Goal: Information Seeking & Learning: Learn about a topic

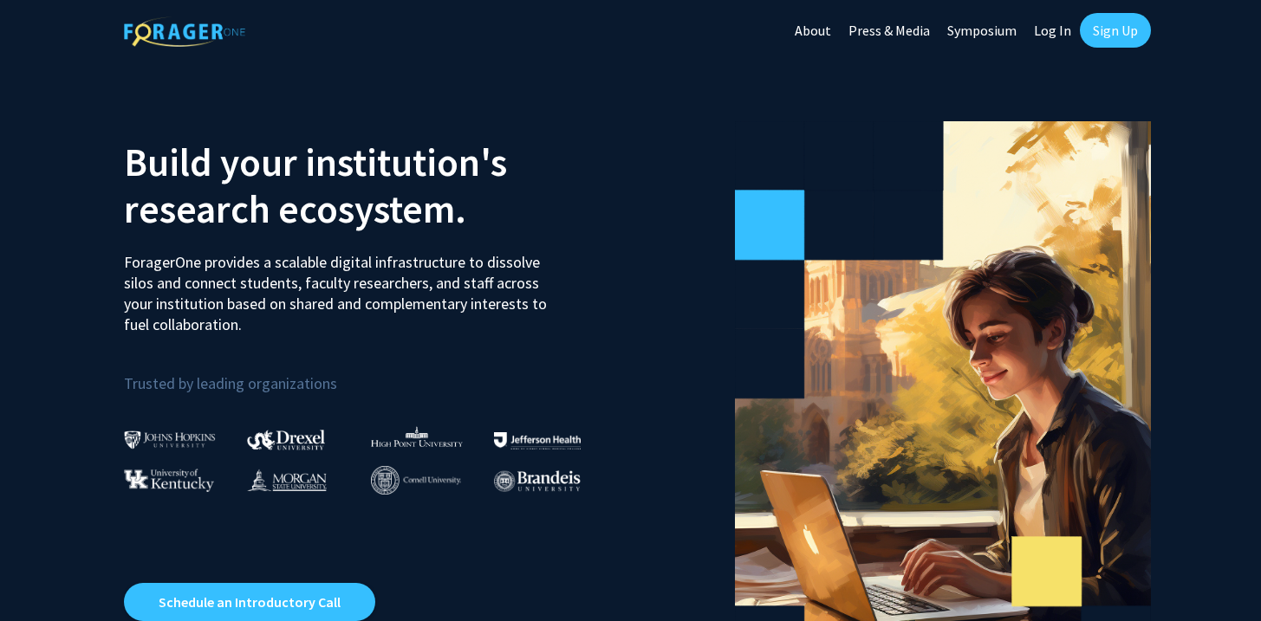
click at [1050, 28] on link "Log In" at bounding box center [1052, 30] width 55 height 61
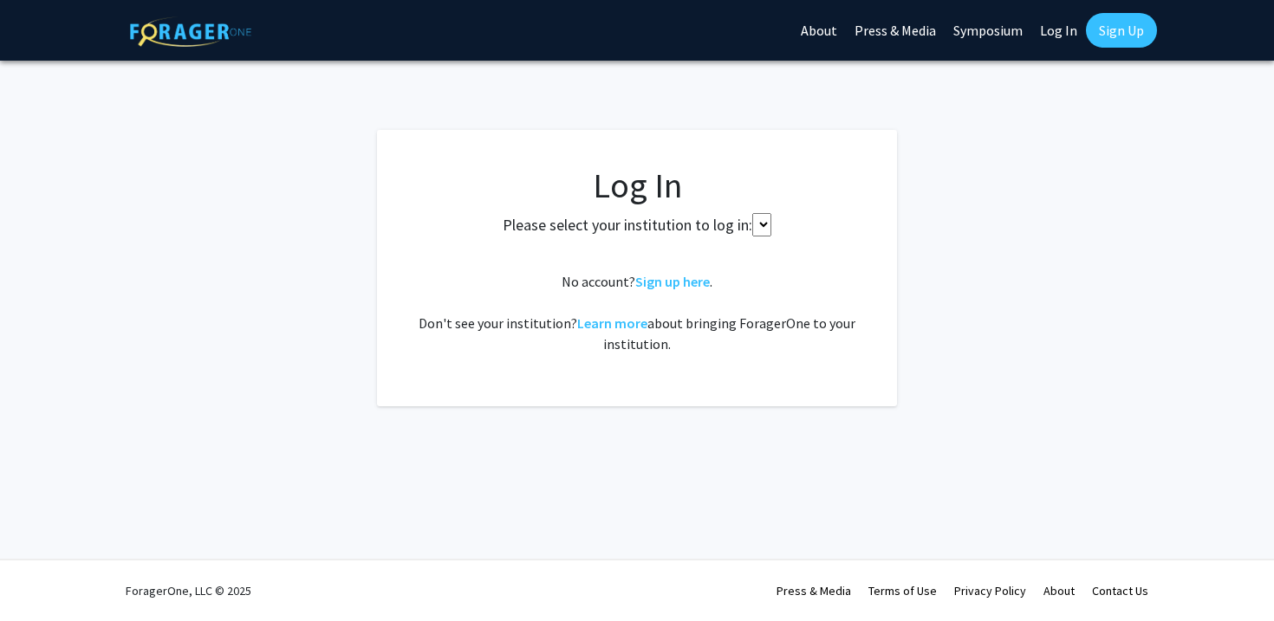
select select
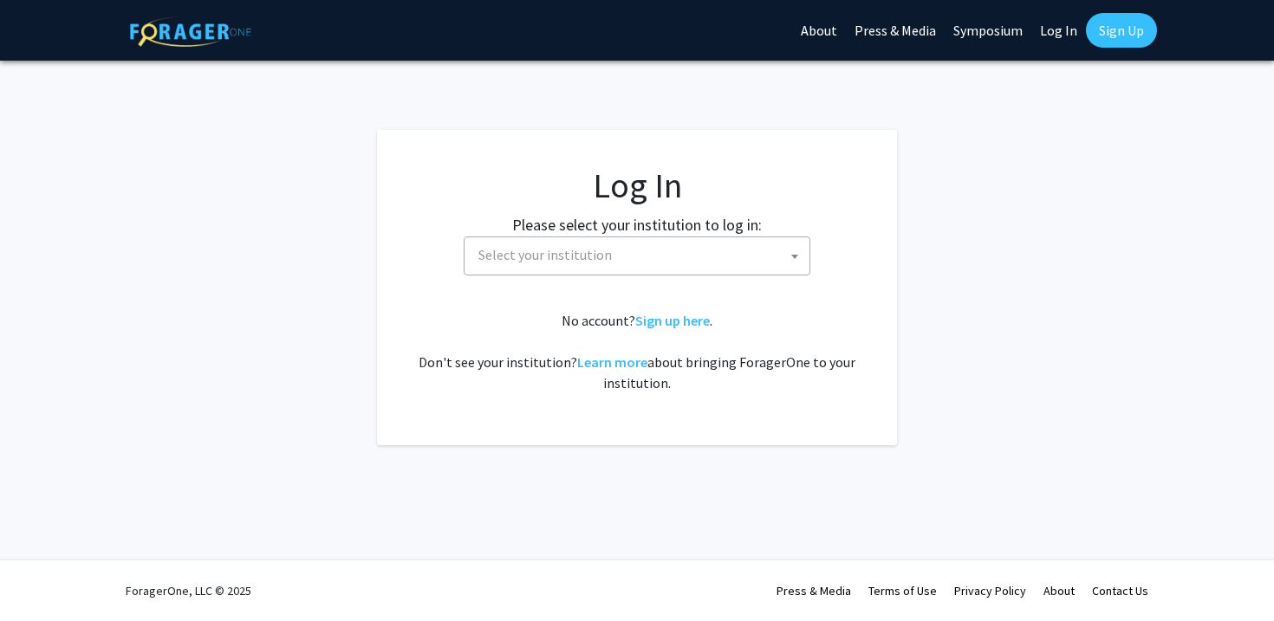
click at [558, 263] on span "Select your institution" at bounding box center [544, 254] width 133 height 17
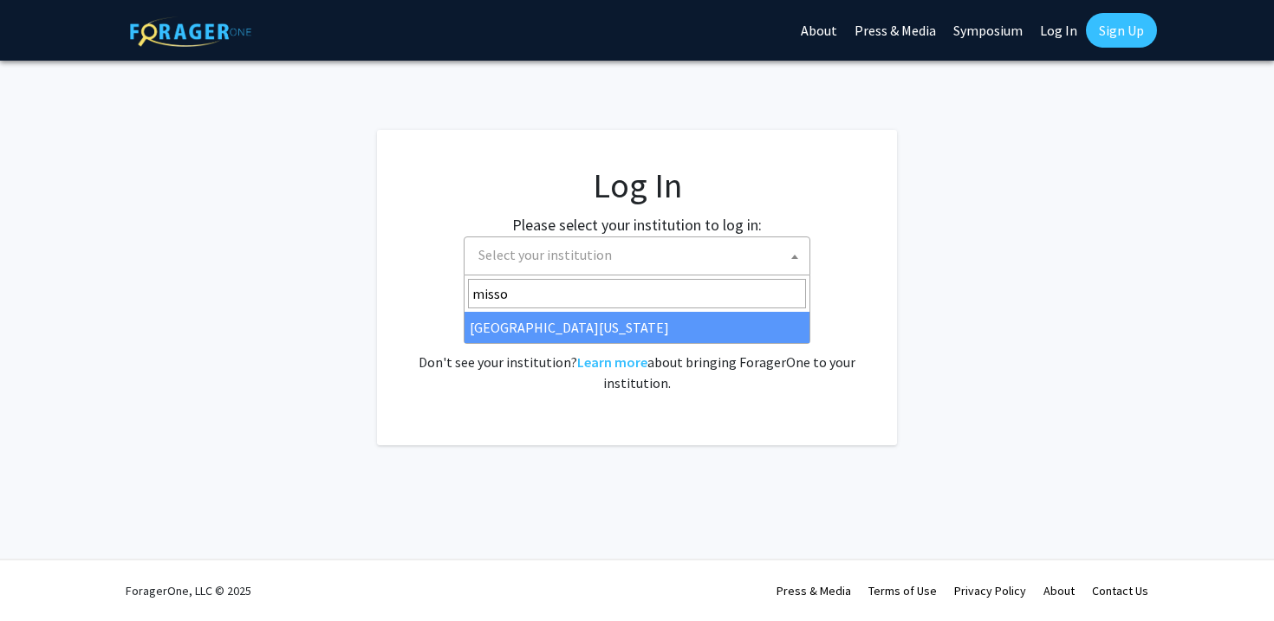
type input "misso"
select select "33"
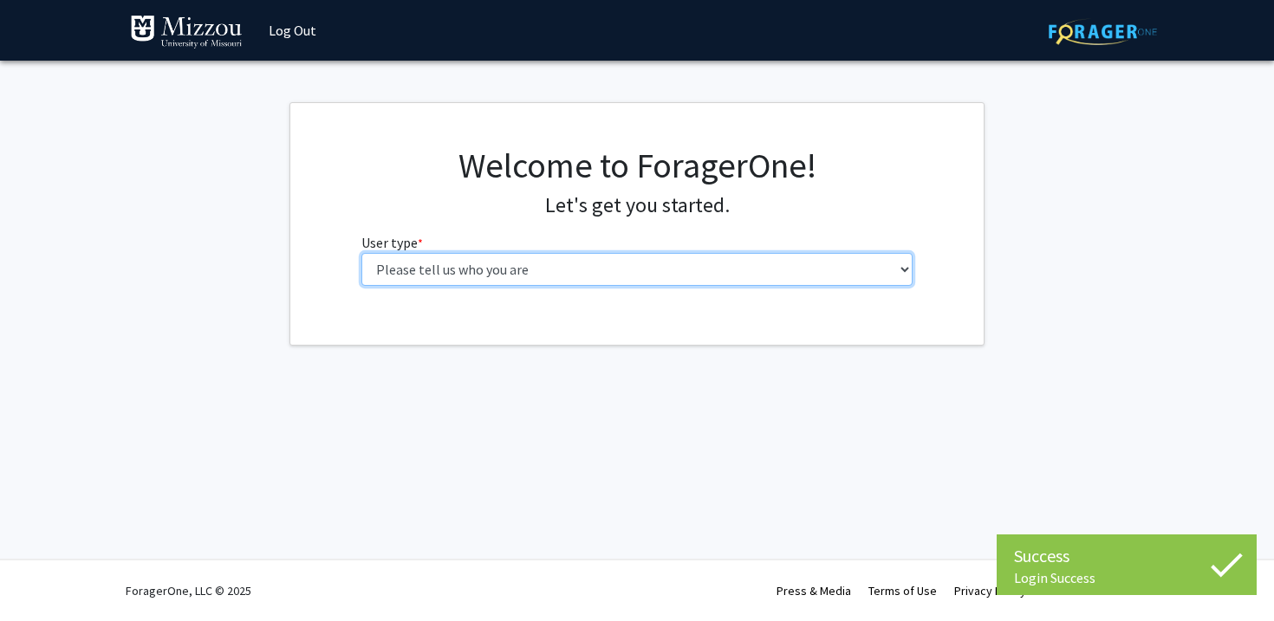
click at [569, 271] on select "Please tell us who you are Undergraduate Student Master's Student Doctoral Cand…" at bounding box center [637, 269] width 552 height 33
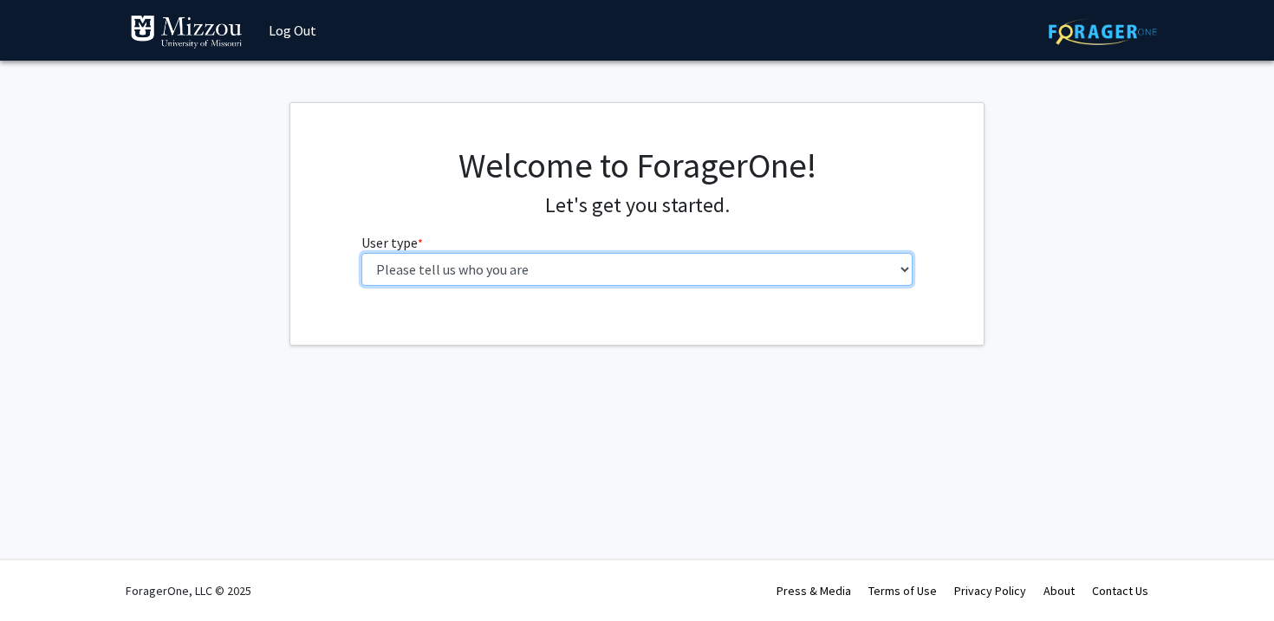
select select "1: undergrad"
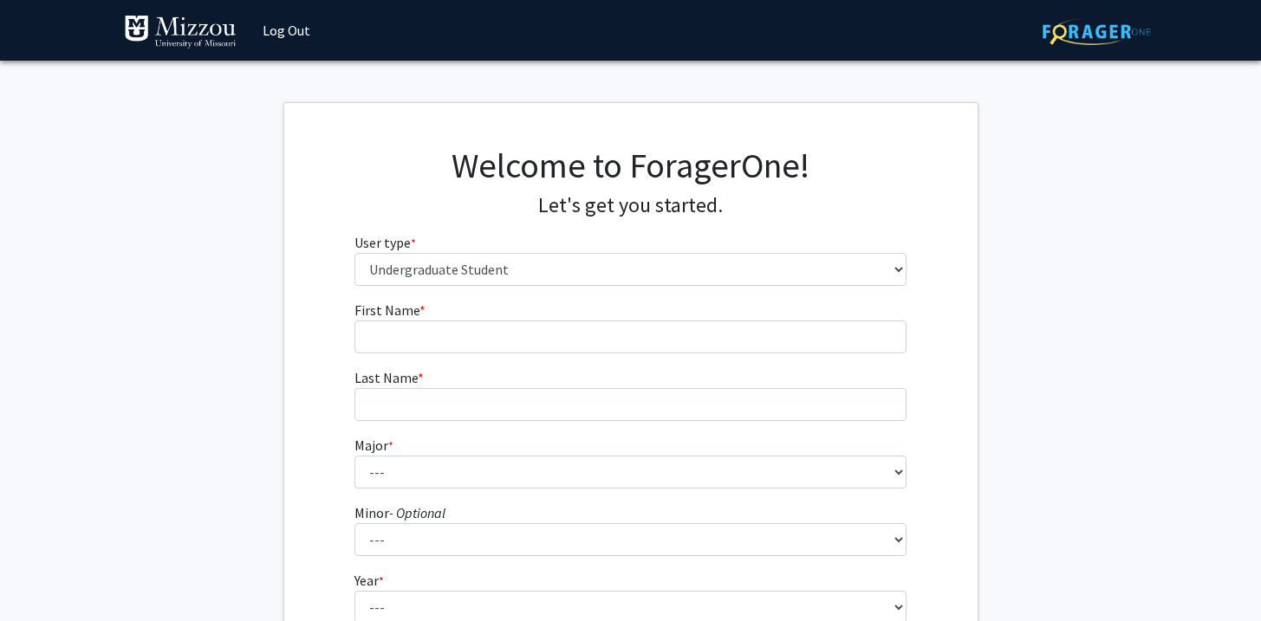
click at [657, 354] on form "First Name * required Last Name * required Major * required --- Agribusiness Ma…" at bounding box center [630, 511] width 552 height 423
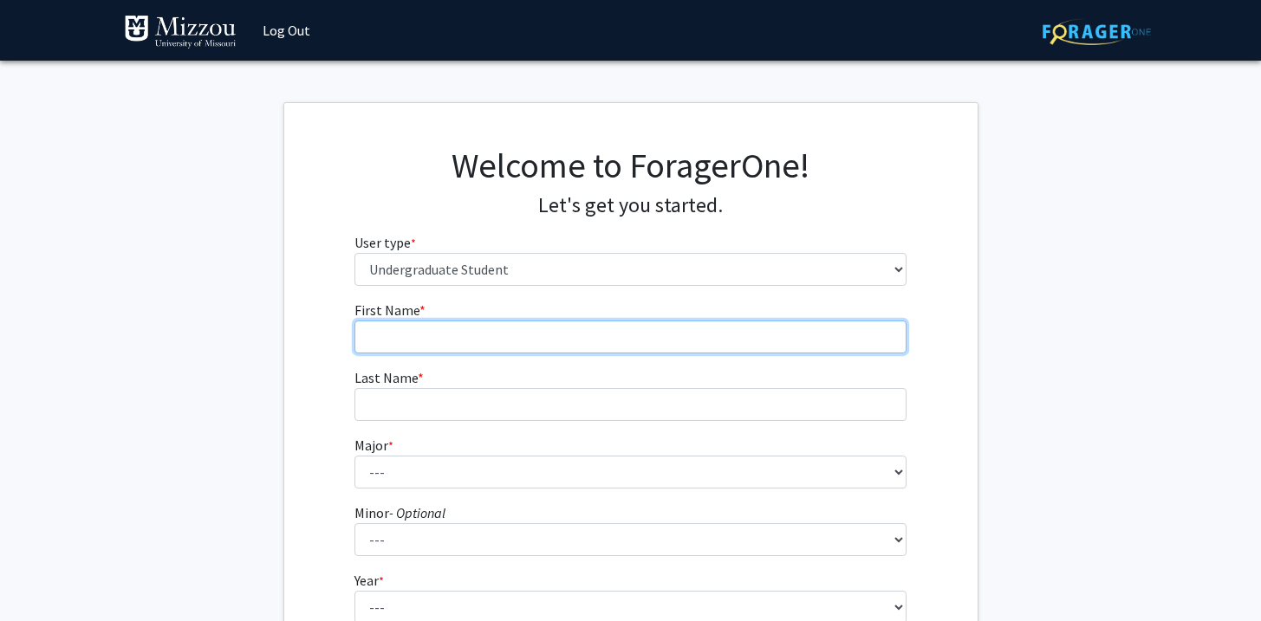
click at [642, 342] on input "First Name * required" at bounding box center [630, 337] width 552 height 33
type input "Madeline"
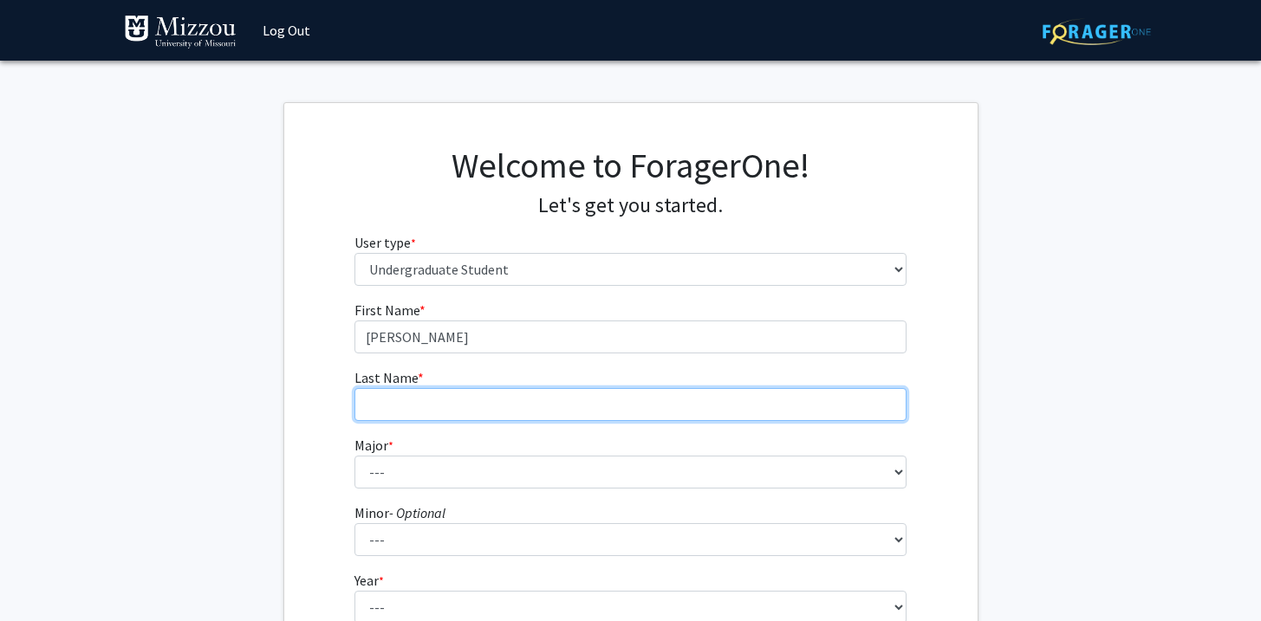
click at [499, 413] on input "Last Name * required" at bounding box center [630, 404] width 552 height 33
type input "Schwedt"
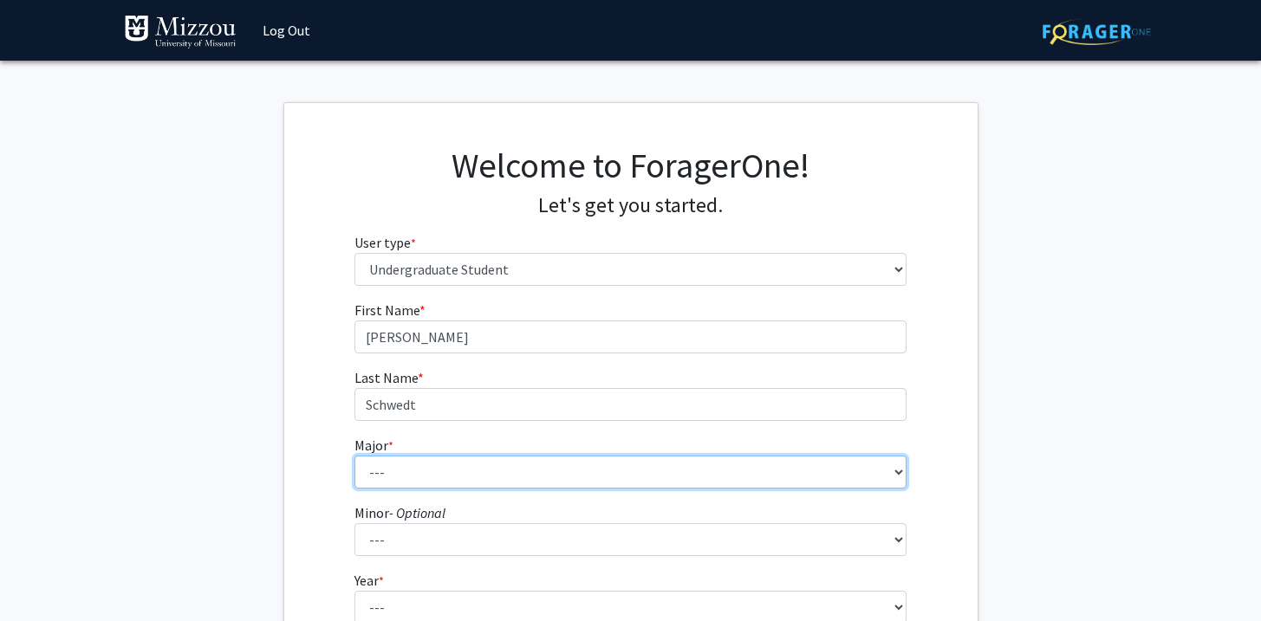
click at [427, 467] on select "--- Agribusiness Management Agricultural Education Agricultural Education: Comm…" at bounding box center [630, 472] width 552 height 33
select select "43: 2539"
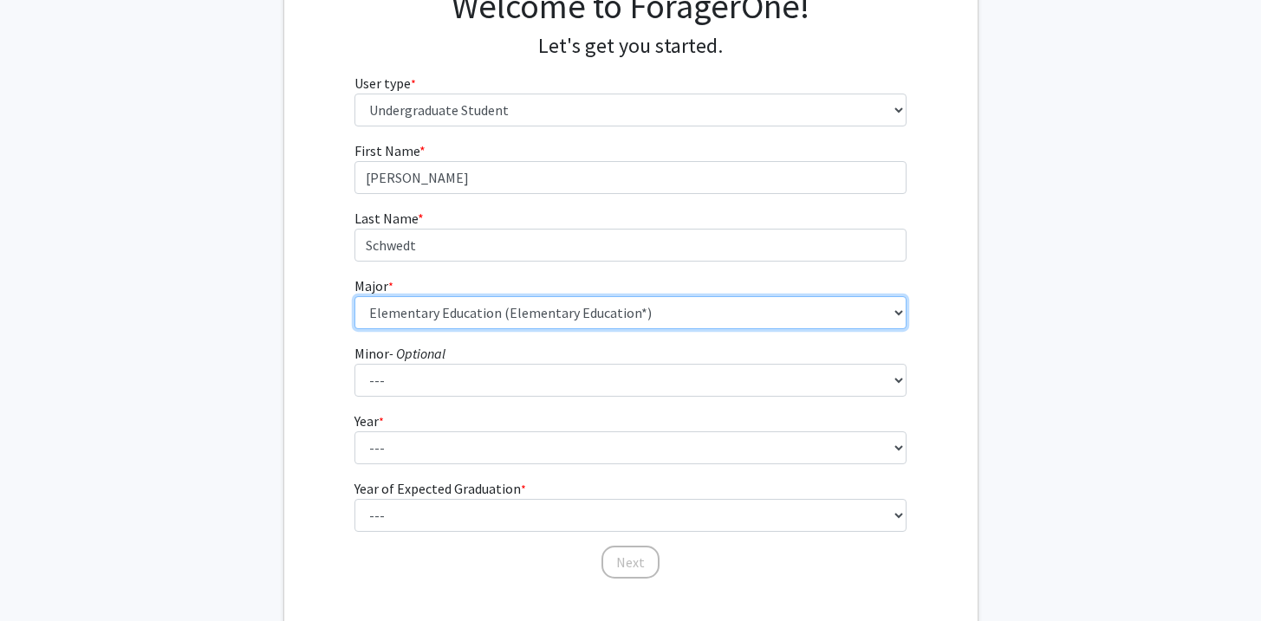
scroll to position [162, 0]
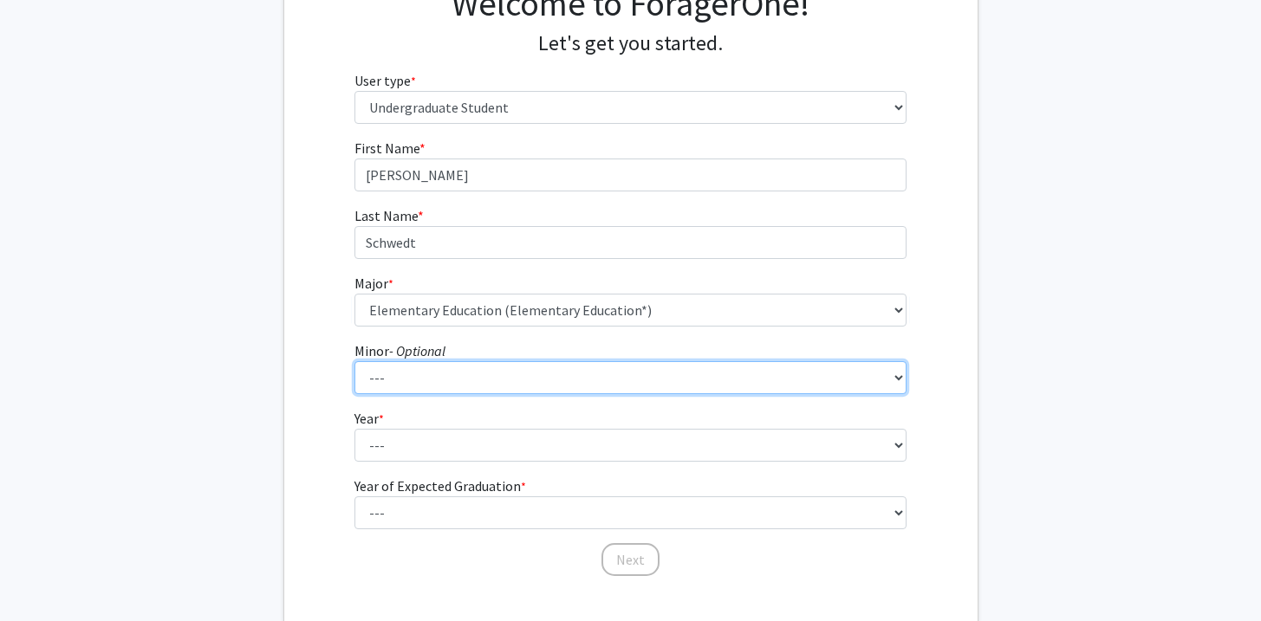
click at [433, 369] on select "--- Accountancy Aerospace Engineering Aerospace Studies Agribusiness Management…" at bounding box center [630, 377] width 552 height 33
select select "92: 2048"
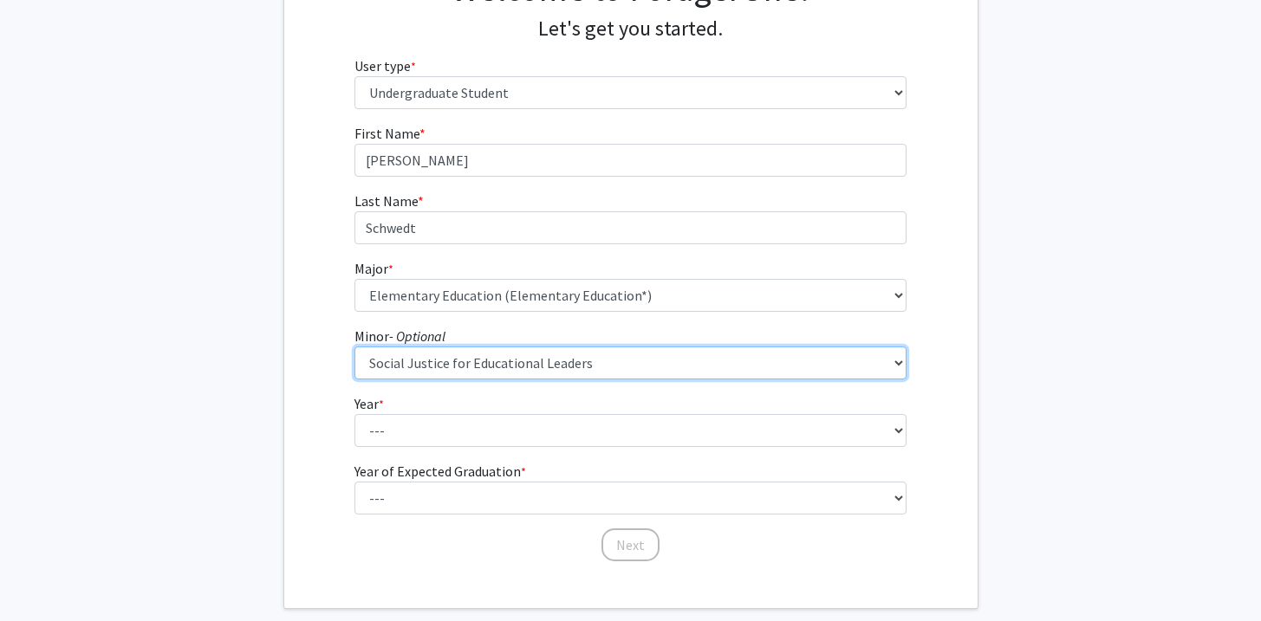
scroll to position [181, 0]
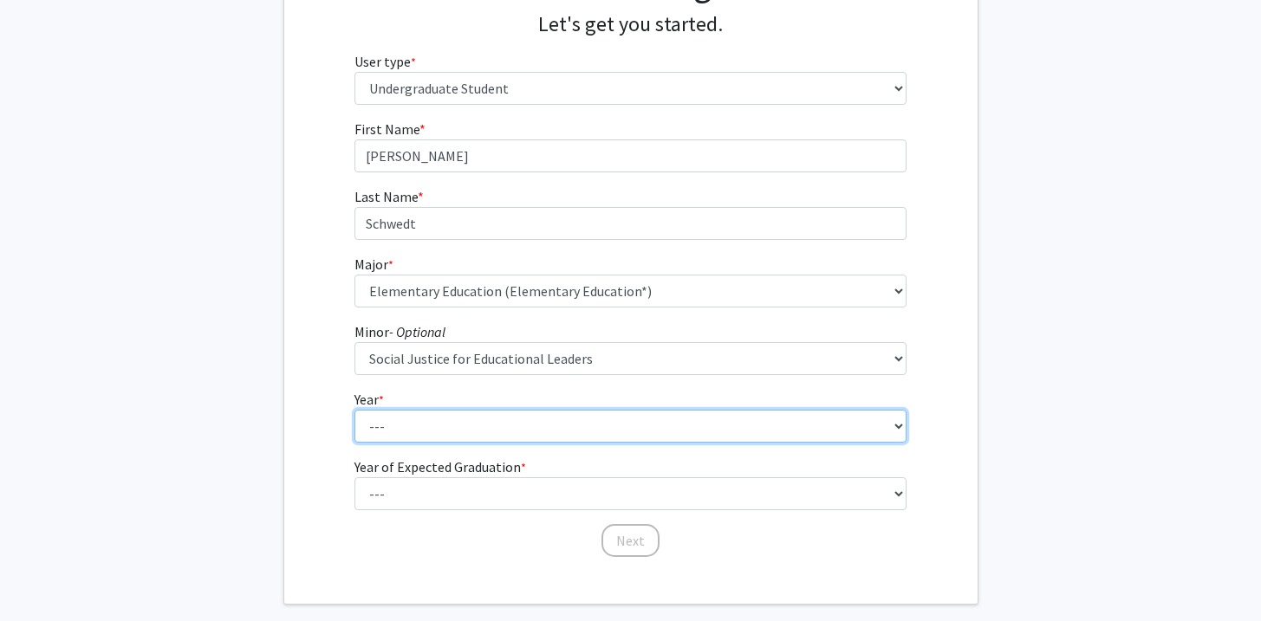
click at [486, 429] on select "--- First-year Sophomore Junior Senior Postbaccalaureate Certificate" at bounding box center [630, 426] width 552 height 33
select select "1: first-year"
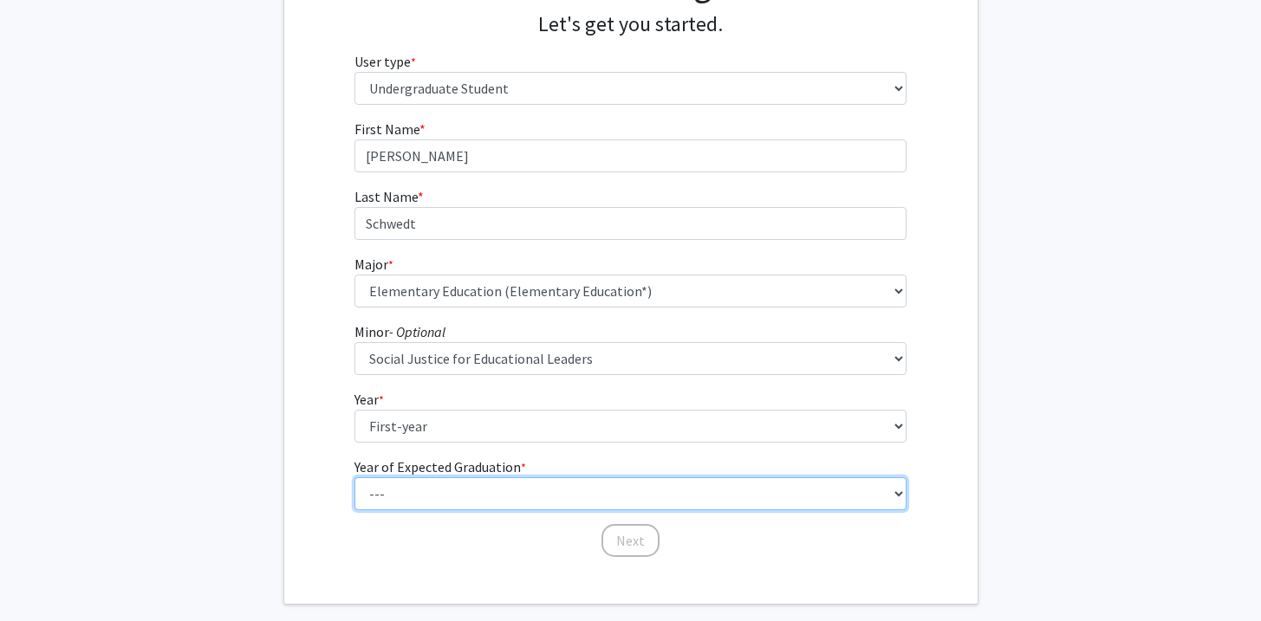
click at [447, 506] on select "--- 2025 2026 2027 2028 2029 2030 2031 2032 2033 2034" at bounding box center [630, 494] width 552 height 33
select select "5: 2029"
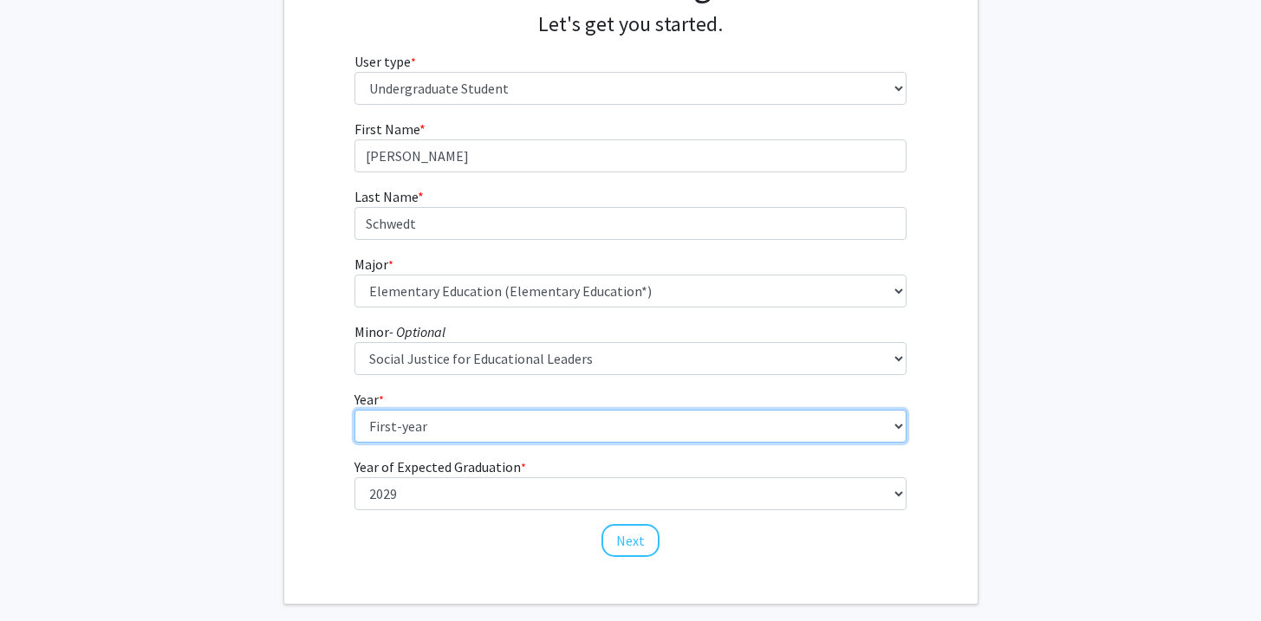
click at [444, 426] on select "--- First-year Sophomore Junior Senior Postbaccalaureate Certificate" at bounding box center [630, 426] width 552 height 33
click at [374, 420] on select "--- First-year Sophomore Junior Senior Postbaccalaureate Certificate" at bounding box center [630, 426] width 552 height 33
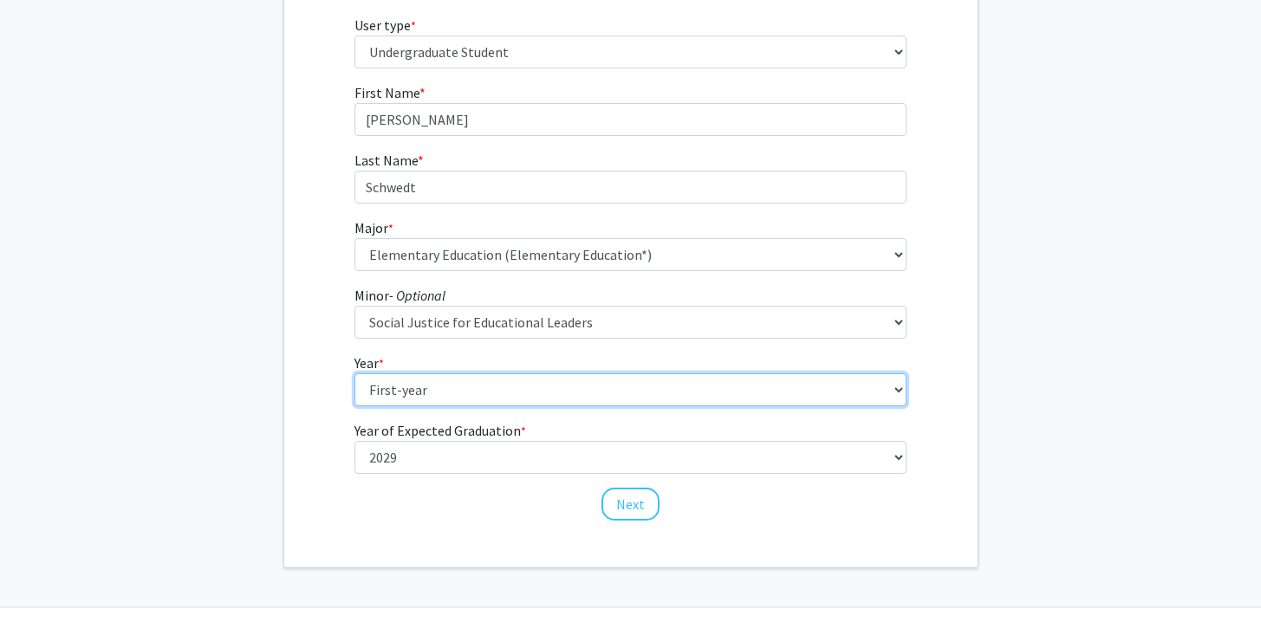
scroll to position [220, 0]
click at [388, 380] on select "--- First-year Sophomore Junior Senior Postbaccalaureate Certificate" at bounding box center [630, 387] width 552 height 33
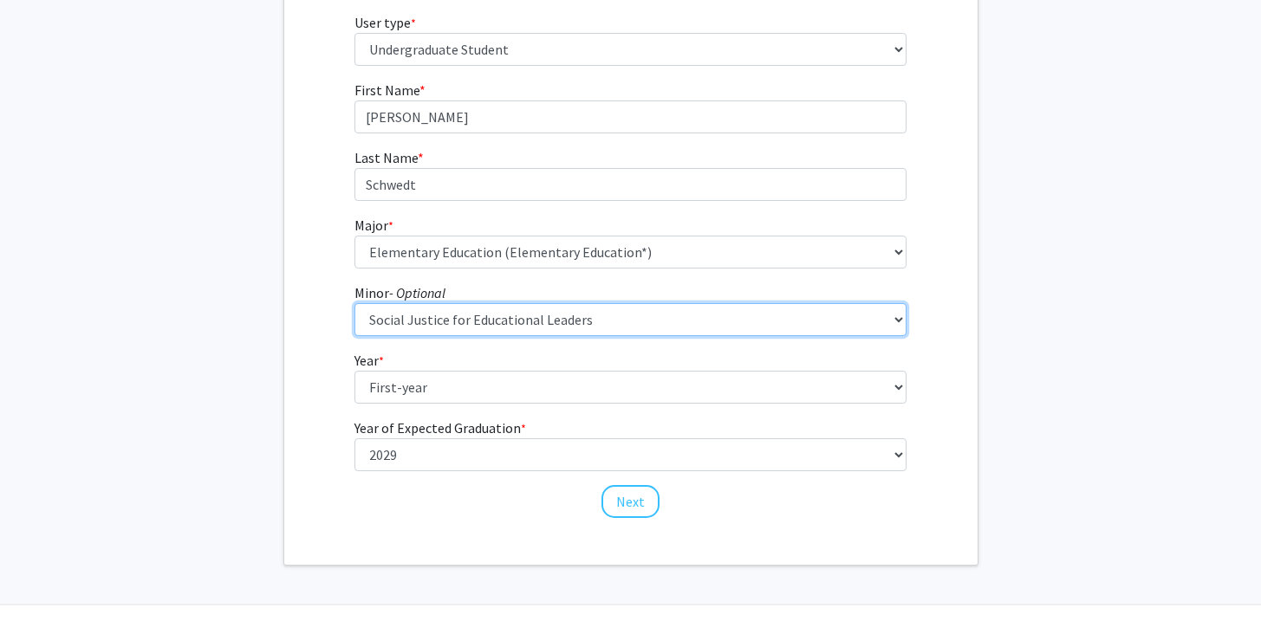
click at [409, 311] on select "--- Accountancy Aerospace Engineering Aerospace Studies Agribusiness Management…" at bounding box center [630, 319] width 552 height 33
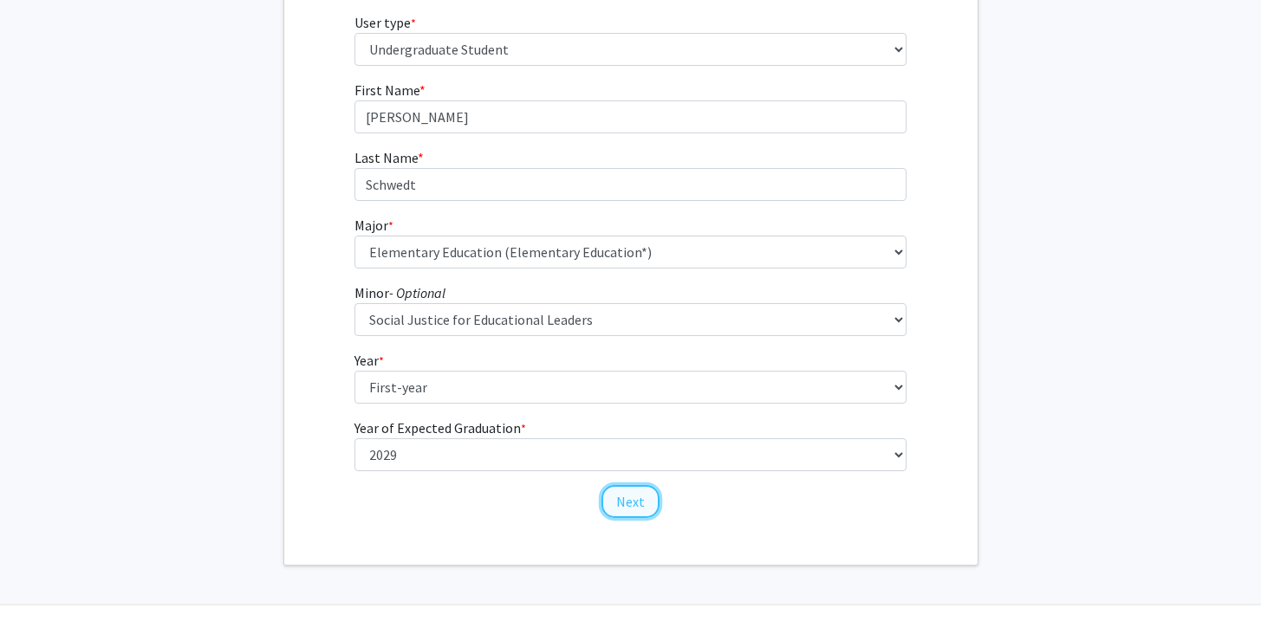
click at [620, 508] on button "Next" at bounding box center [630, 501] width 58 height 33
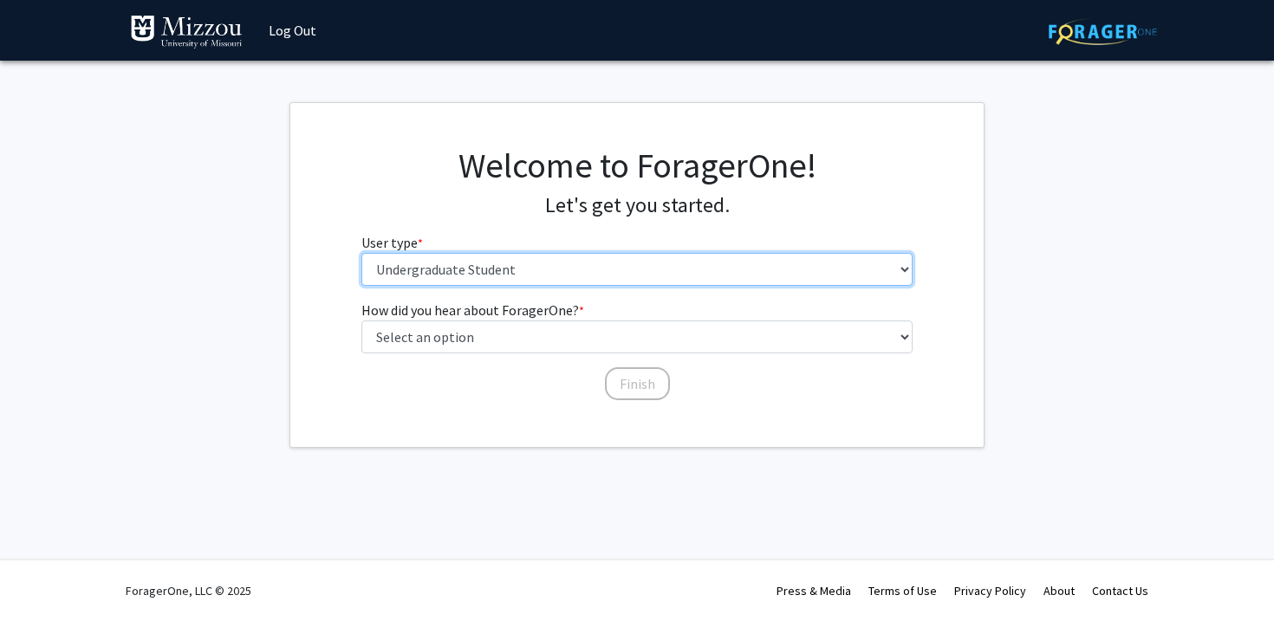
click at [482, 263] on select "Please tell us who you are Undergraduate Student Master's Student Doctoral Cand…" at bounding box center [637, 269] width 552 height 33
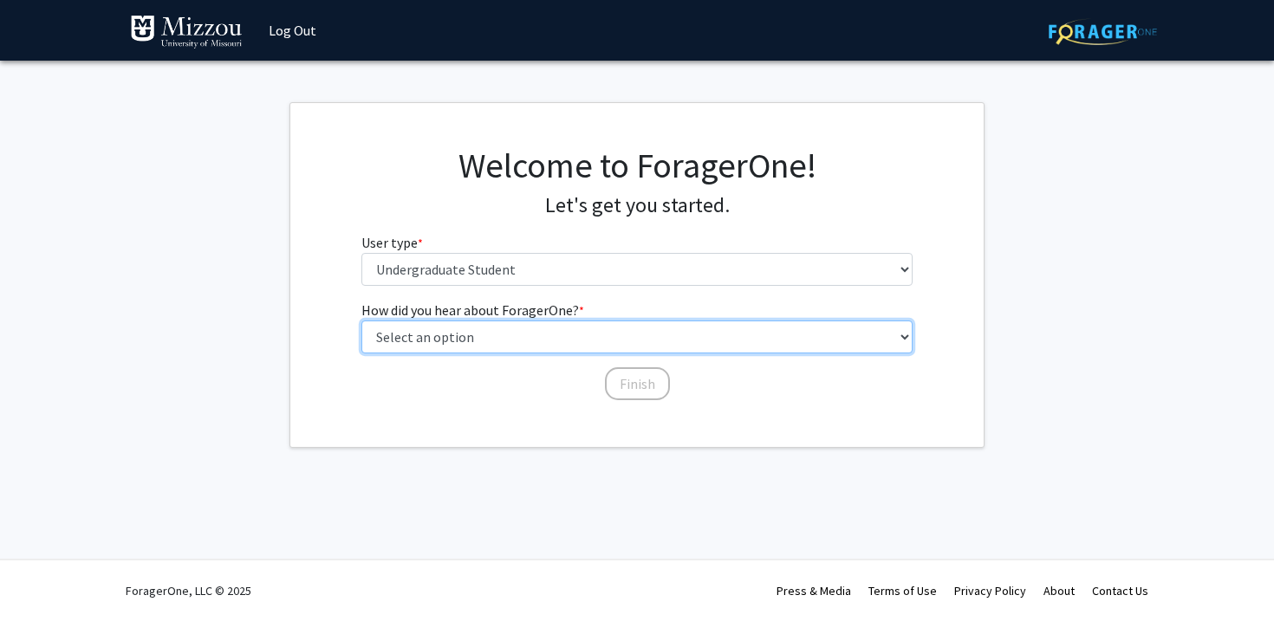
click at [485, 322] on select "Select an option Peer/student recommendation Faculty/staff recommendation Unive…" at bounding box center [637, 337] width 552 height 33
select select "2: faculty_recommendation"
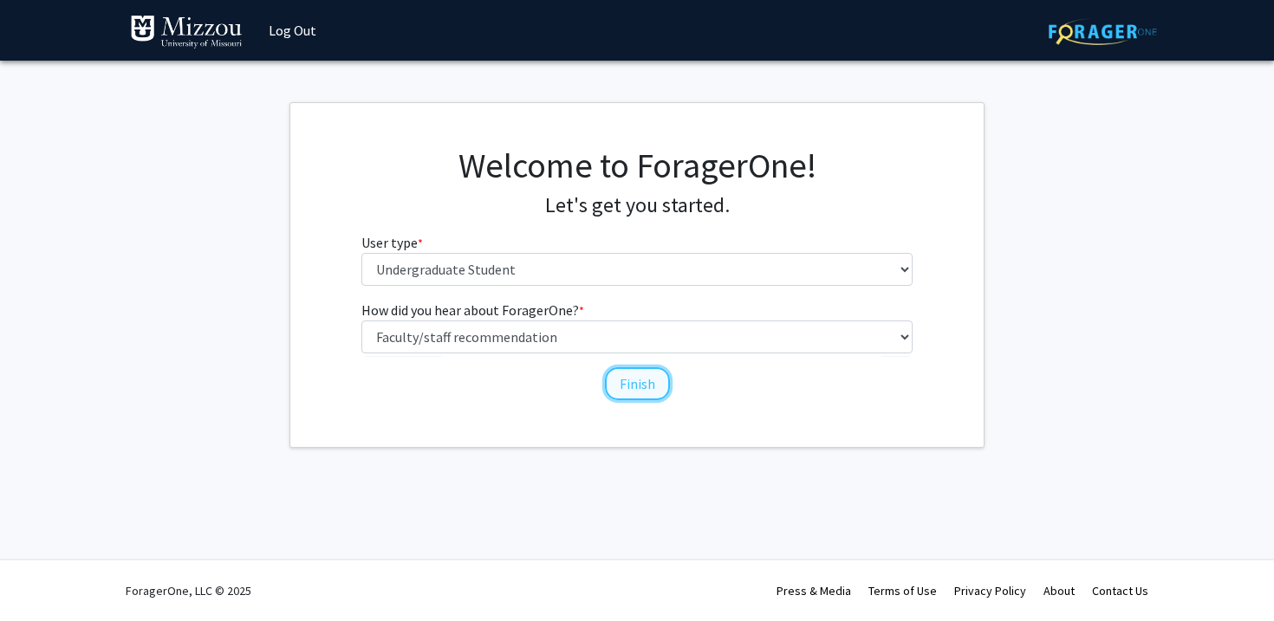
click at [624, 394] on button "Finish" at bounding box center [637, 383] width 65 height 33
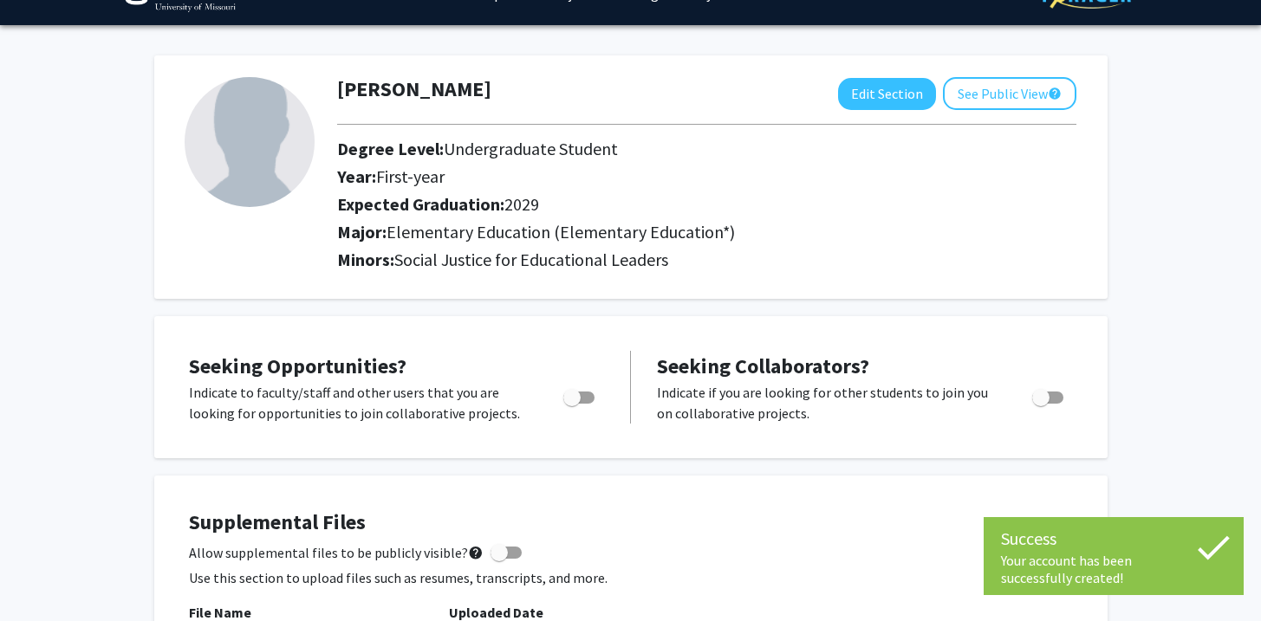
scroll to position [76, 0]
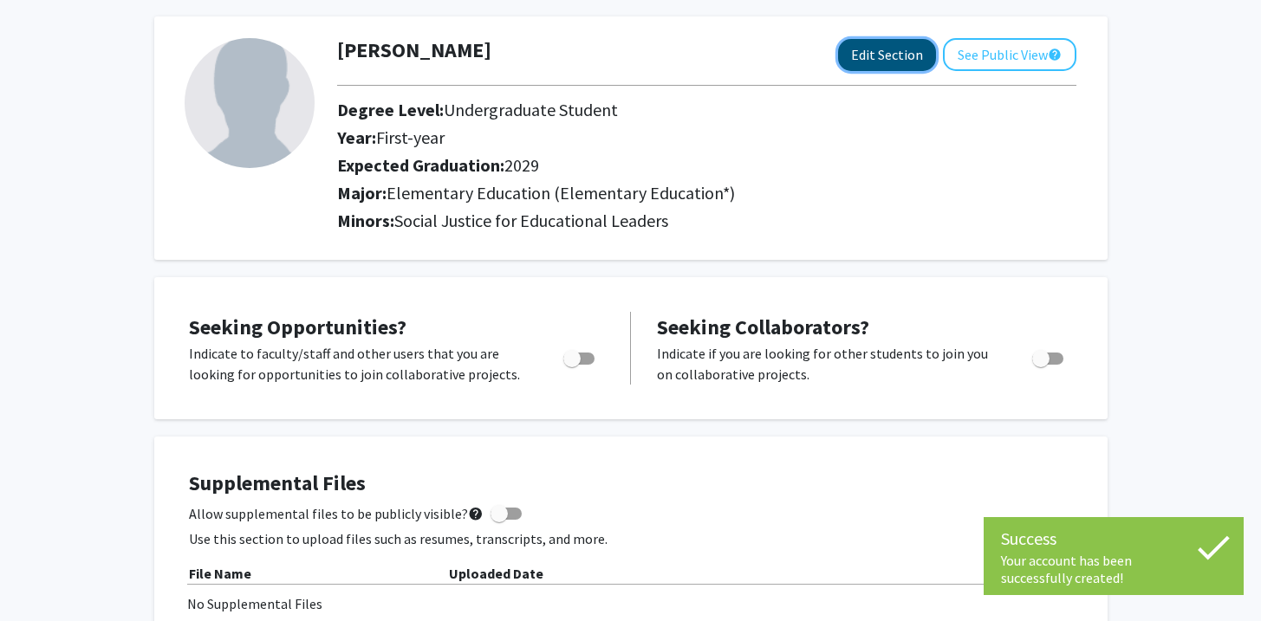
click at [854, 52] on button "Edit Section" at bounding box center [887, 55] width 98 height 32
select select "first-year"
select select "2029"
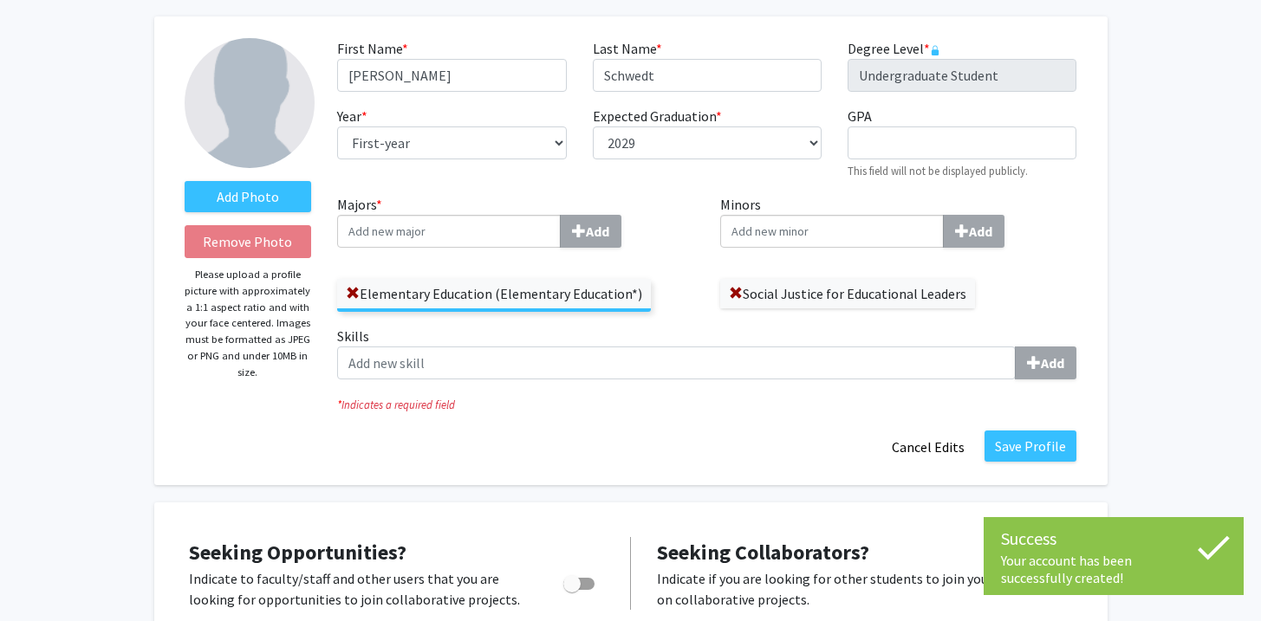
click at [453, 217] on input "Majors * Add" at bounding box center [449, 231] width 224 height 33
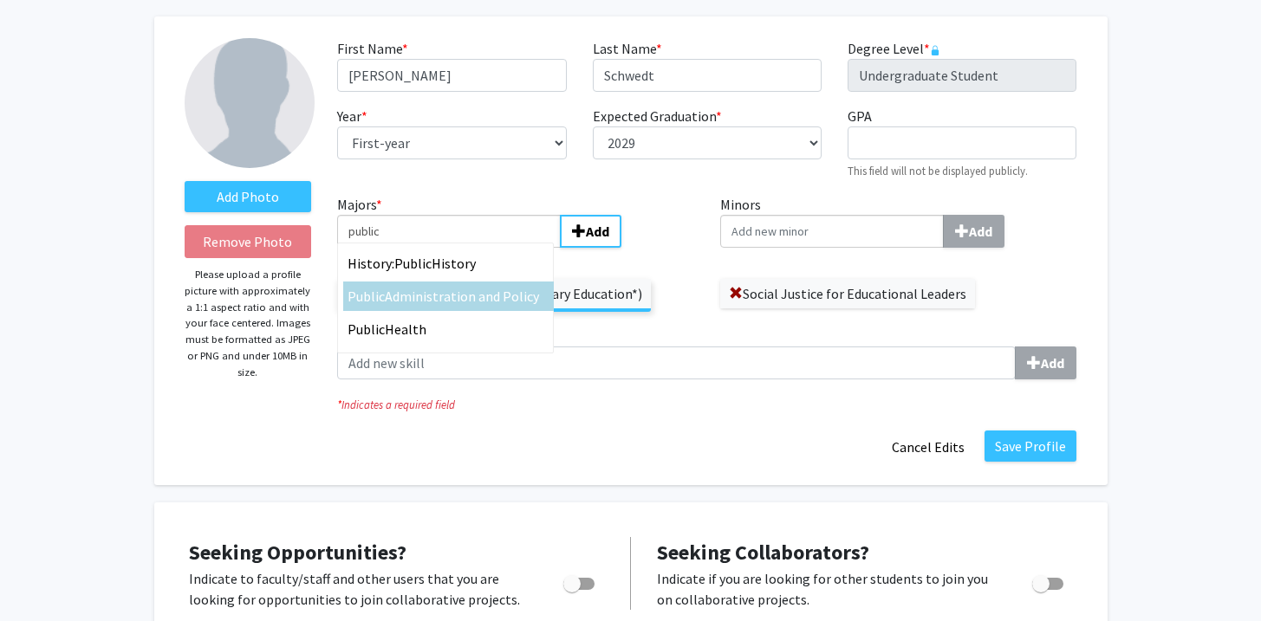
type input "public"
click at [454, 291] on span "Administration and Policy" at bounding box center [462, 296] width 154 height 17
click at [454, 248] on input "public" at bounding box center [449, 231] width 224 height 33
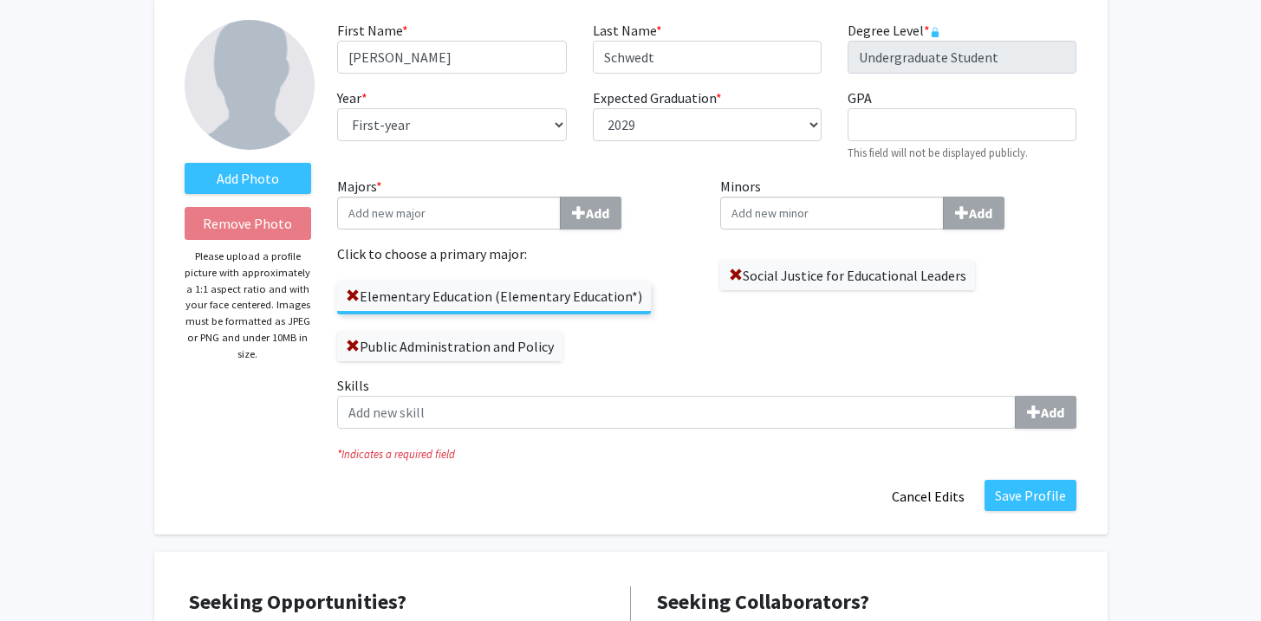
scroll to position [96, 0]
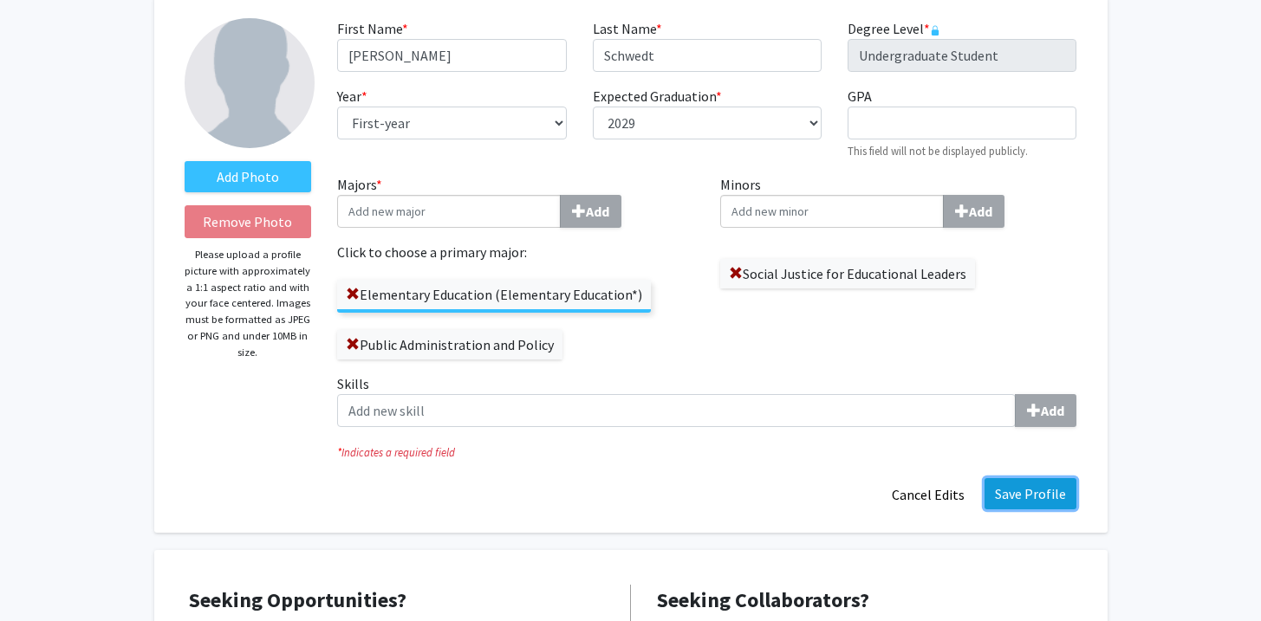
click at [1029, 503] on button "Save Profile" at bounding box center [1031, 493] width 92 height 31
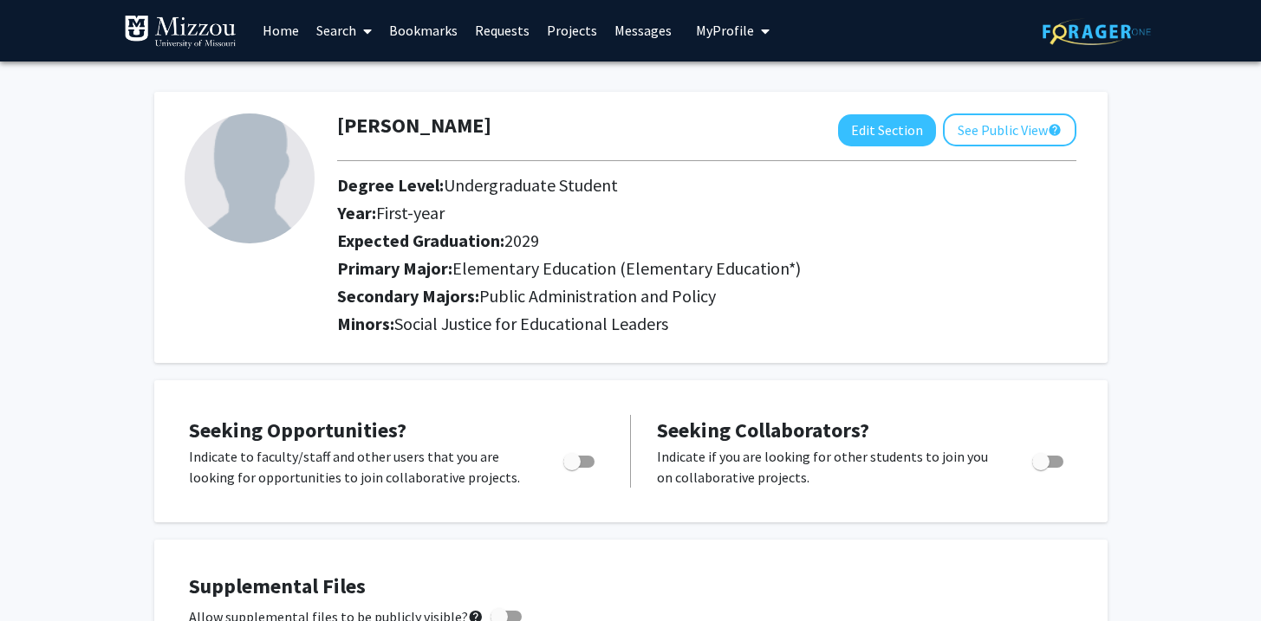
scroll to position [0, 0]
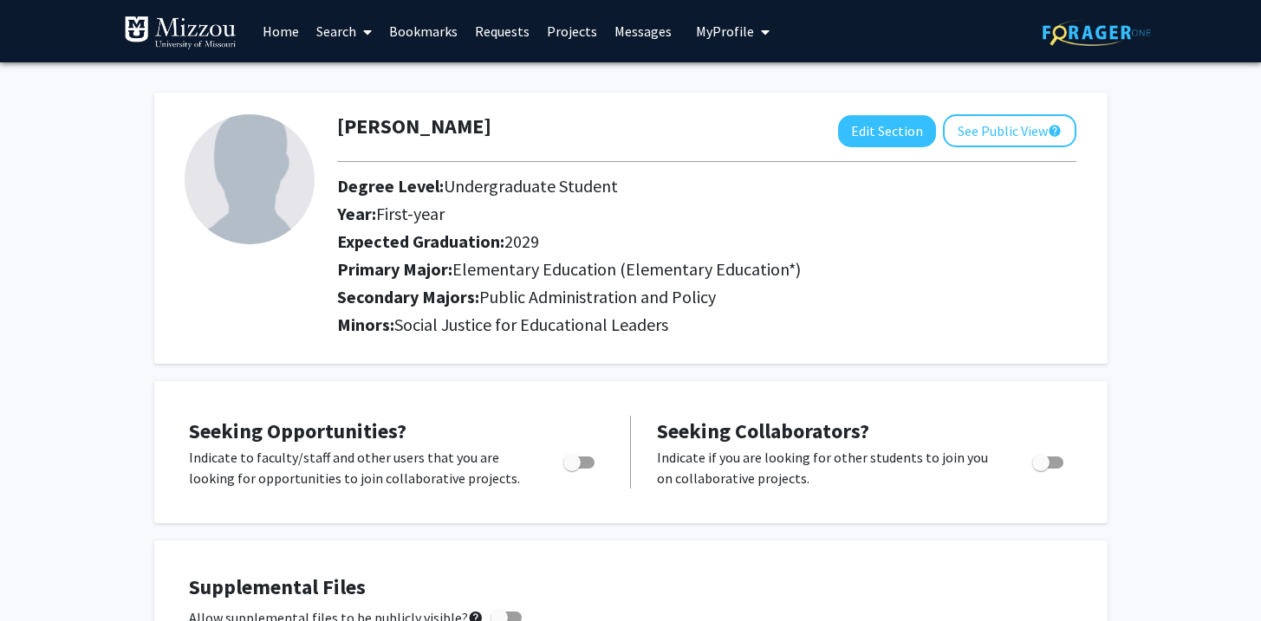
click at [371, 34] on icon at bounding box center [367, 32] width 9 height 14
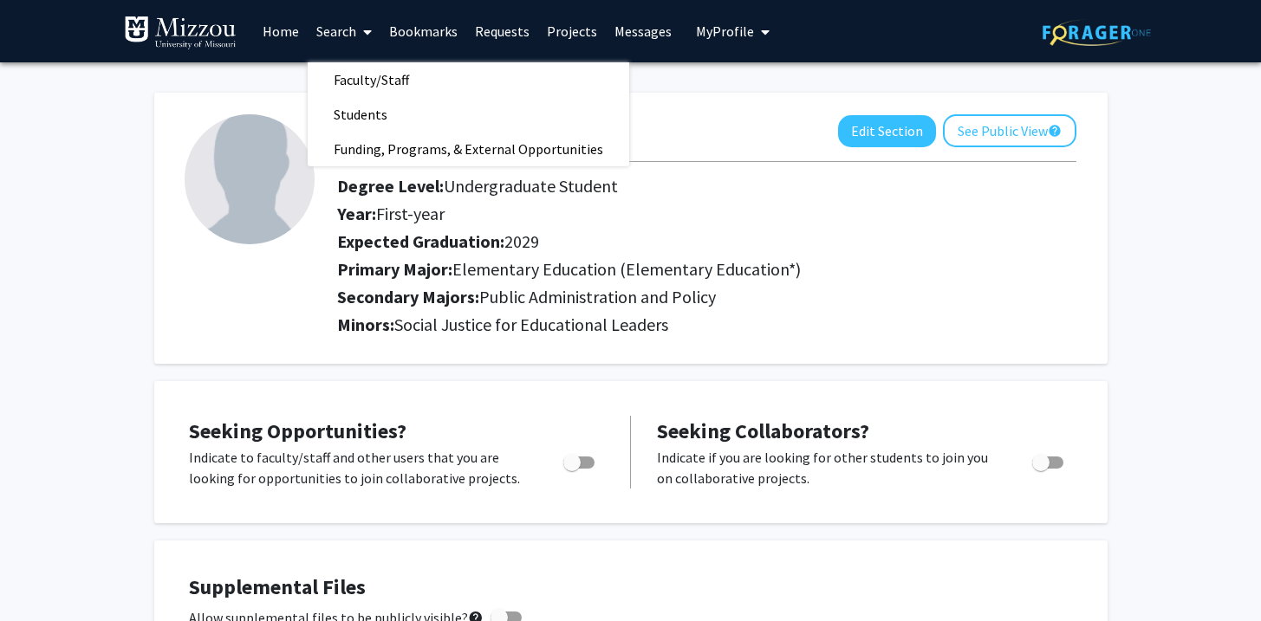
click at [356, 32] on span at bounding box center [364, 32] width 16 height 61
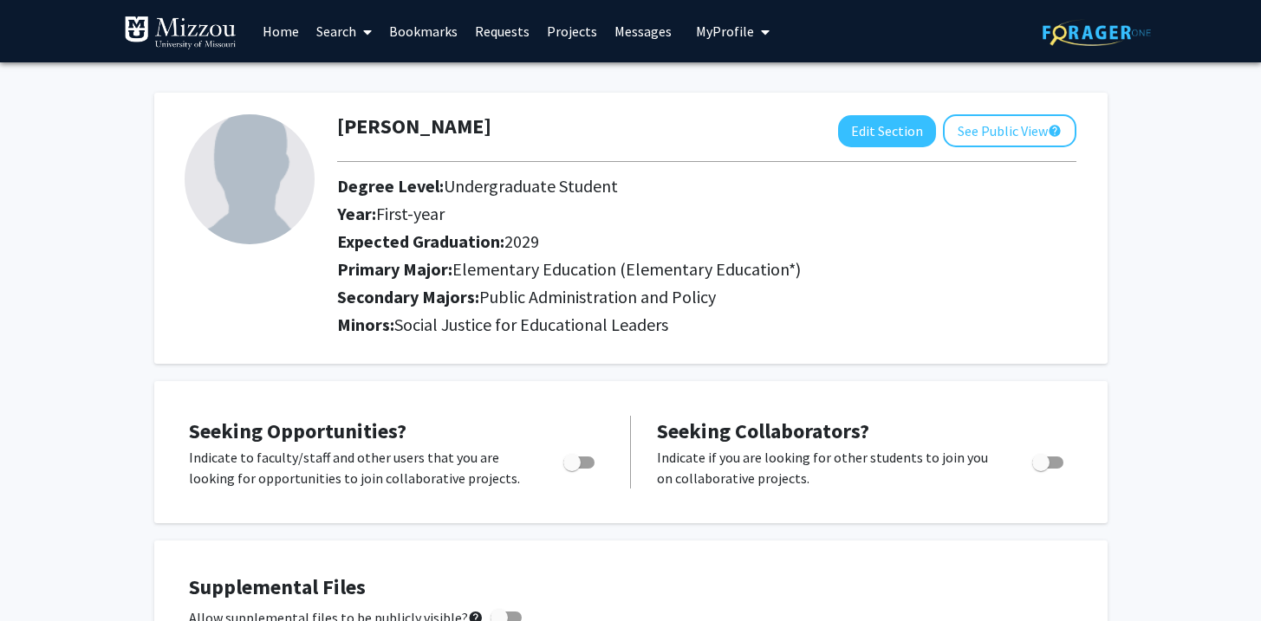
click at [360, 36] on span at bounding box center [364, 32] width 16 height 61
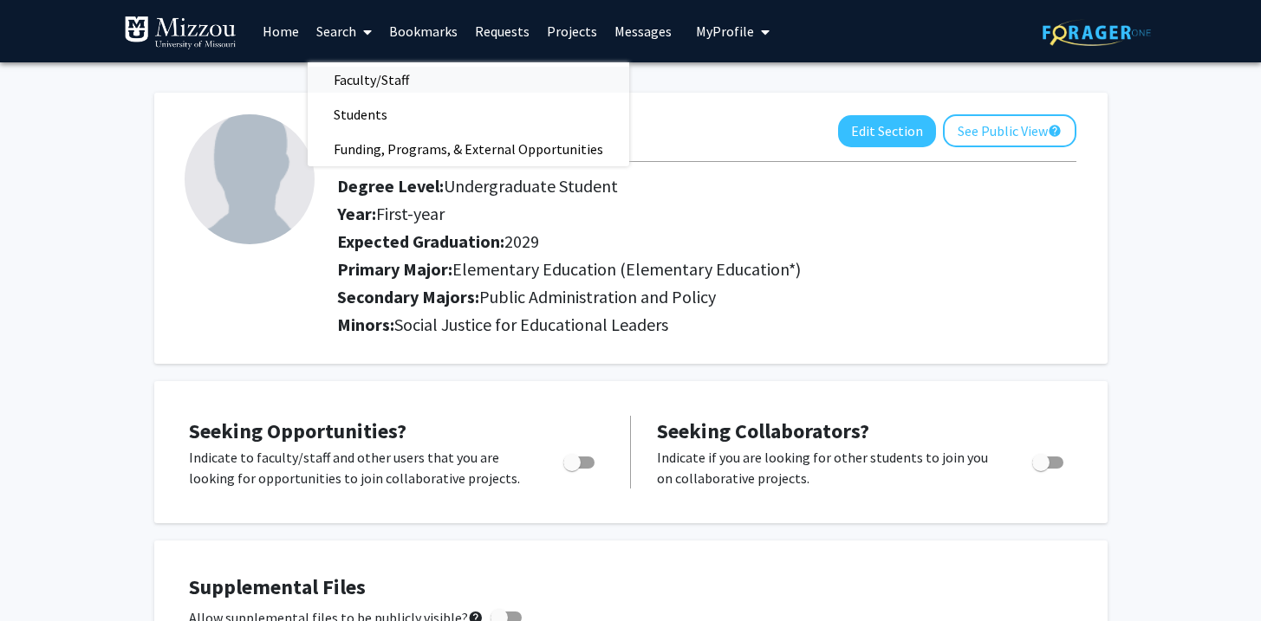
click at [386, 79] on span "Faculty/Staff" at bounding box center [371, 79] width 127 height 35
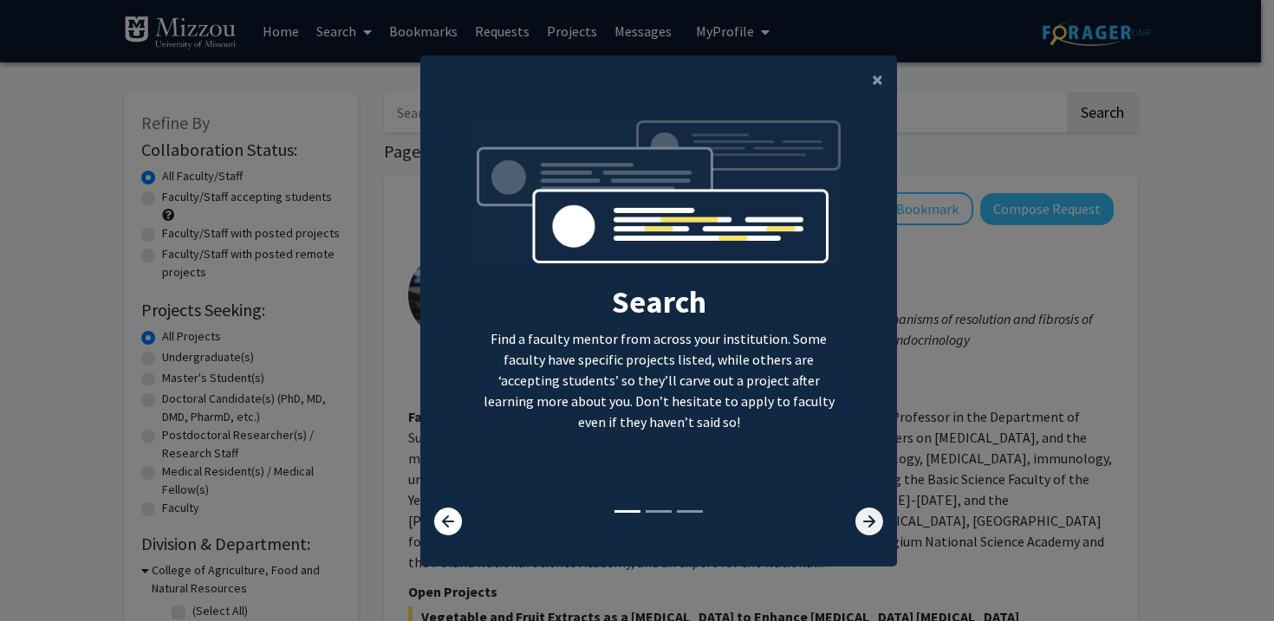
click at [871, 518] on icon at bounding box center [869, 522] width 28 height 28
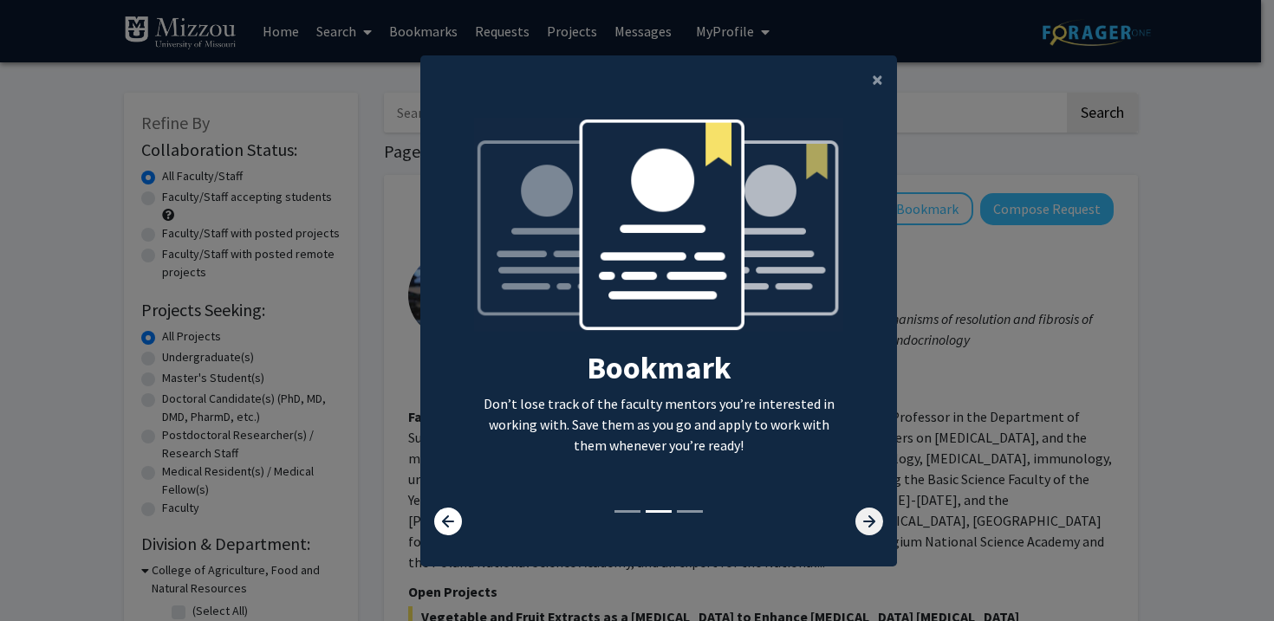
click at [871, 518] on icon at bounding box center [869, 522] width 28 height 28
click at [874, 521] on icon at bounding box center [869, 522] width 28 height 28
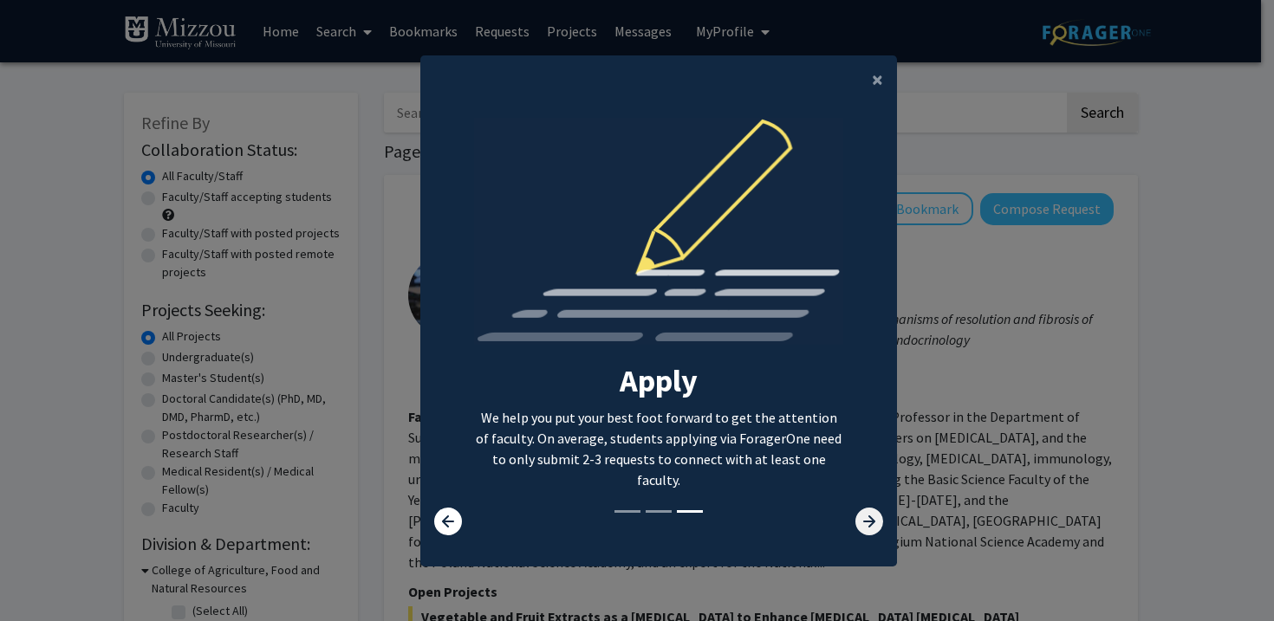
click at [859, 511] on icon at bounding box center [869, 522] width 28 height 28
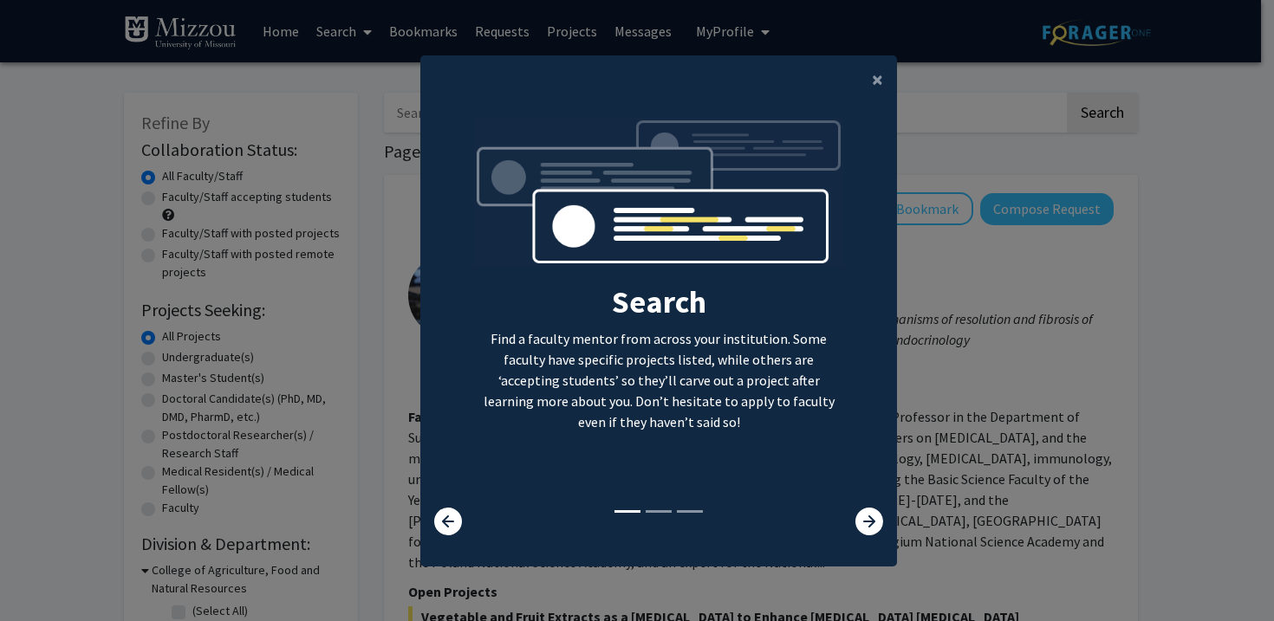
click at [937, 395] on modal-container "× Search Find a faculty mentor from across your institution. Some faculty have …" at bounding box center [637, 310] width 1274 height 621
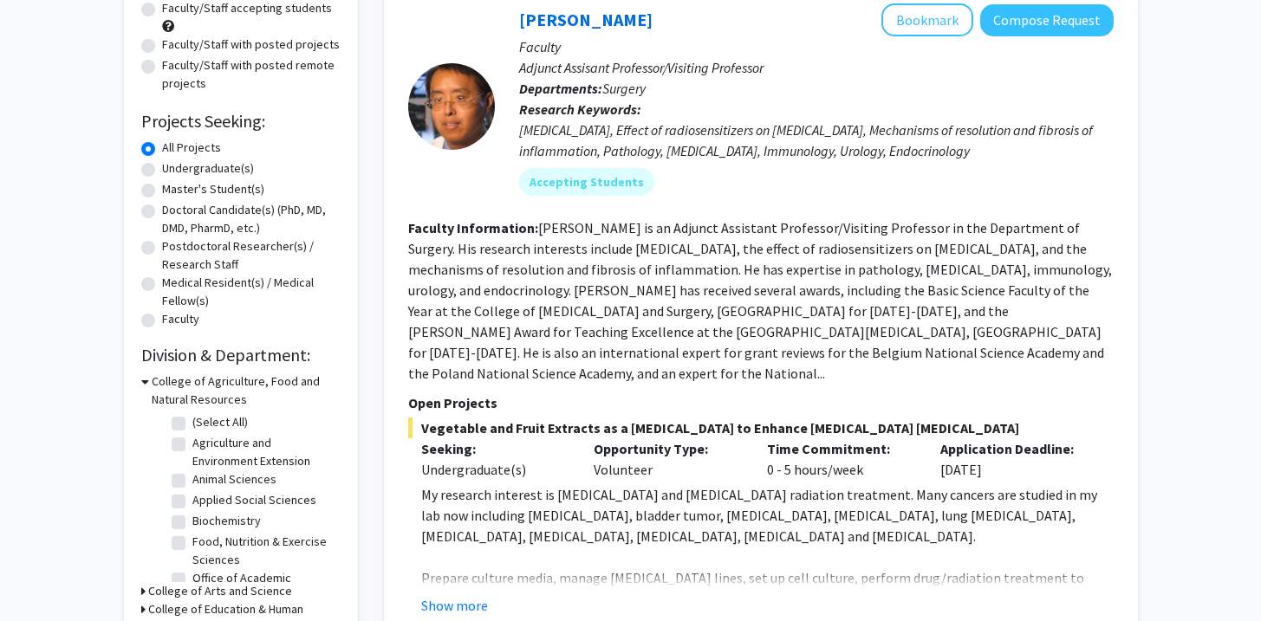
scroll to position [190, 0]
click at [206, 165] on label "Undergraduate(s)" at bounding box center [208, 168] width 92 height 18
click at [173, 165] on input "Undergraduate(s)" at bounding box center [167, 164] width 11 height 11
radio input "true"
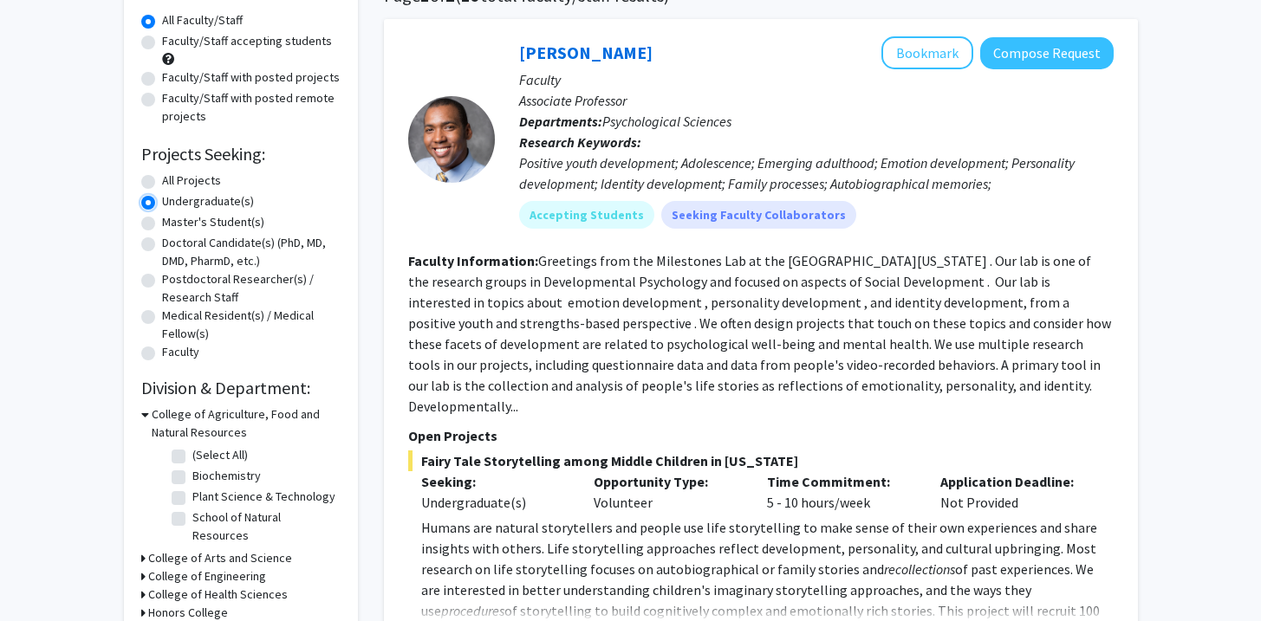
scroll to position [158, 0]
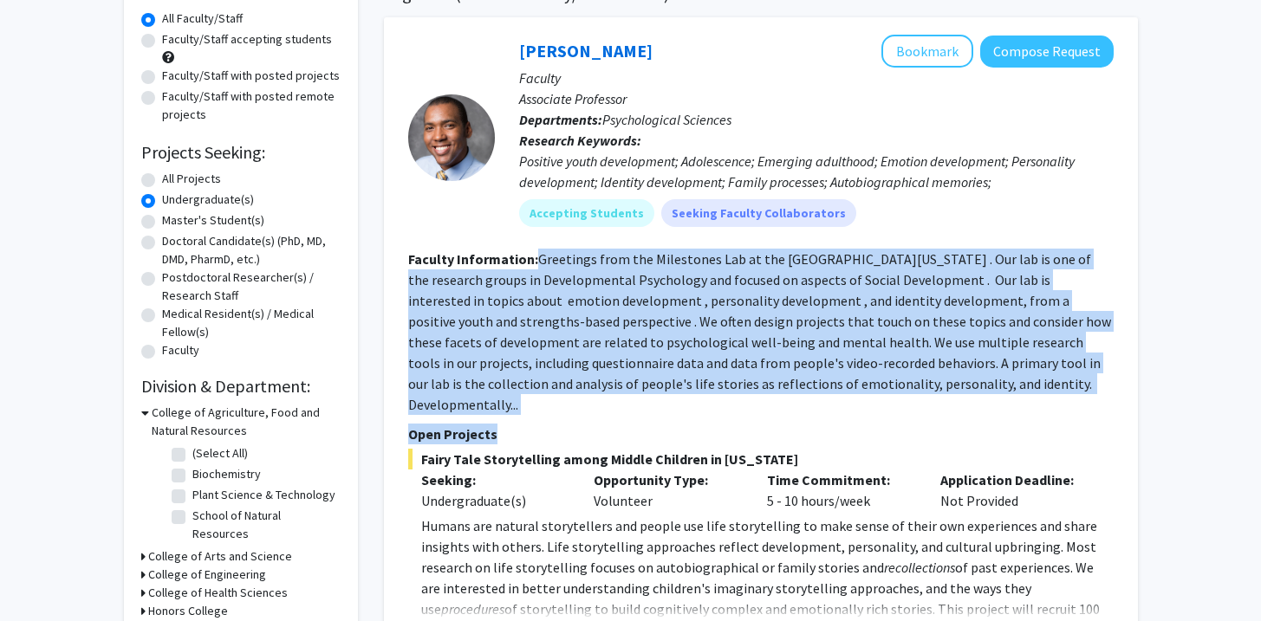
drag, startPoint x: 537, startPoint y: 260, endPoint x: 986, endPoint y: 406, distance: 472.0
click at [986, 406] on fg-search-faculty "Jordan Booker Bookmark Compose Request Faculty Associate Professor Departments:…" at bounding box center [760, 341] width 705 height 613
click at [1050, 424] on p "Open Projects" at bounding box center [760, 434] width 705 height 21
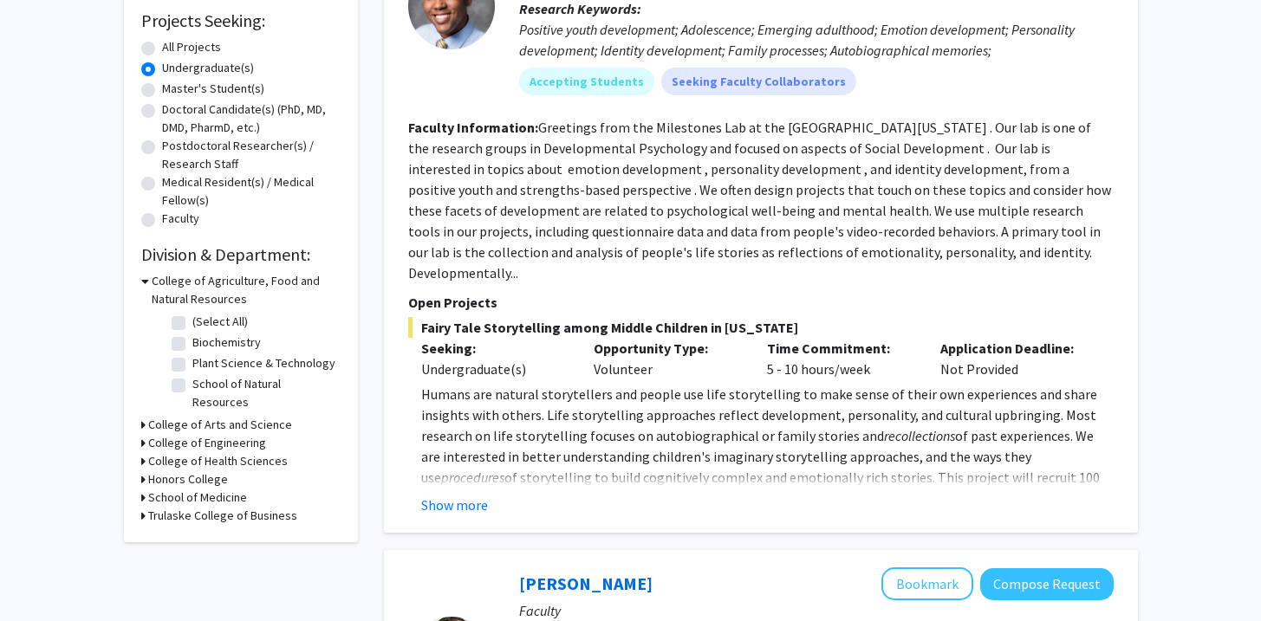
scroll to position [309, 0]
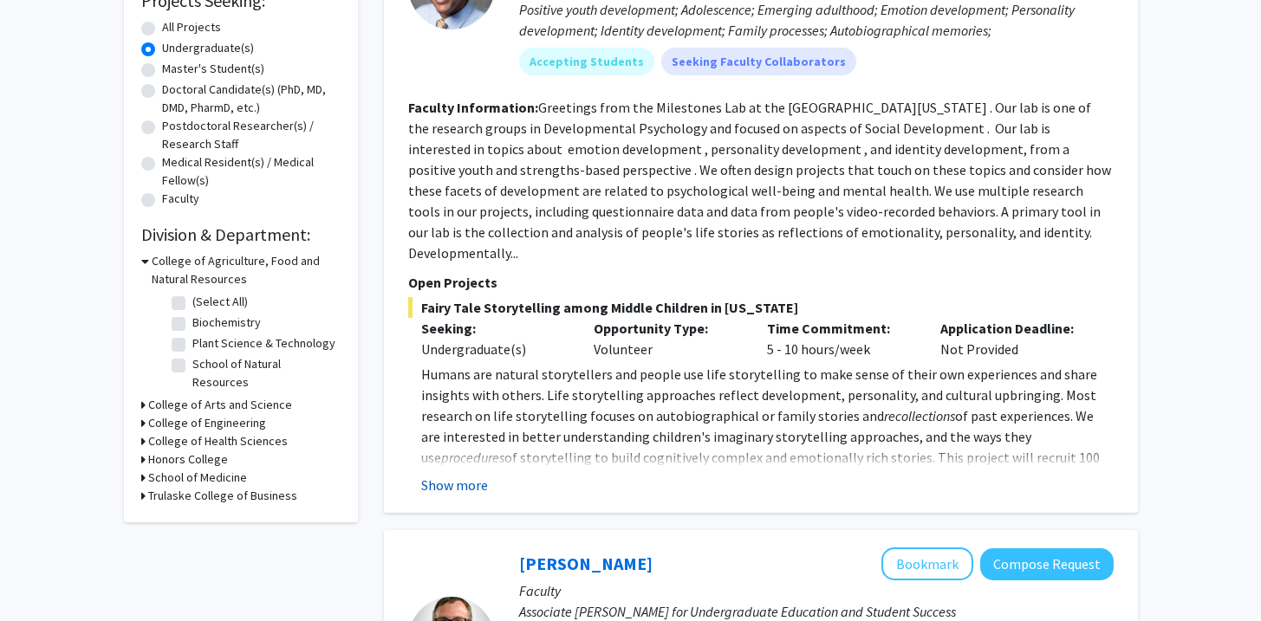
click at [465, 475] on button "Show more" at bounding box center [454, 485] width 67 height 21
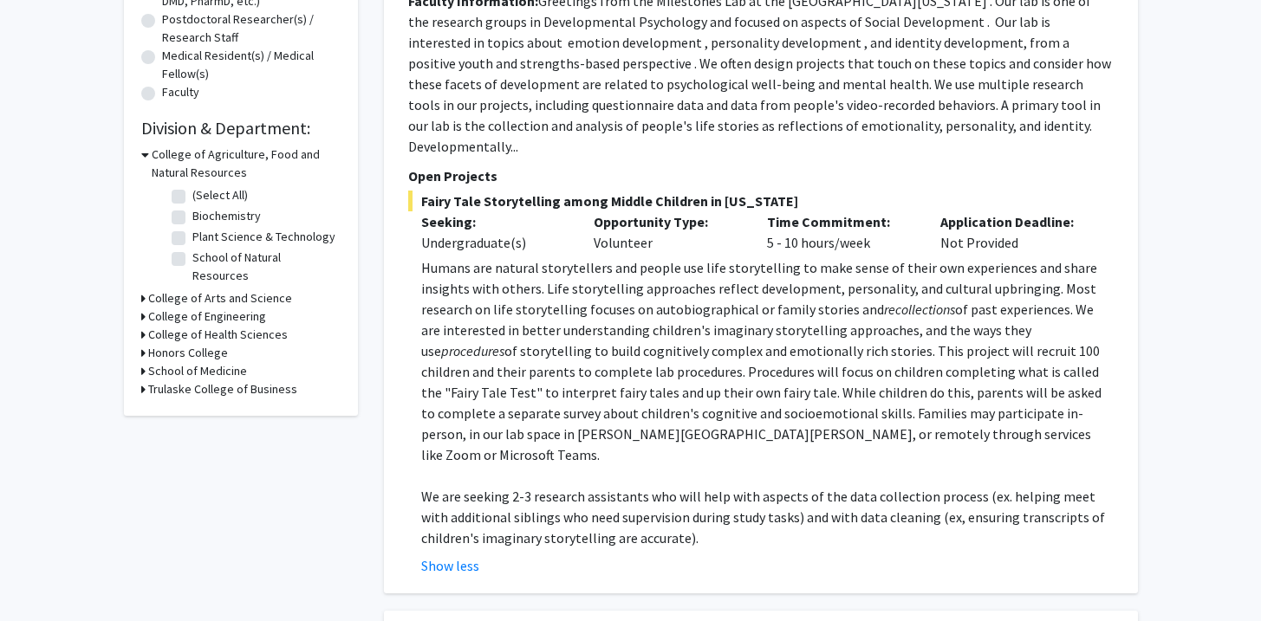
scroll to position [417, 0]
drag, startPoint x: 562, startPoint y: 273, endPoint x: 705, endPoint y: 392, distance: 185.2
click at [705, 392] on p "Humans are natural storytellers and people use life storytelling to make sense …" at bounding box center [767, 361] width 692 height 208
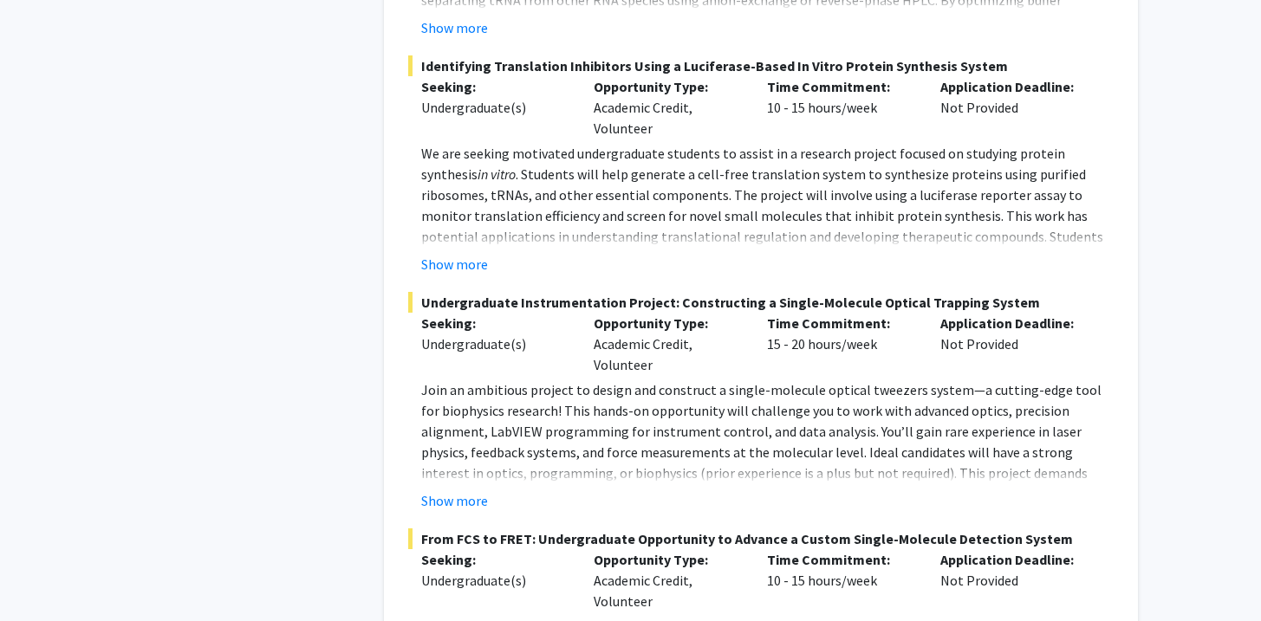
scroll to position [7990, 0]
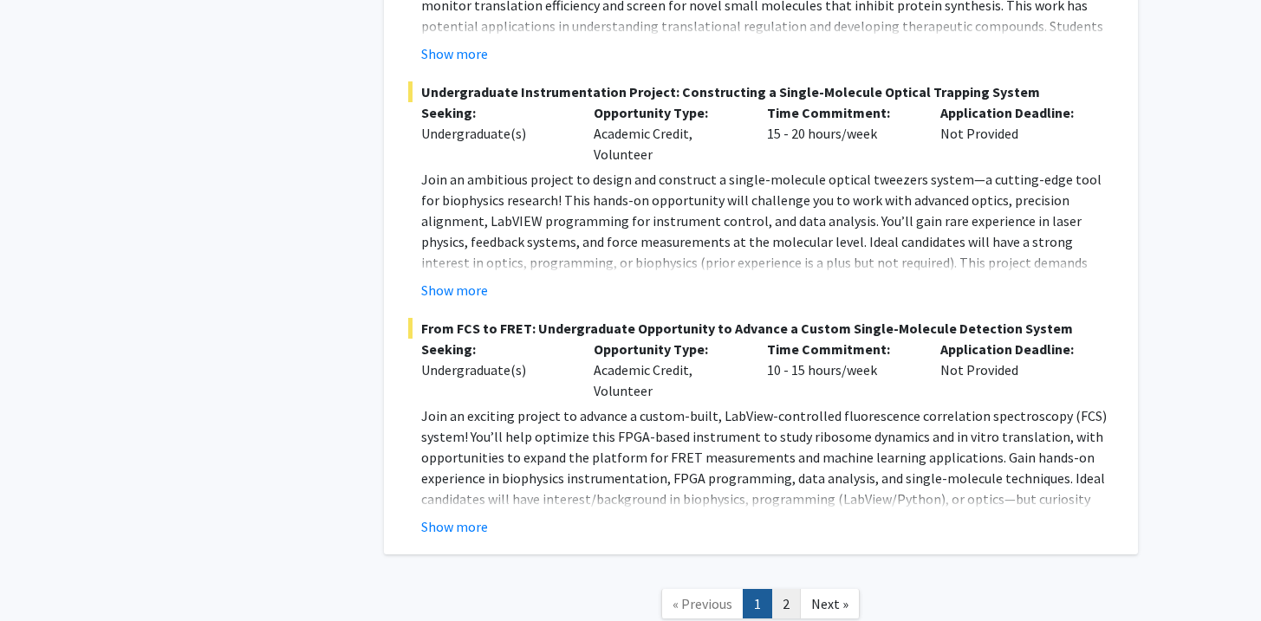
click at [795, 589] on link "2" at bounding box center [785, 604] width 29 height 30
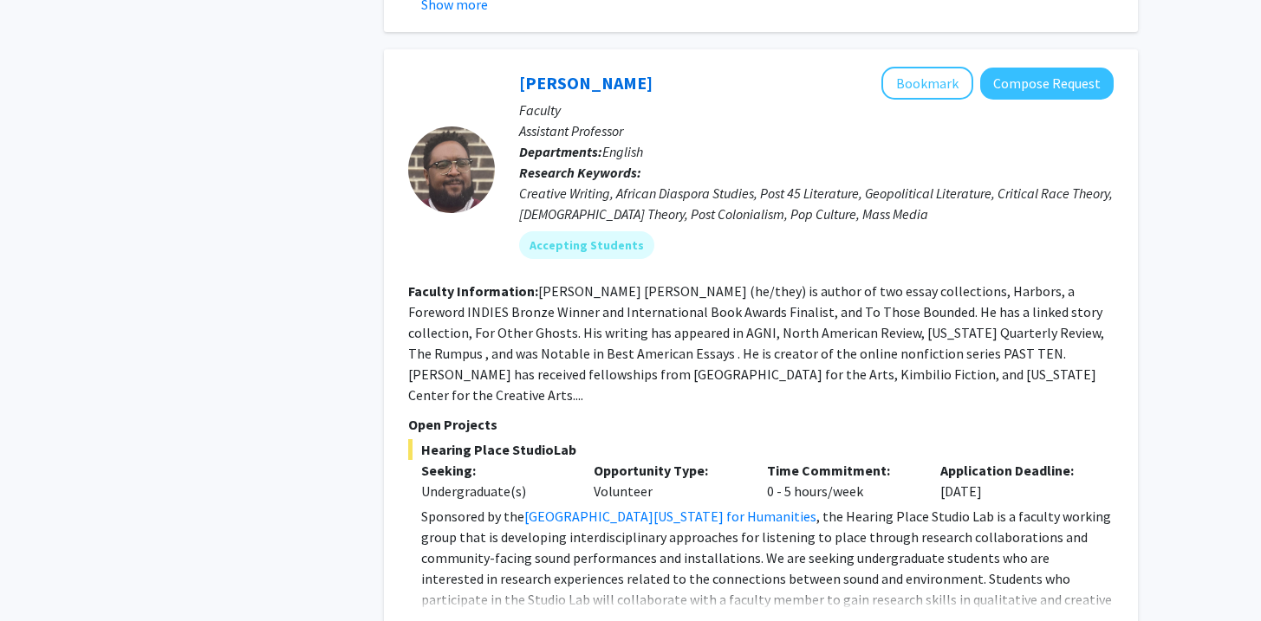
scroll to position [1345, 0]
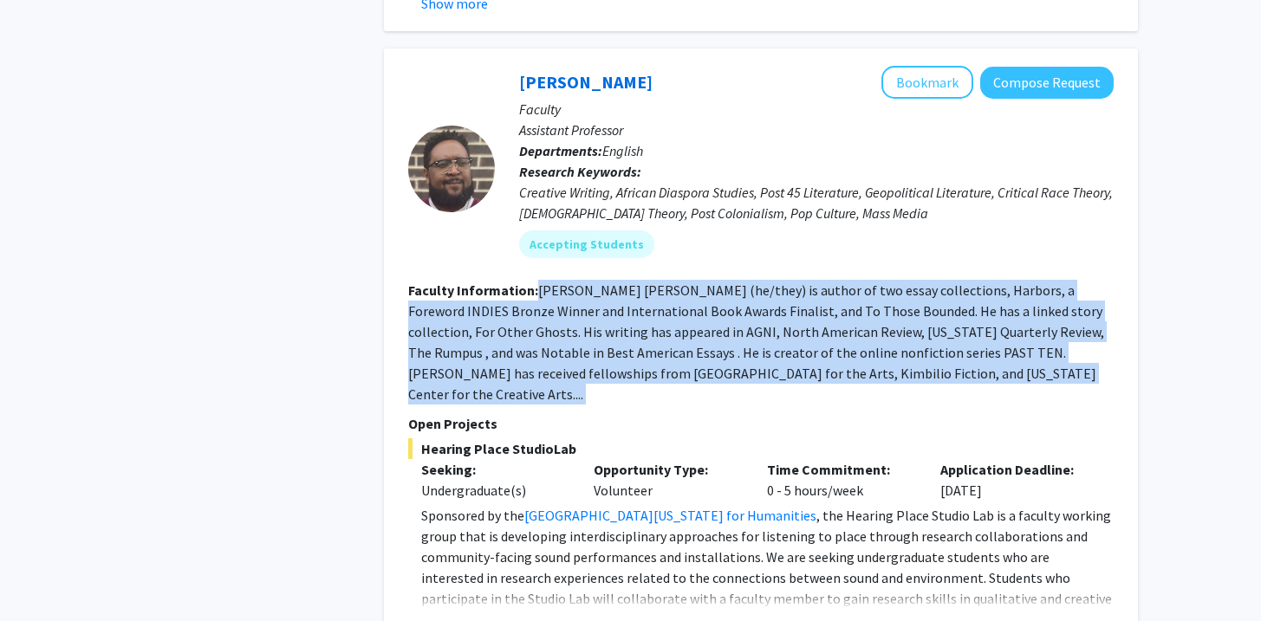
drag, startPoint x: 537, startPoint y: 251, endPoint x: 962, endPoint y: 352, distance: 436.4
click at [962, 352] on fg-search-faculty "Donald Quist Bookmark Compose Request Faculty Assistant Professor Departments: …" at bounding box center [760, 351] width 705 height 571
click at [960, 413] on p "Open Projects" at bounding box center [760, 423] width 705 height 21
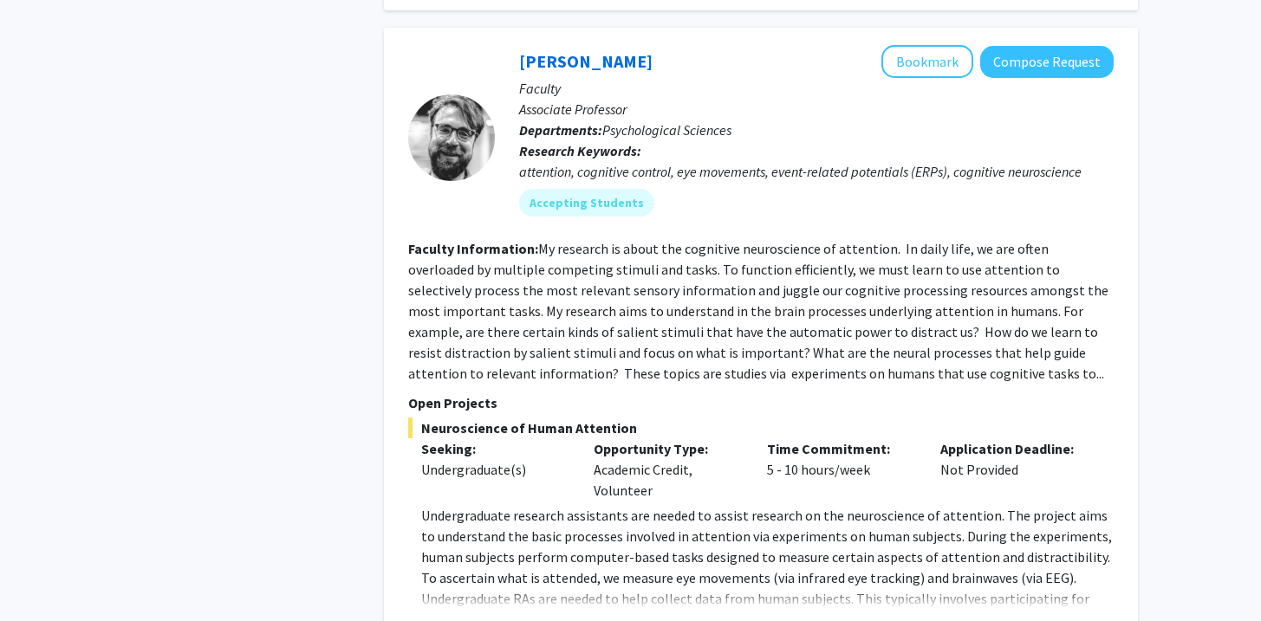
scroll to position [4944, 0]
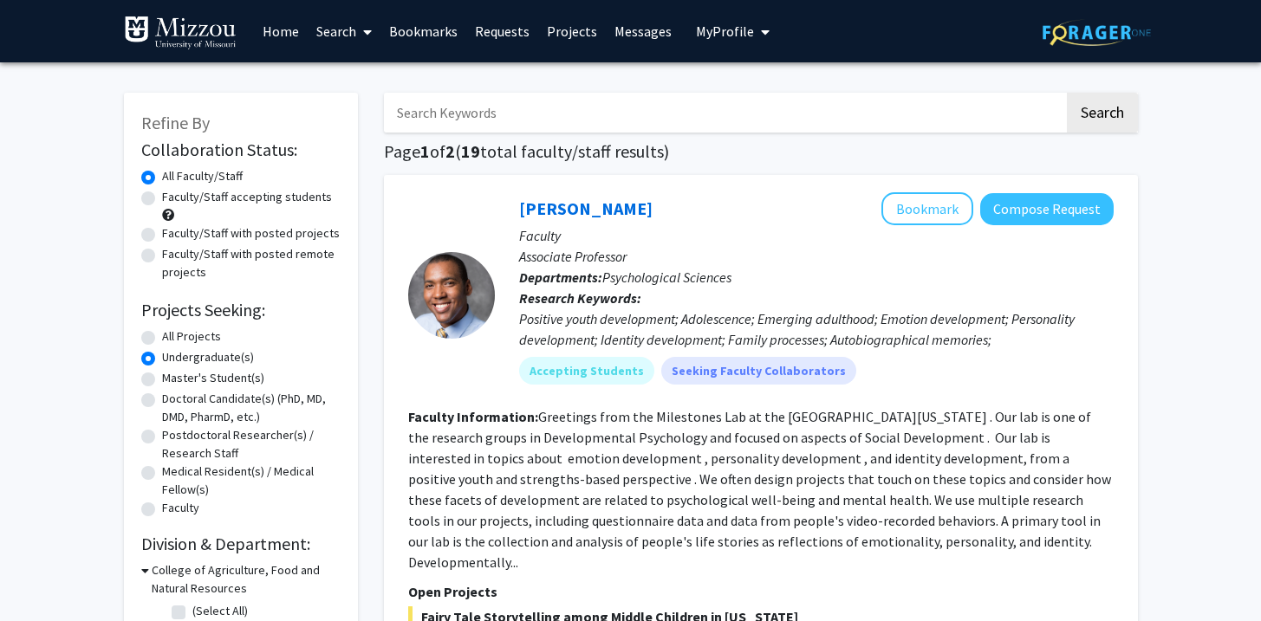
click at [186, 330] on label "All Projects" at bounding box center [191, 337] width 59 height 18
click at [173, 330] on input "All Projects" at bounding box center [167, 333] width 11 height 11
radio input "true"
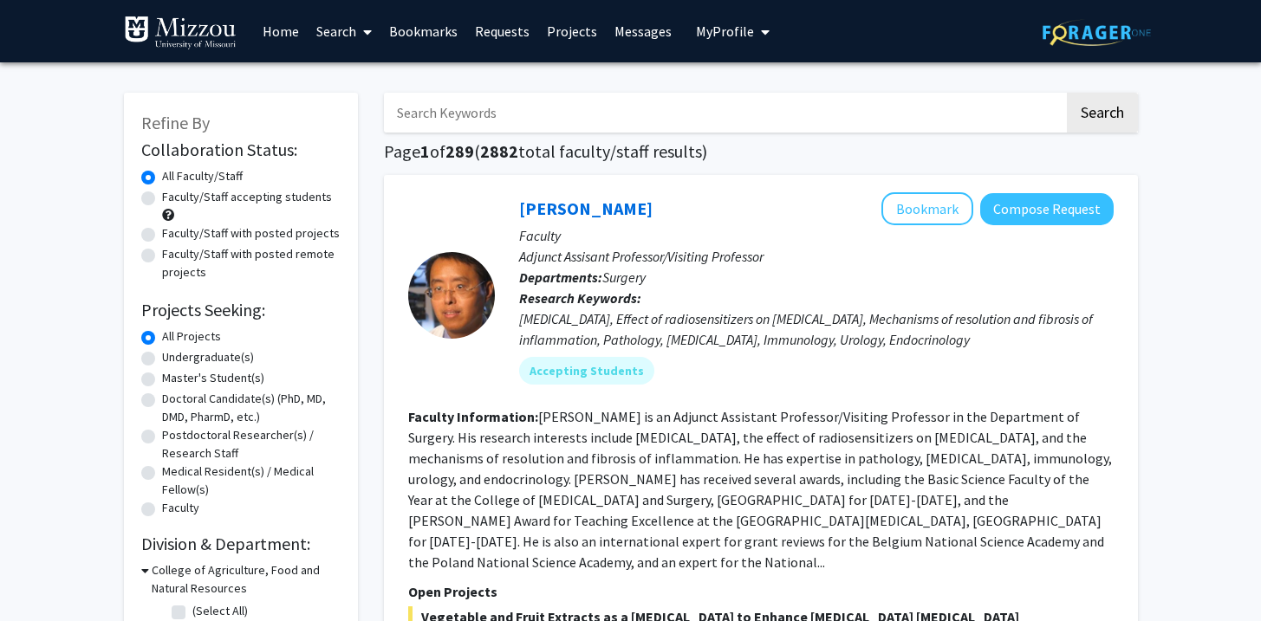
click at [485, 109] on input "Search Keywords" at bounding box center [724, 113] width 680 height 40
type input "education"
click at [1067, 93] on button "Search" at bounding box center [1102, 113] width 71 height 40
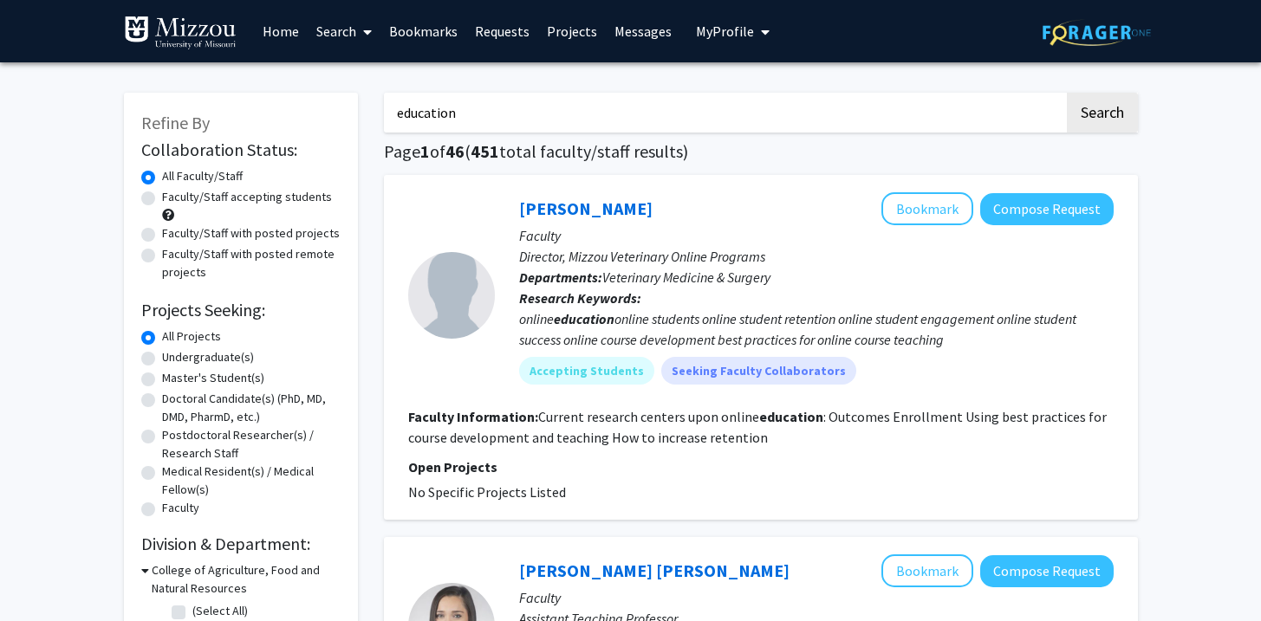
click at [280, 198] on label "Faculty/Staff accepting students" at bounding box center [247, 197] width 170 height 18
click at [173, 198] on input "Faculty/Staff accepting students" at bounding box center [167, 193] width 11 height 11
radio input "true"
click at [220, 237] on label "Faculty/Staff with posted projects" at bounding box center [251, 233] width 178 height 18
click at [173, 236] on input "Faculty/Staff with posted projects" at bounding box center [167, 229] width 11 height 11
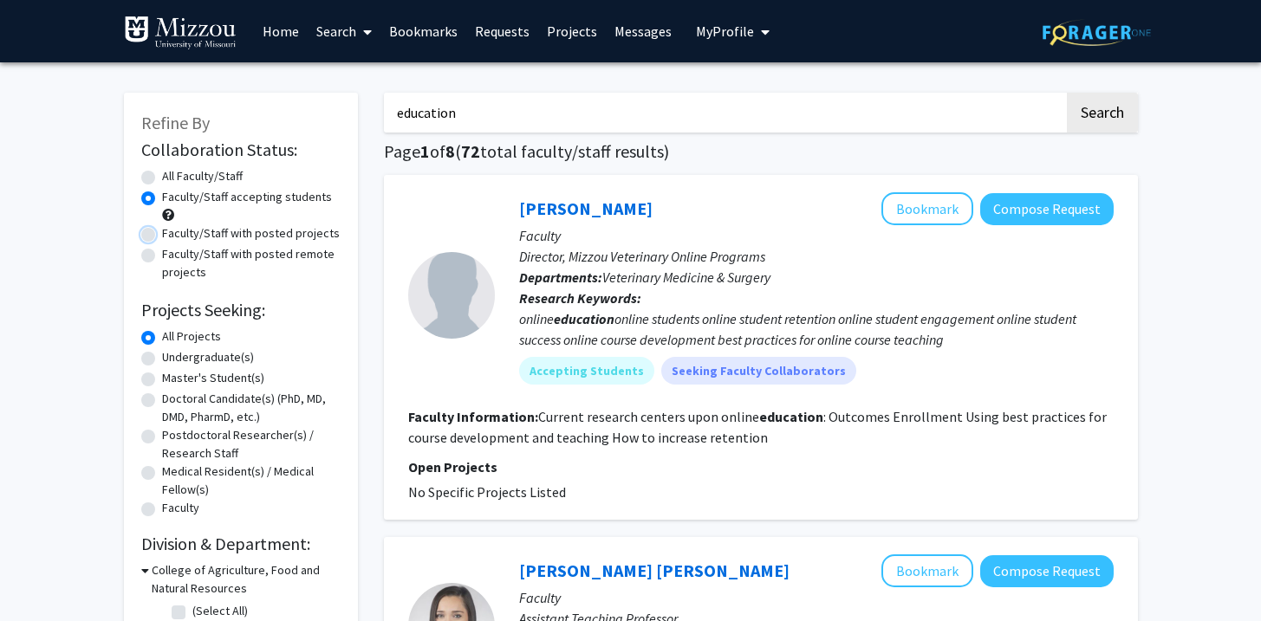
radio input "true"
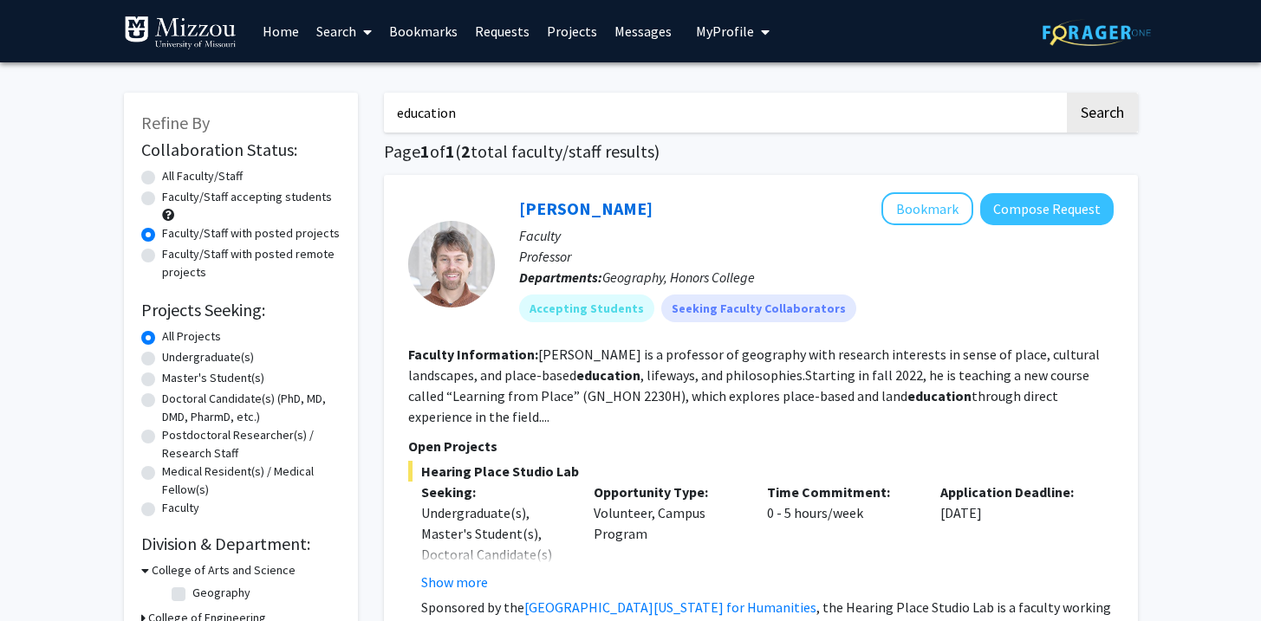
click at [233, 198] on label "Faculty/Staff accepting students" at bounding box center [247, 197] width 170 height 18
click at [173, 198] on input "Faculty/Staff accepting students" at bounding box center [167, 193] width 11 height 11
radio input "true"
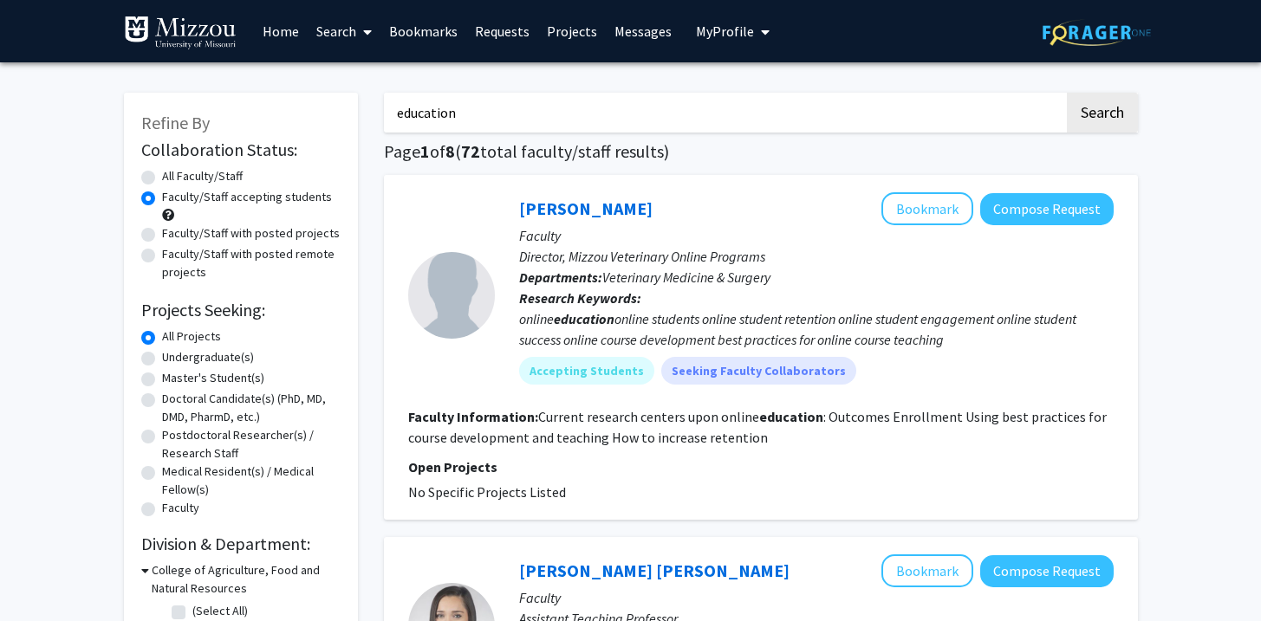
click at [197, 352] on label "Undergraduate(s)" at bounding box center [208, 357] width 92 height 18
click at [173, 352] on input "Undergraduate(s)" at bounding box center [167, 353] width 11 height 11
radio input "true"
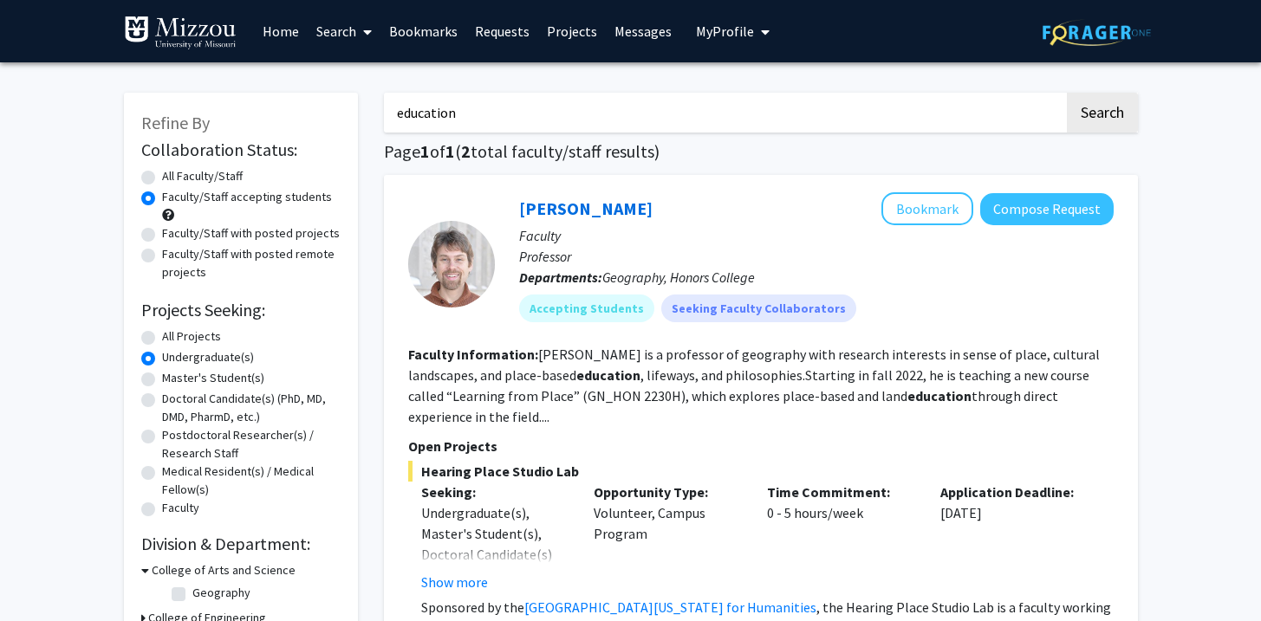
click at [457, 107] on input "education" at bounding box center [724, 113] width 680 height 40
type input "teaching"
click at [1067, 93] on button "Search" at bounding box center [1102, 113] width 71 height 40
radio input "true"
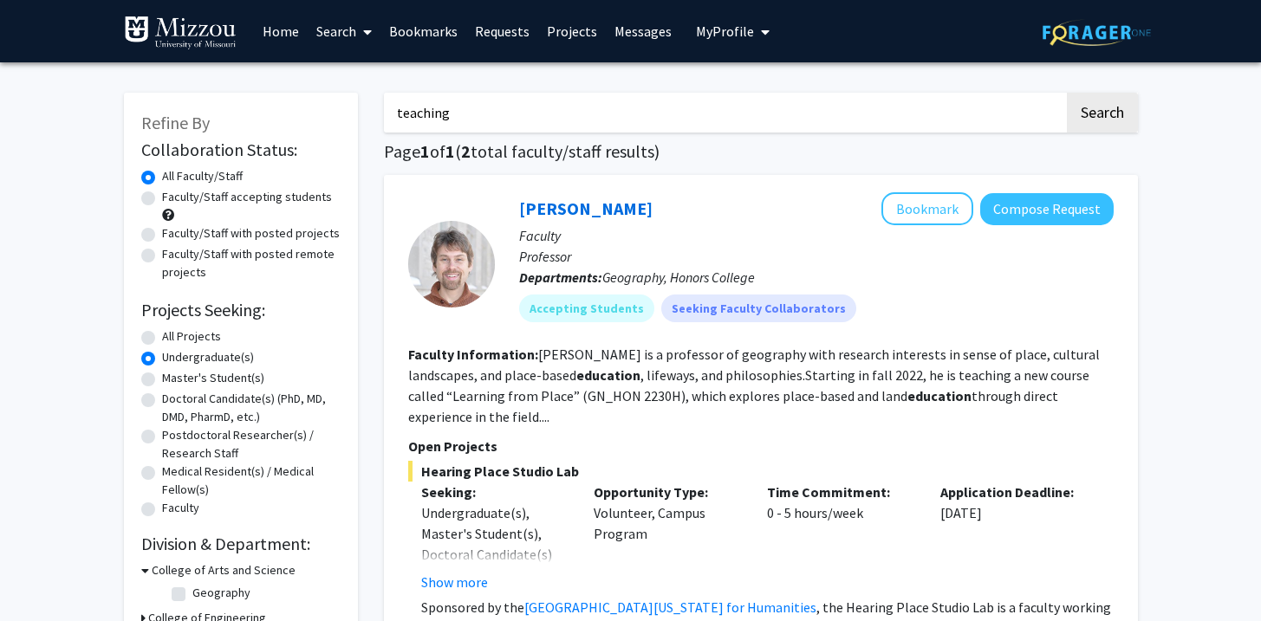
radio input "true"
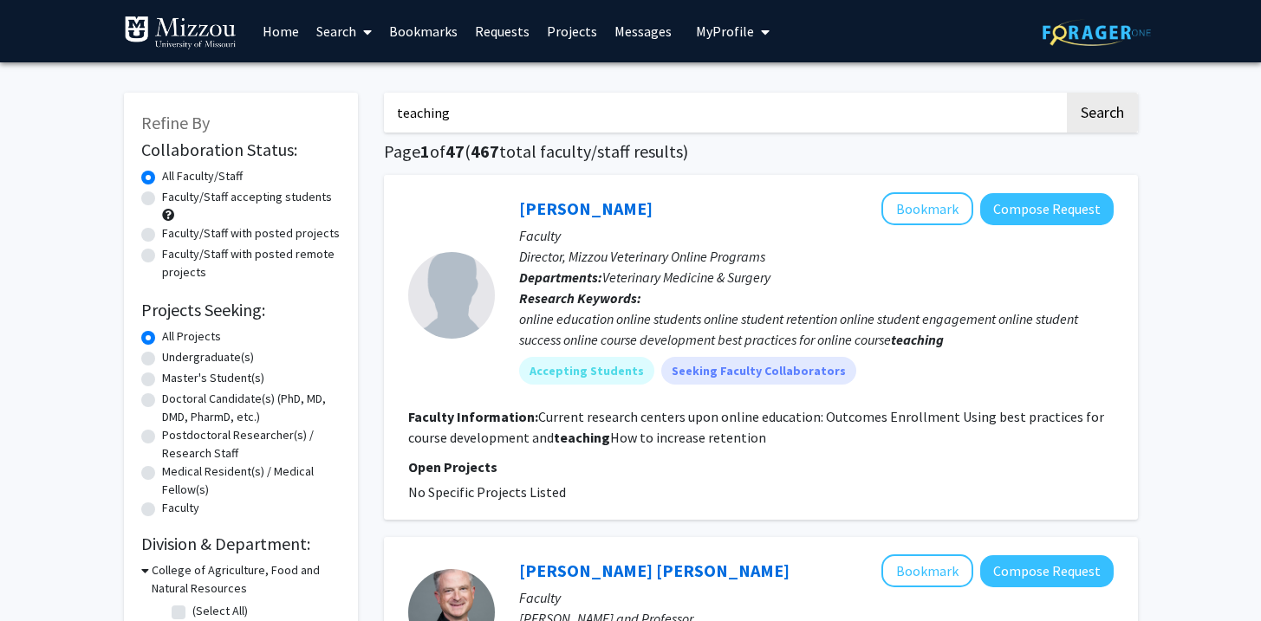
click at [229, 361] on label "Undergraduate(s)" at bounding box center [208, 357] width 92 height 18
click at [173, 360] on input "Undergraduate(s)" at bounding box center [167, 353] width 11 height 11
radio input "true"
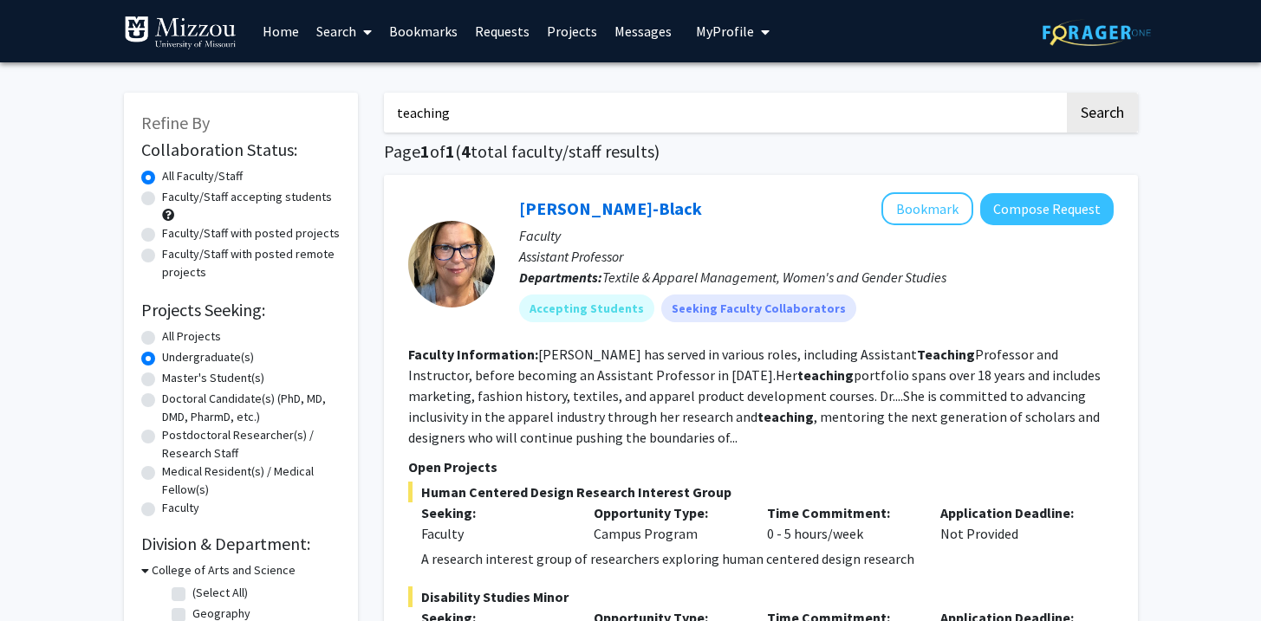
click at [490, 120] on input "teaching" at bounding box center [724, 113] width 680 height 40
click at [394, 237] on div "Kerri McBee-Black Bookmark Compose Request Faculty Assistant Professor Departme…" at bounding box center [761, 579] width 754 height 809
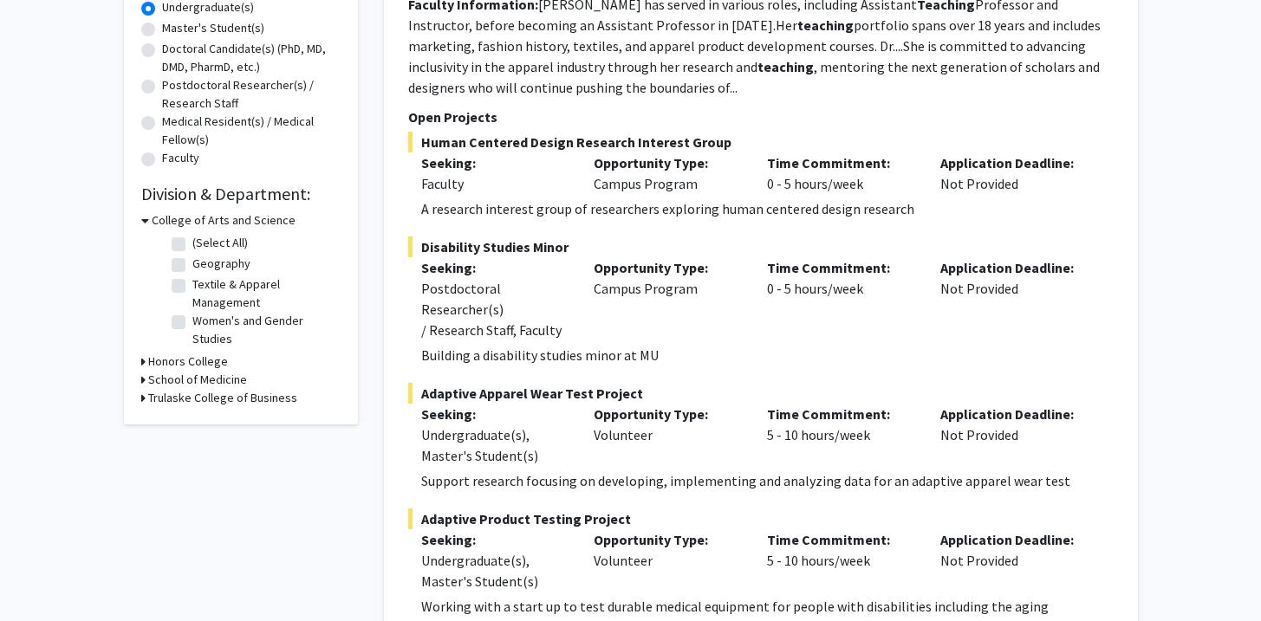
scroll to position [354, 0]
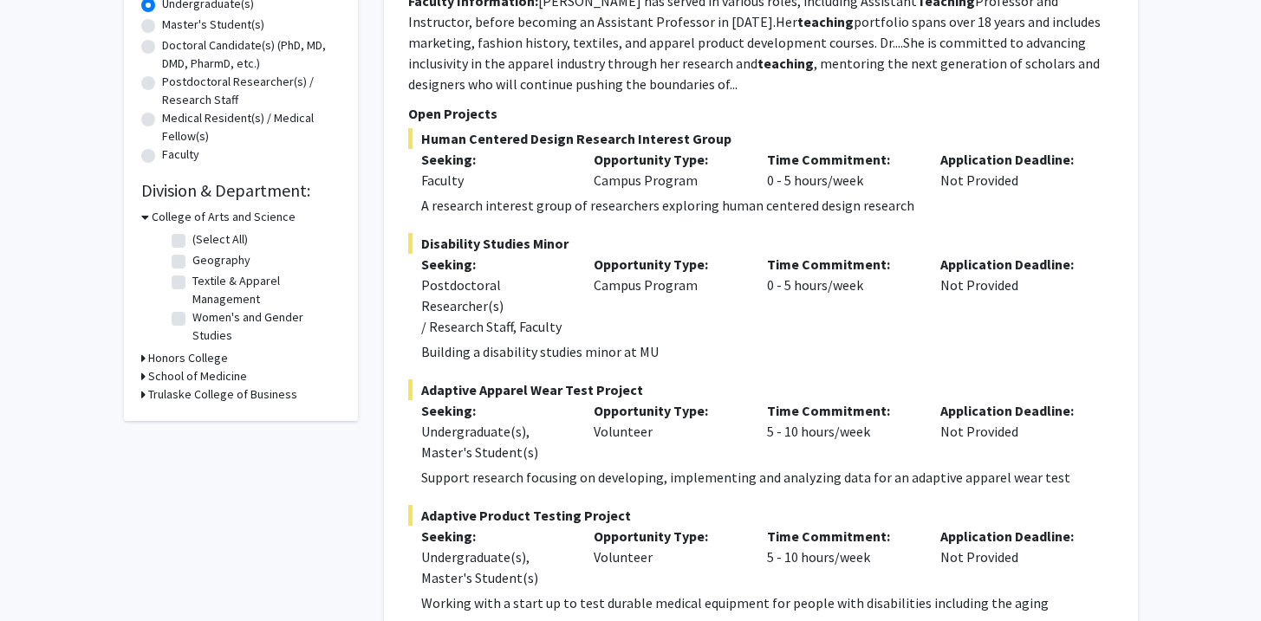
click at [183, 362] on h3 "Honors College" at bounding box center [188, 358] width 80 height 18
click at [196, 403] on h3 "School of Medicine" at bounding box center [197, 406] width 99 height 18
click at [196, 451] on h3 "Trulaske College of Business" at bounding box center [222, 454] width 149 height 18
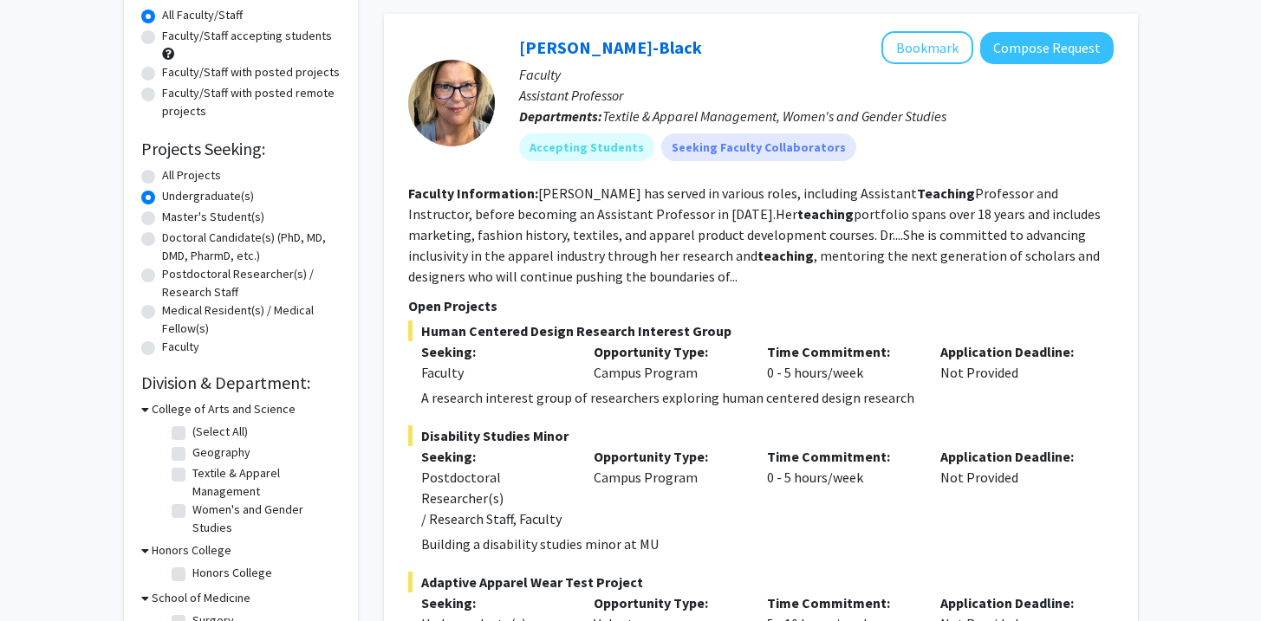
scroll to position [0, 0]
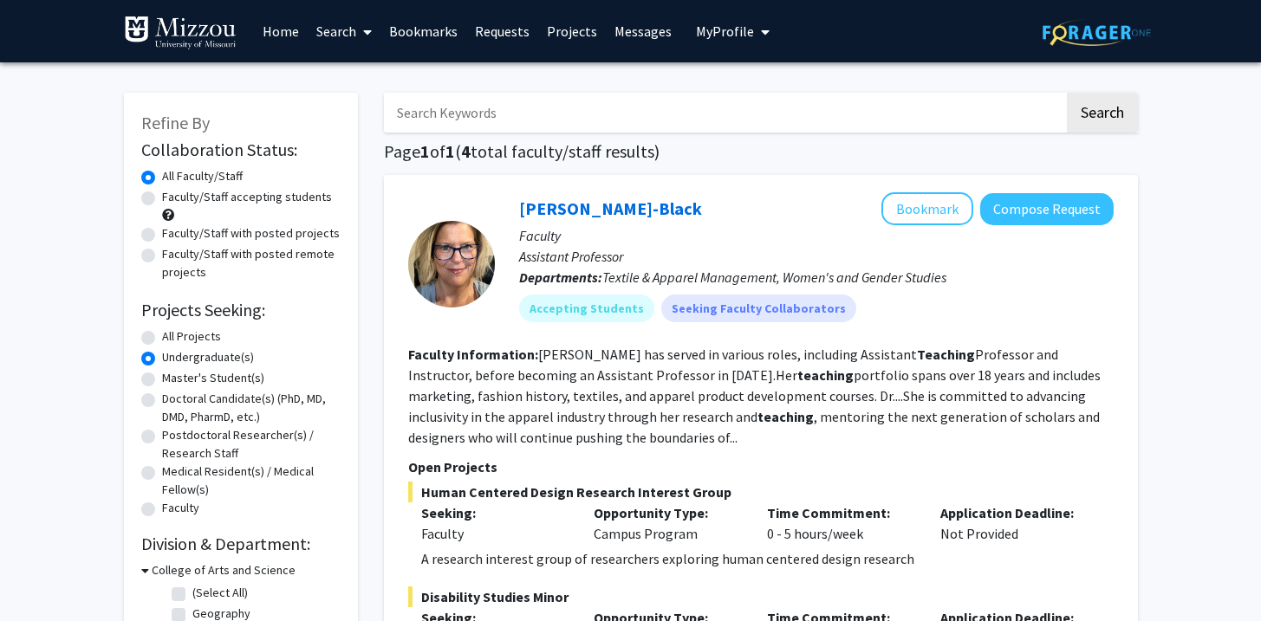
click at [371, 29] on icon at bounding box center [367, 32] width 9 height 14
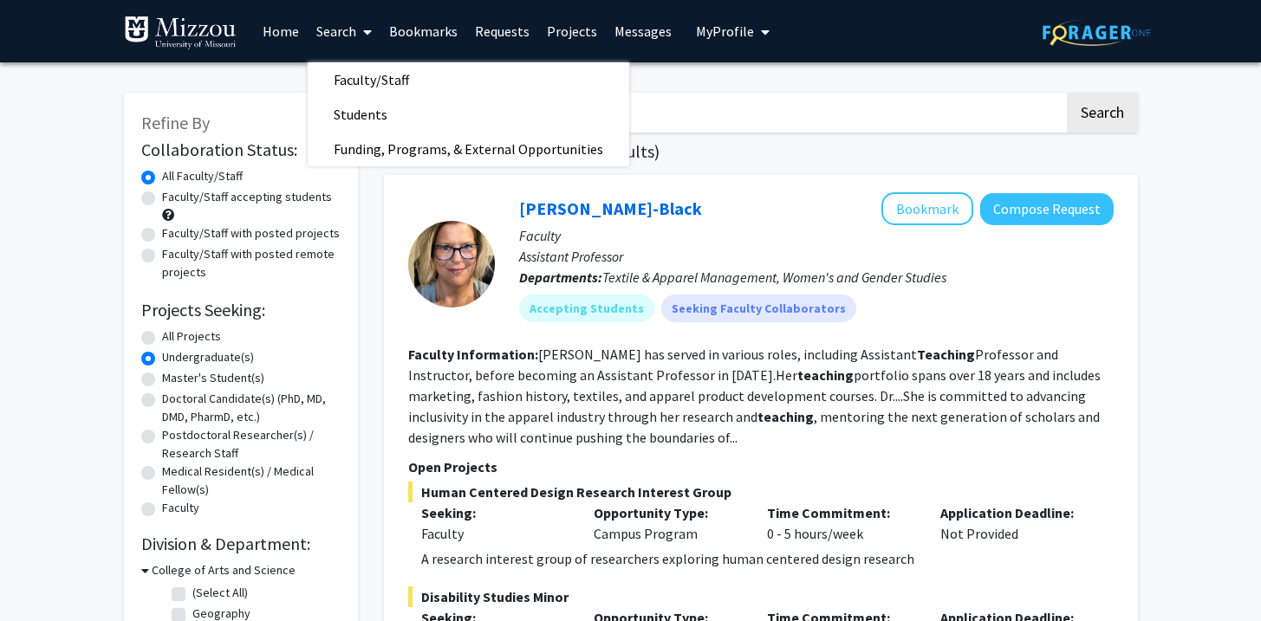
click at [358, 42] on span at bounding box center [364, 32] width 16 height 61
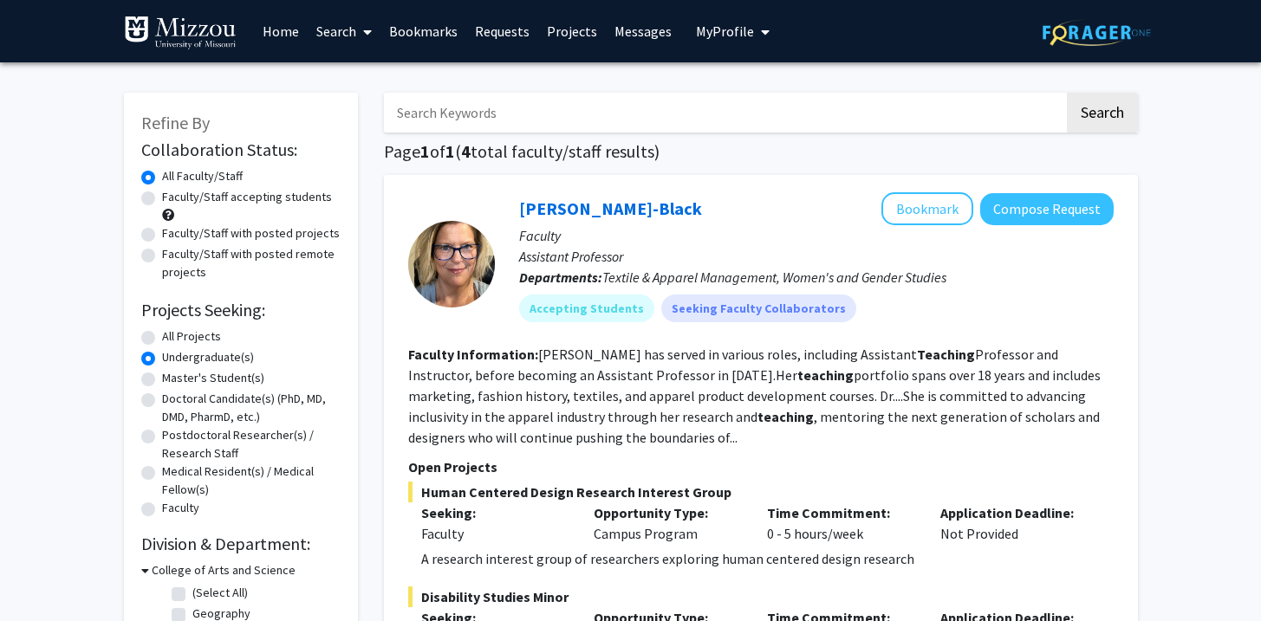
click at [274, 198] on label "Faculty/Staff accepting students" at bounding box center [247, 197] width 170 height 18
click at [173, 198] on input "Faculty/Staff accepting students" at bounding box center [167, 193] width 11 height 11
radio input "true"
click at [268, 230] on label "Faculty/Staff with posted projects" at bounding box center [251, 233] width 178 height 18
click at [173, 230] on input "Faculty/Staff with posted projects" at bounding box center [167, 229] width 11 height 11
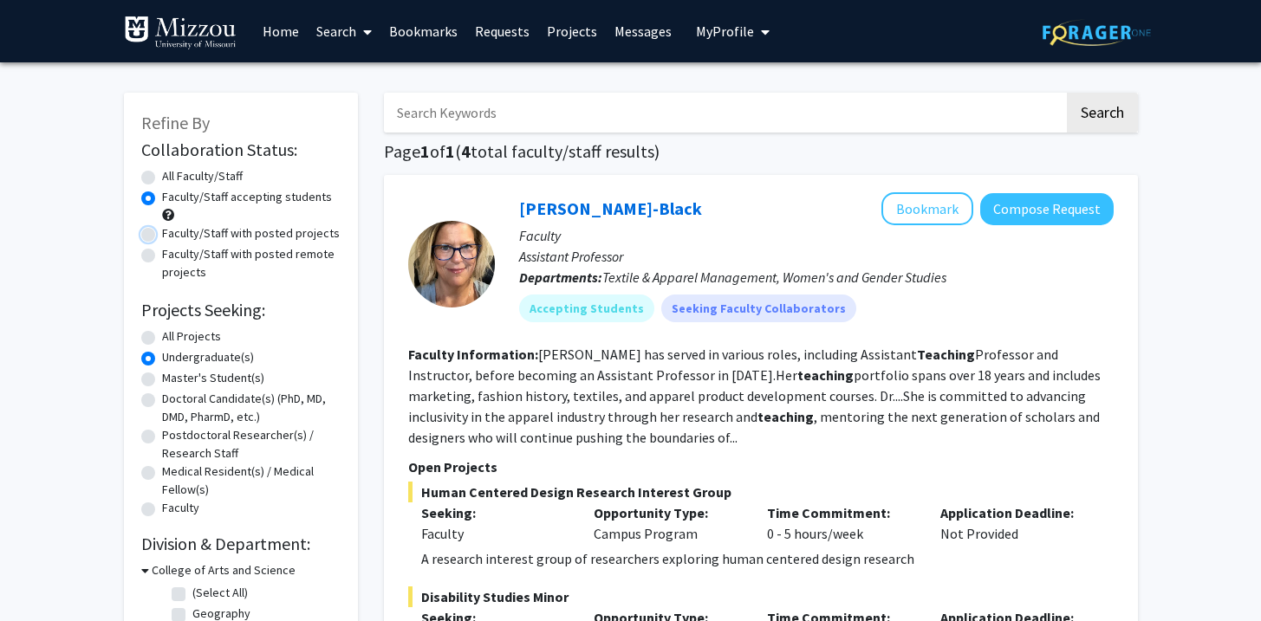
radio input "true"
click at [203, 336] on label "All Projects" at bounding box center [191, 337] width 59 height 18
click at [173, 336] on input "All Projects" at bounding box center [167, 333] width 11 height 11
radio input "true"
click at [199, 351] on label "Undergraduate(s)" at bounding box center [208, 357] width 92 height 18
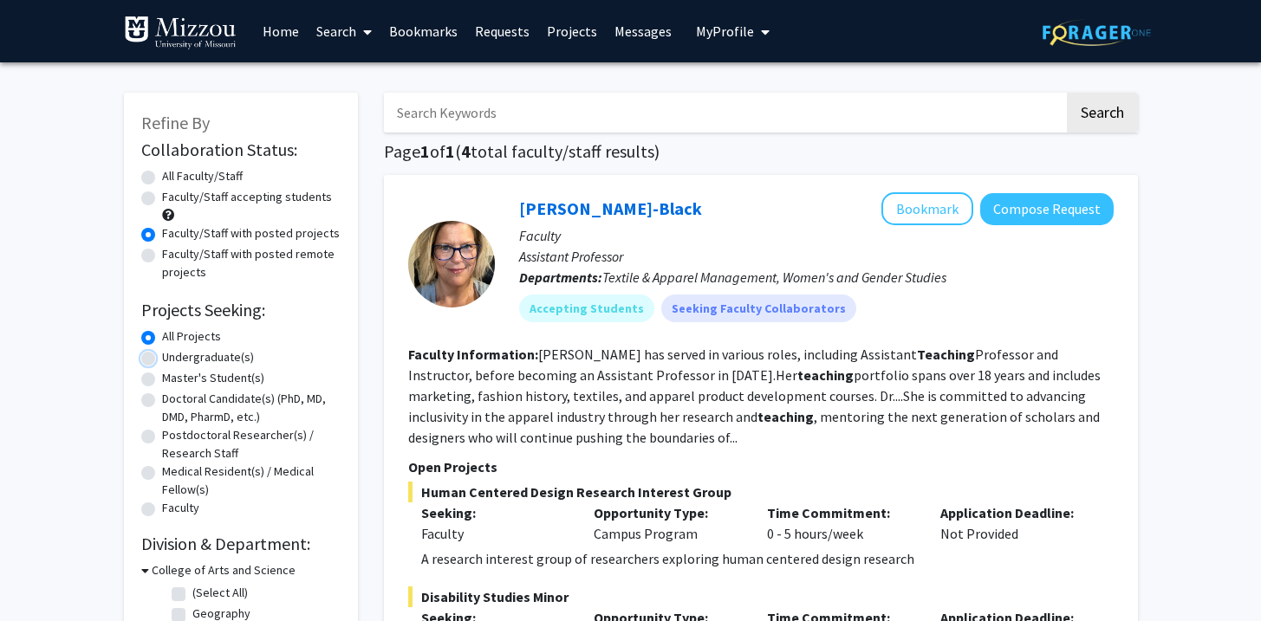
click at [173, 351] on input "Undergraduate(s)" at bounding box center [167, 353] width 11 height 11
radio input "true"
click at [198, 170] on label "All Faculty/Staff" at bounding box center [202, 176] width 81 height 18
click at [173, 170] on input "All Faculty/Staff" at bounding box center [167, 172] width 11 height 11
radio input "true"
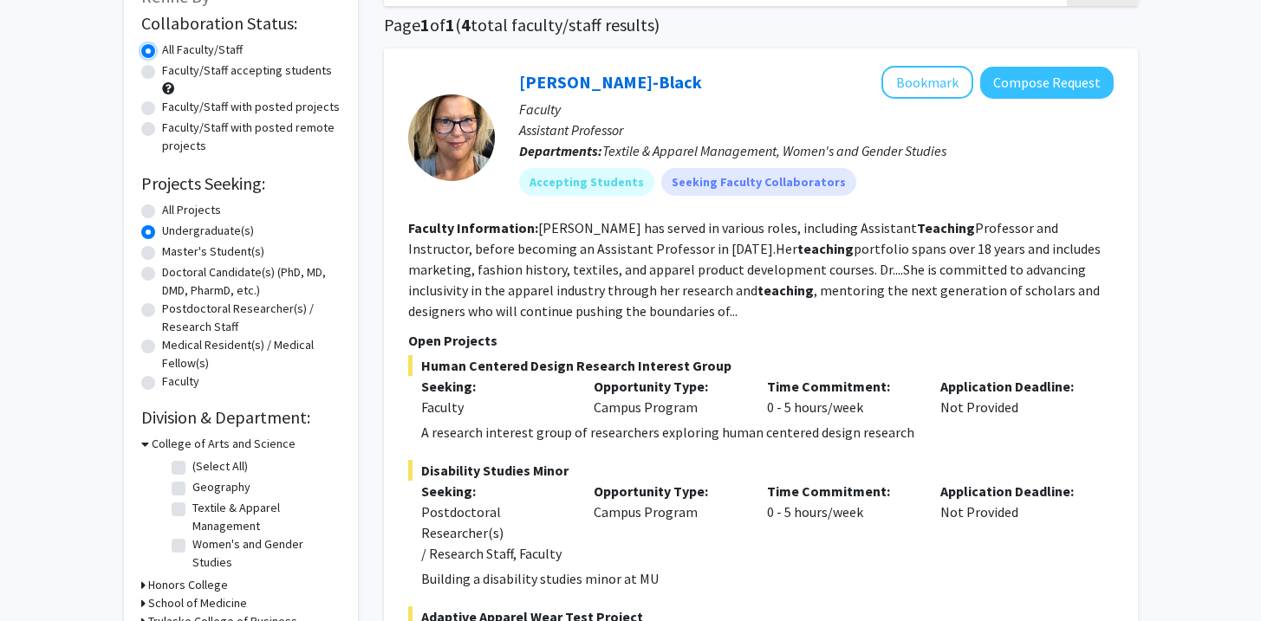
scroll to position [125, 0]
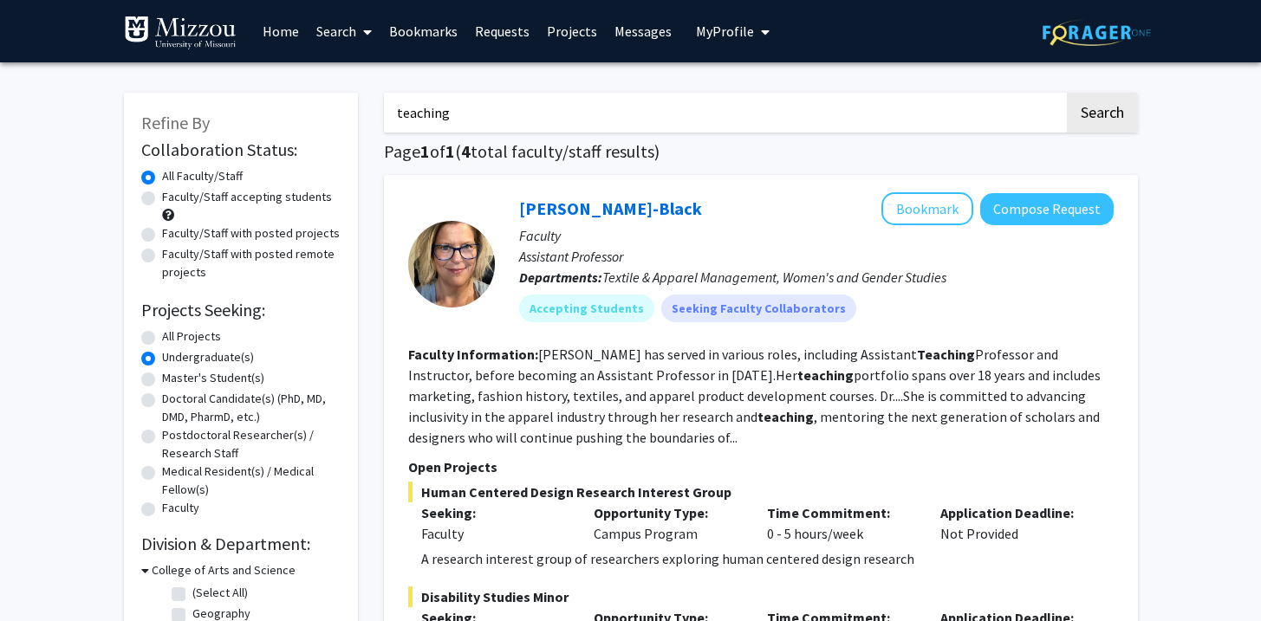
click at [456, 122] on input "teaching" at bounding box center [724, 113] width 680 height 40
click at [1067, 93] on button "Search" at bounding box center [1102, 113] width 71 height 40
radio input "true"
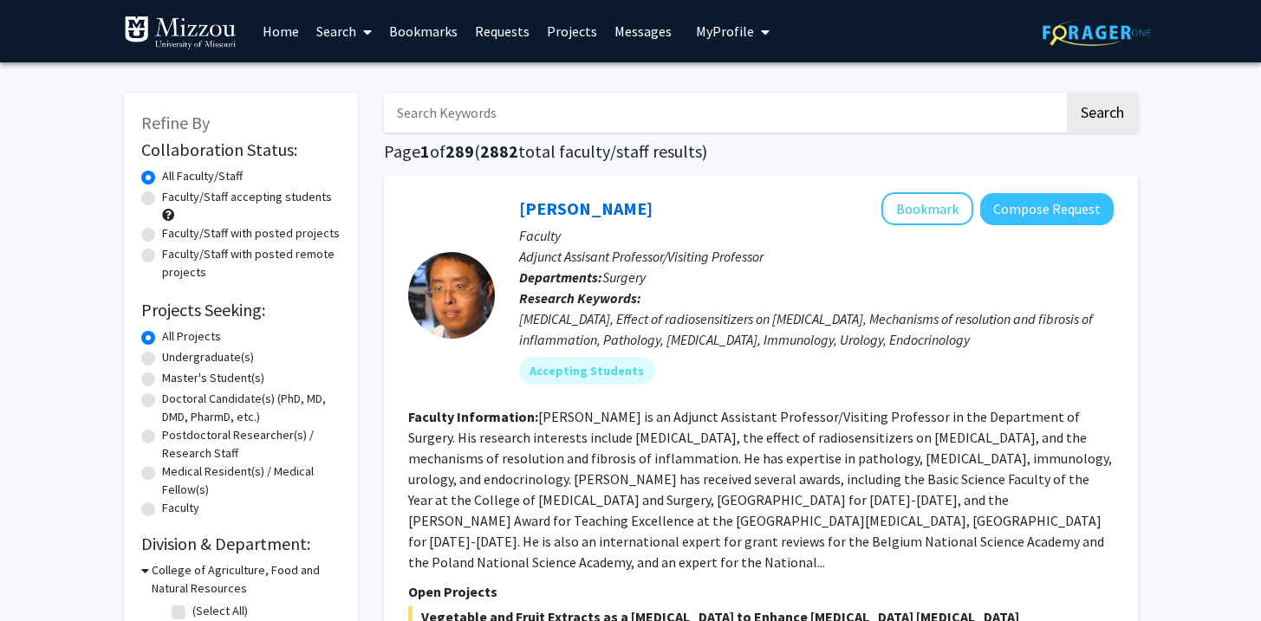
click at [197, 354] on label "Undergraduate(s)" at bounding box center [208, 357] width 92 height 18
click at [173, 354] on input "Undergraduate(s)" at bounding box center [167, 353] width 11 height 11
radio input "true"
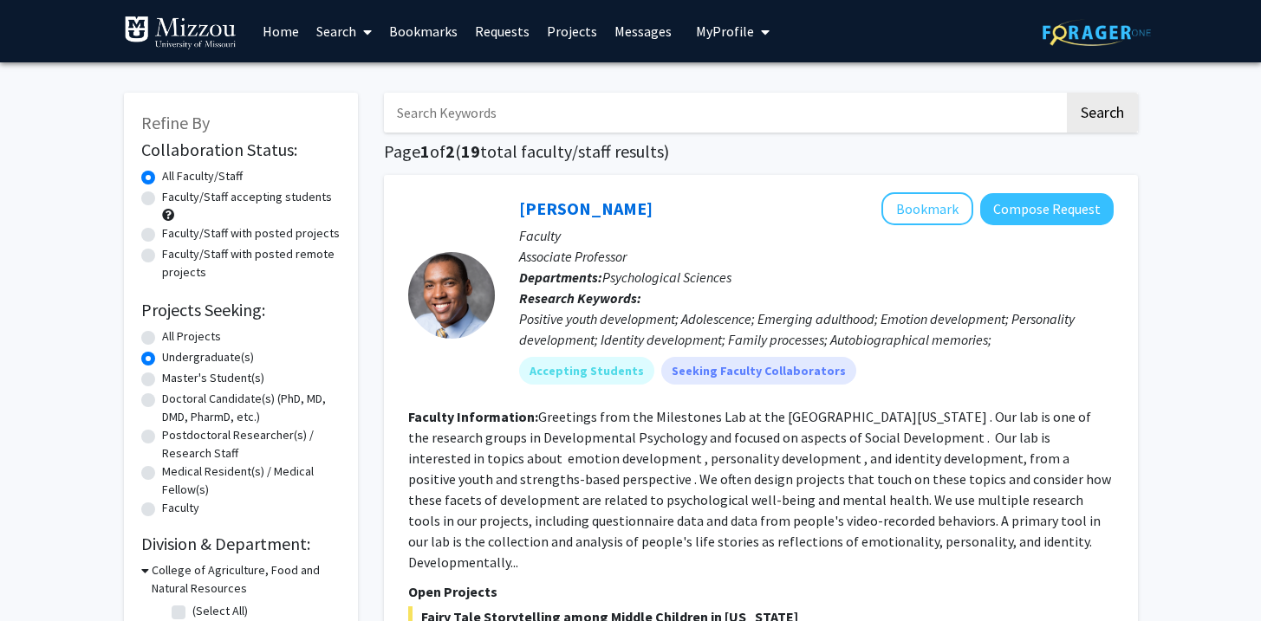
click at [218, 238] on label "Faculty/Staff with posted projects" at bounding box center [251, 233] width 178 height 18
click at [173, 236] on input "Faculty/Staff with posted projects" at bounding box center [167, 229] width 11 height 11
radio input "true"
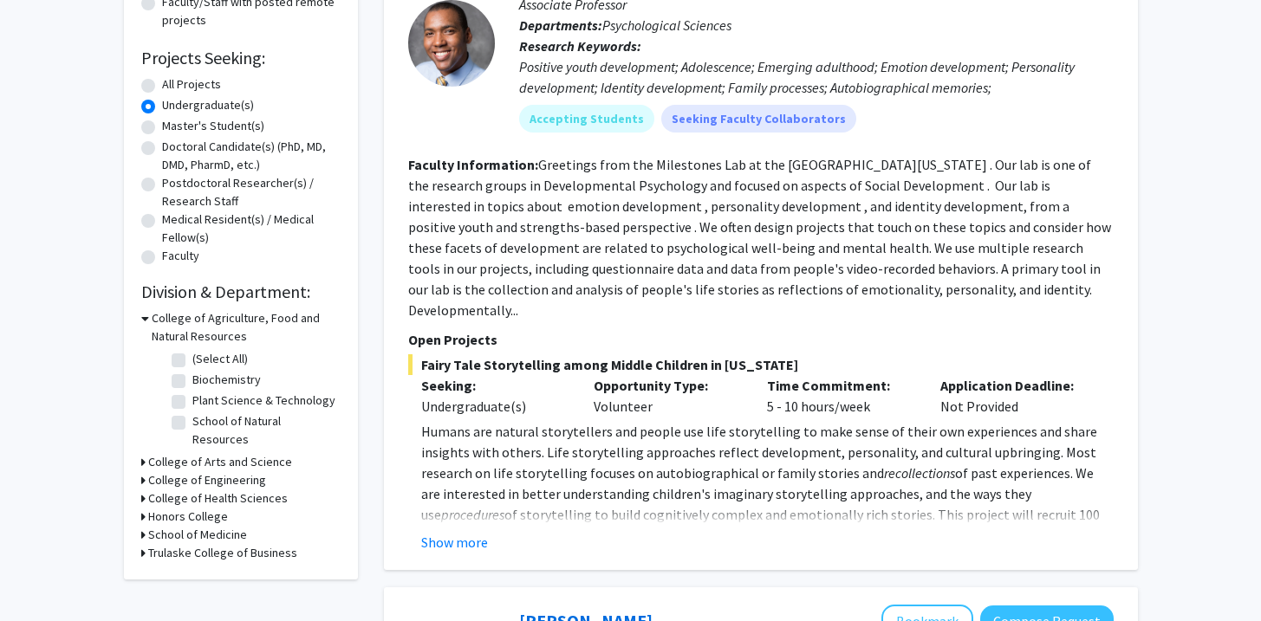
scroll to position [256, 0]
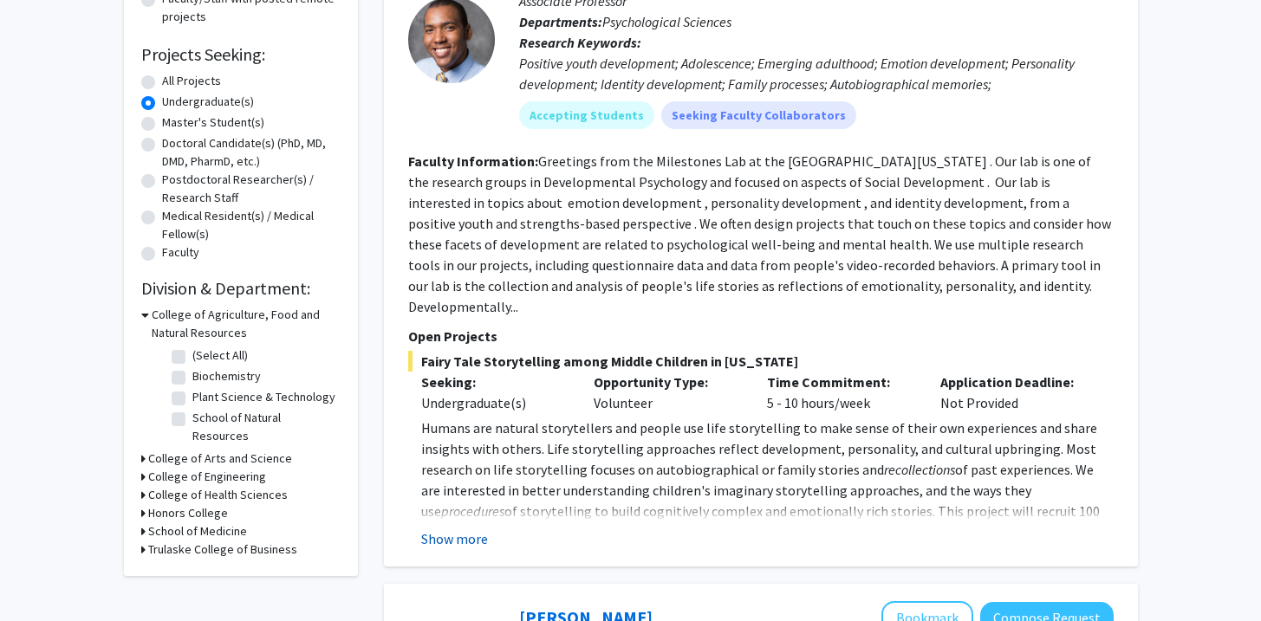
click at [458, 529] on button "Show more" at bounding box center [454, 539] width 67 height 21
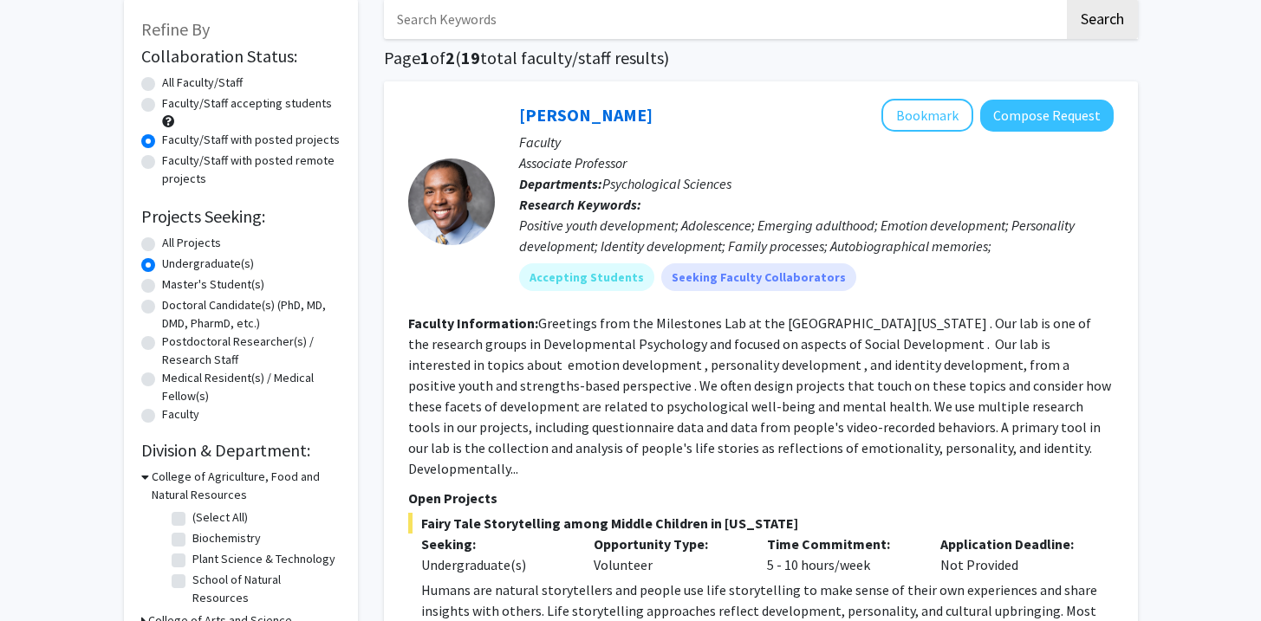
scroll to position [88, 0]
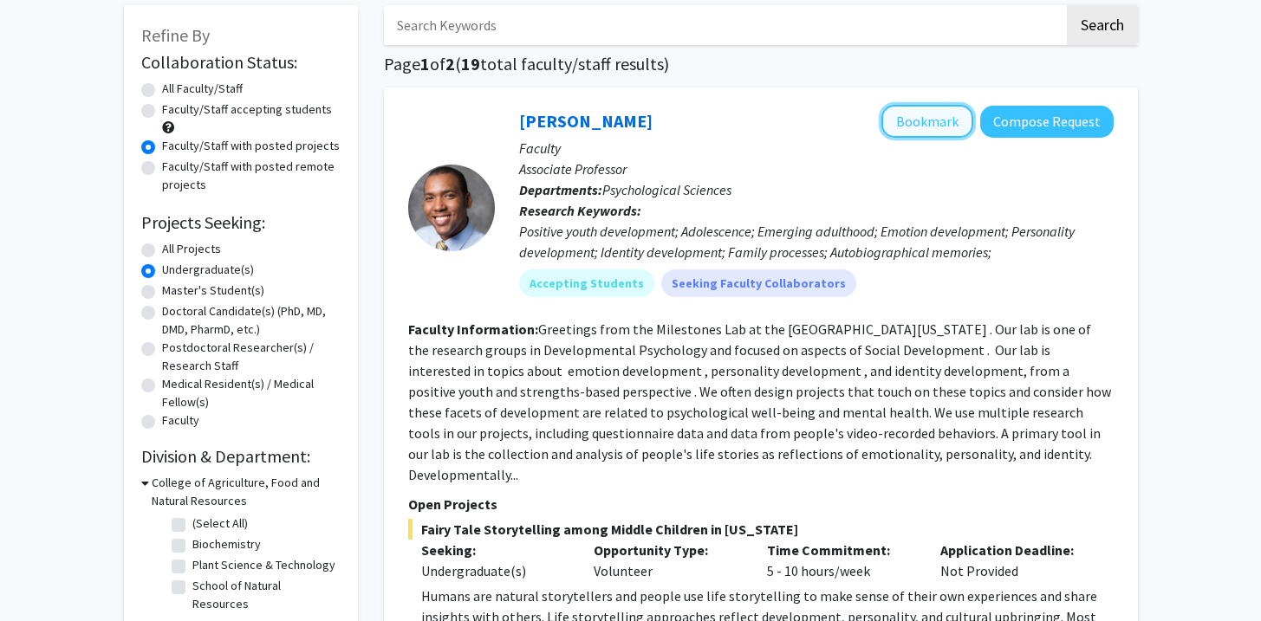
click at [933, 119] on button "Bookmark" at bounding box center [927, 121] width 92 height 33
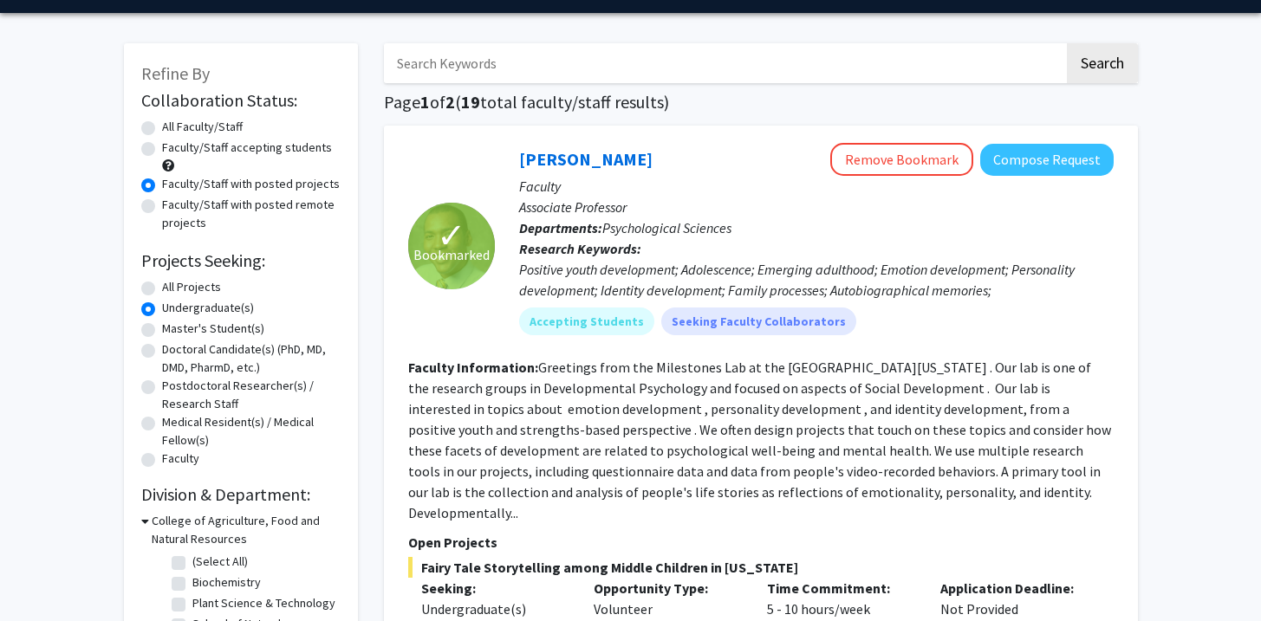
scroll to position [79, 0]
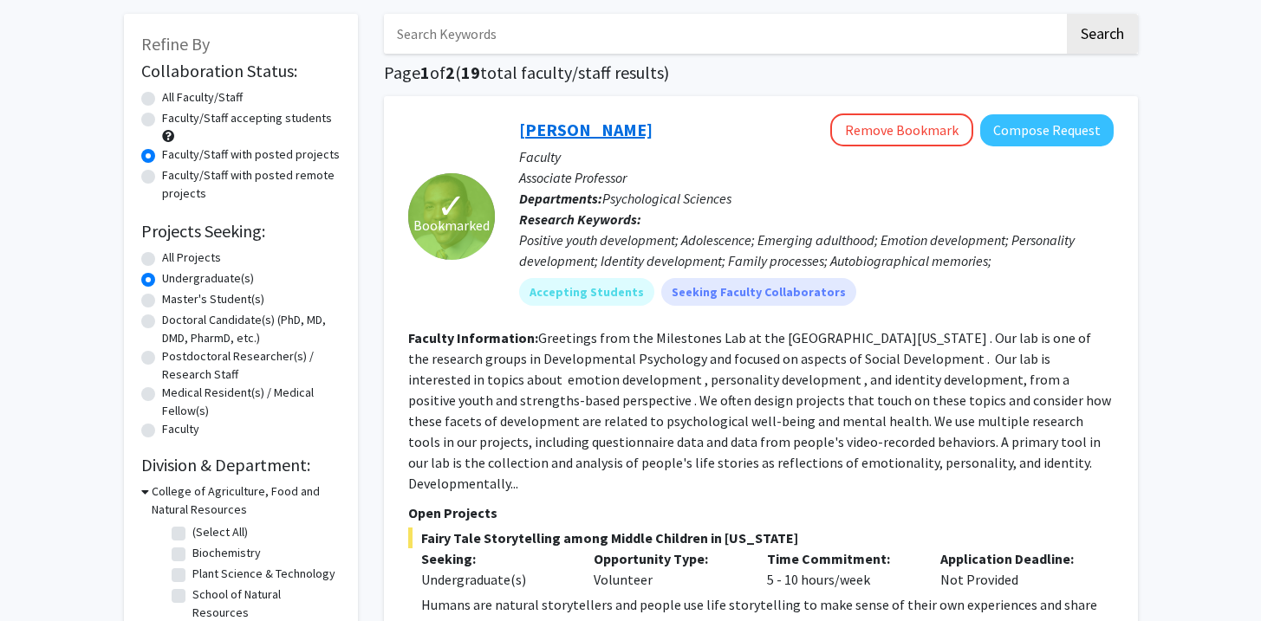
click at [565, 140] on link "Jordan Booker" at bounding box center [585, 130] width 133 height 22
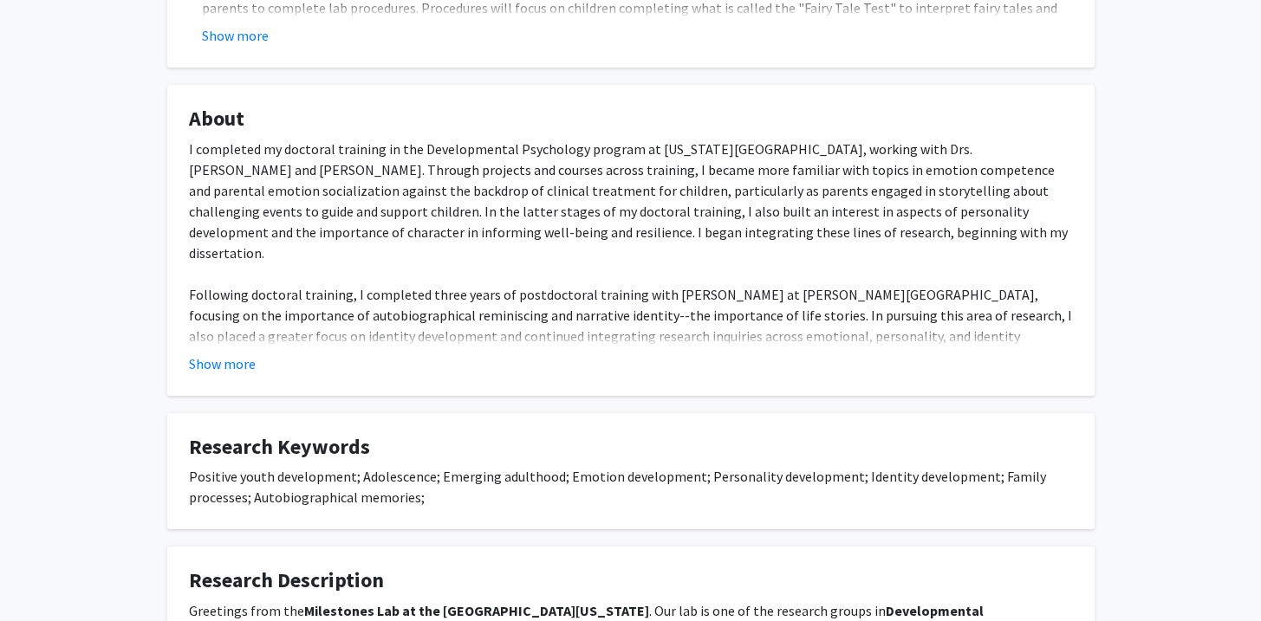
scroll to position [158, 0]
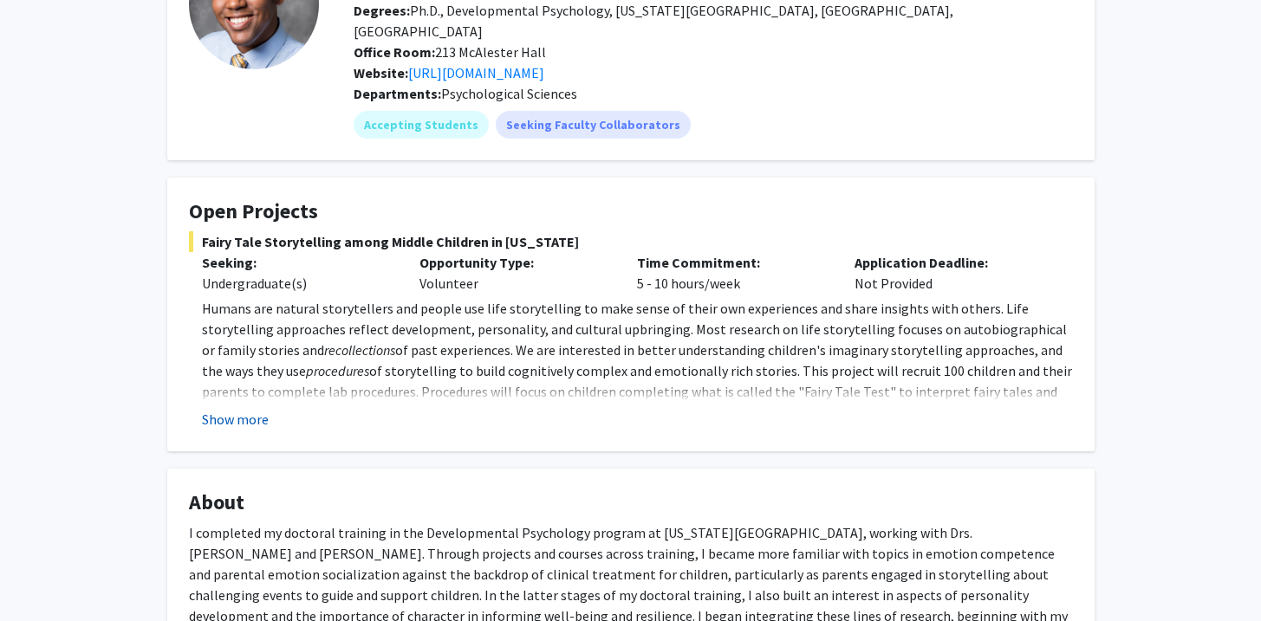
click at [237, 409] on button "Show more" at bounding box center [235, 419] width 67 height 21
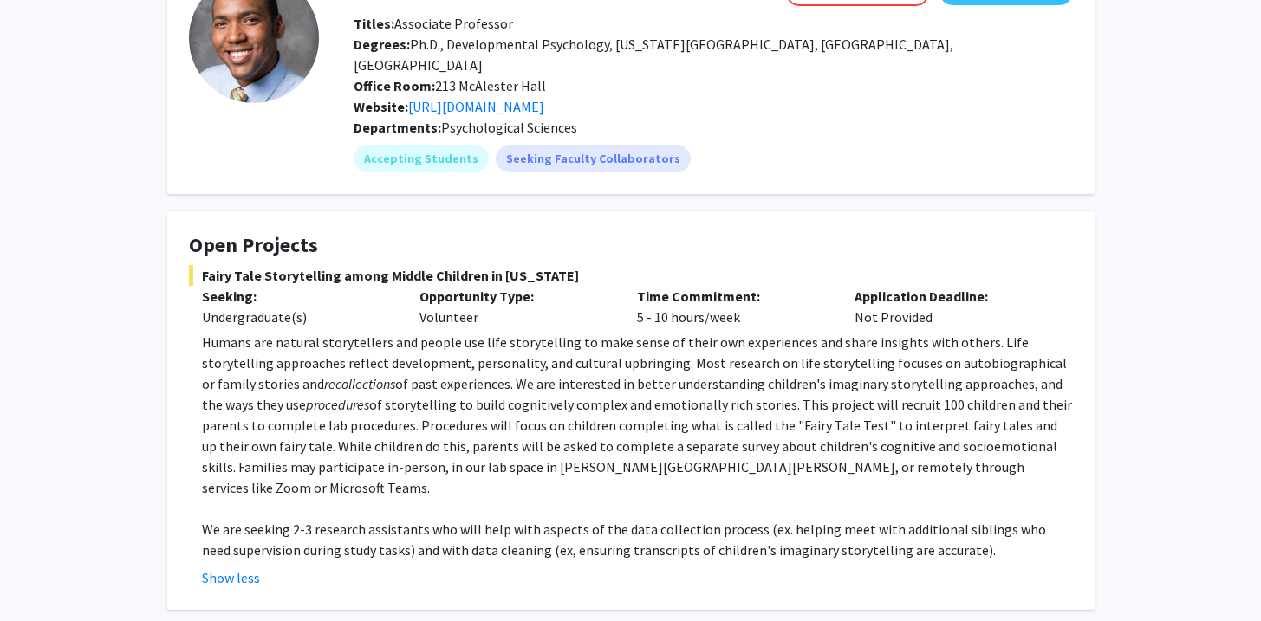
scroll to position [0, 0]
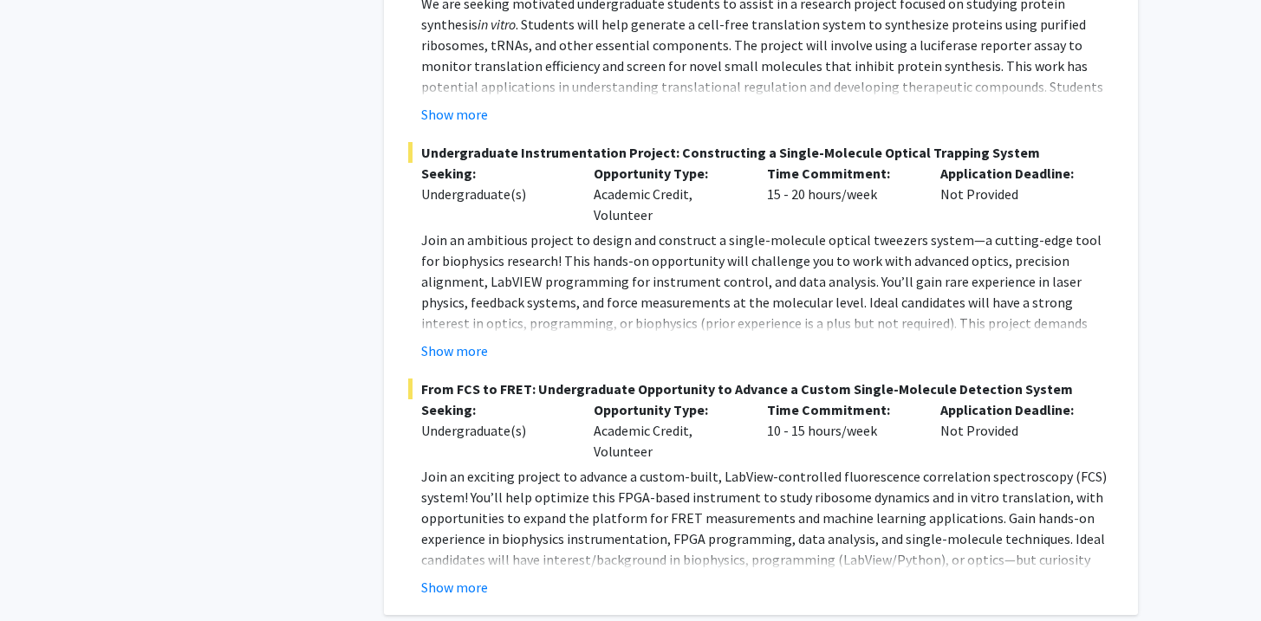
scroll to position [7824, 0]
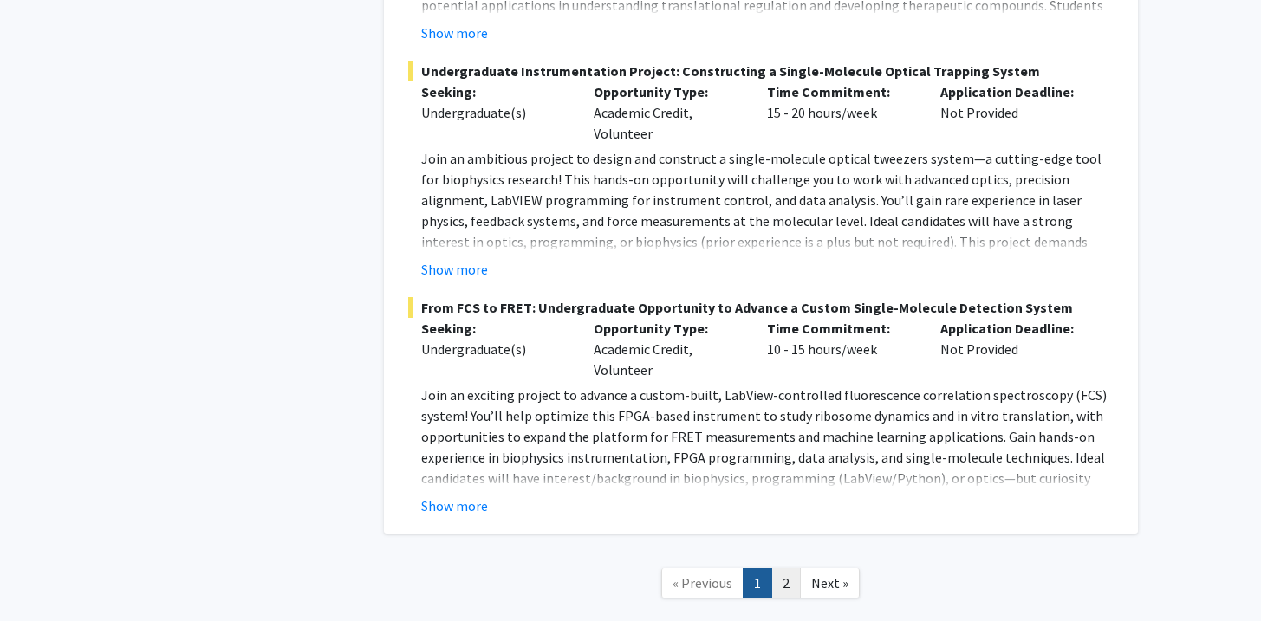
click at [795, 569] on link "2" at bounding box center [785, 584] width 29 height 30
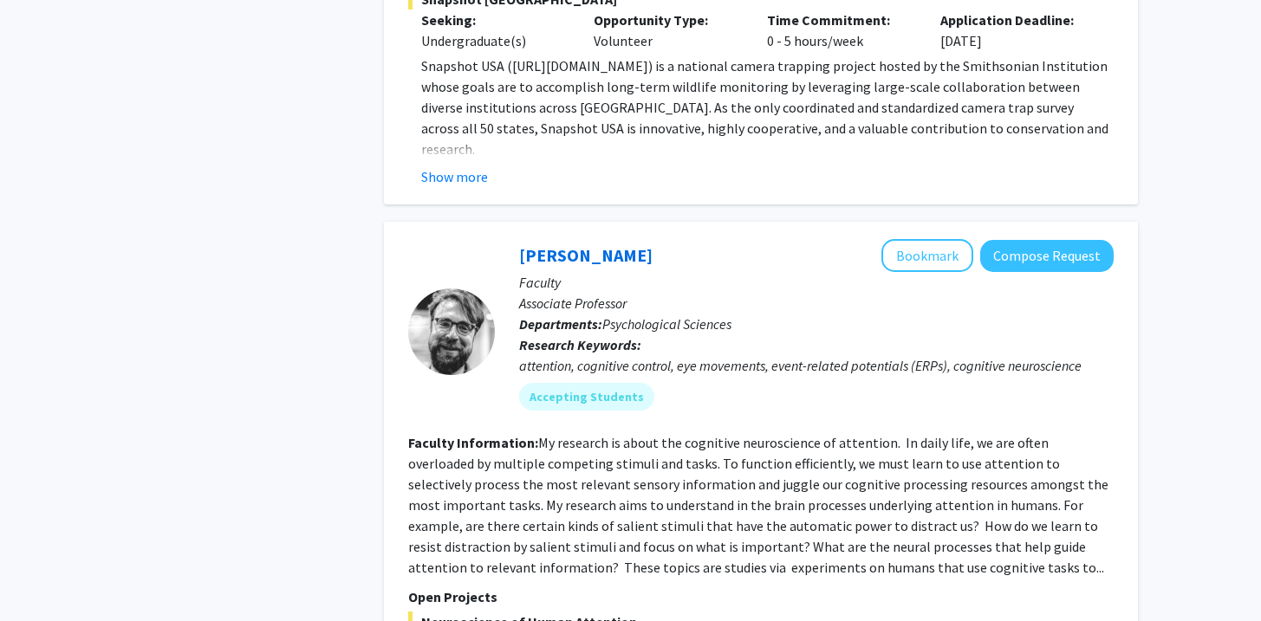
scroll to position [4996, 0]
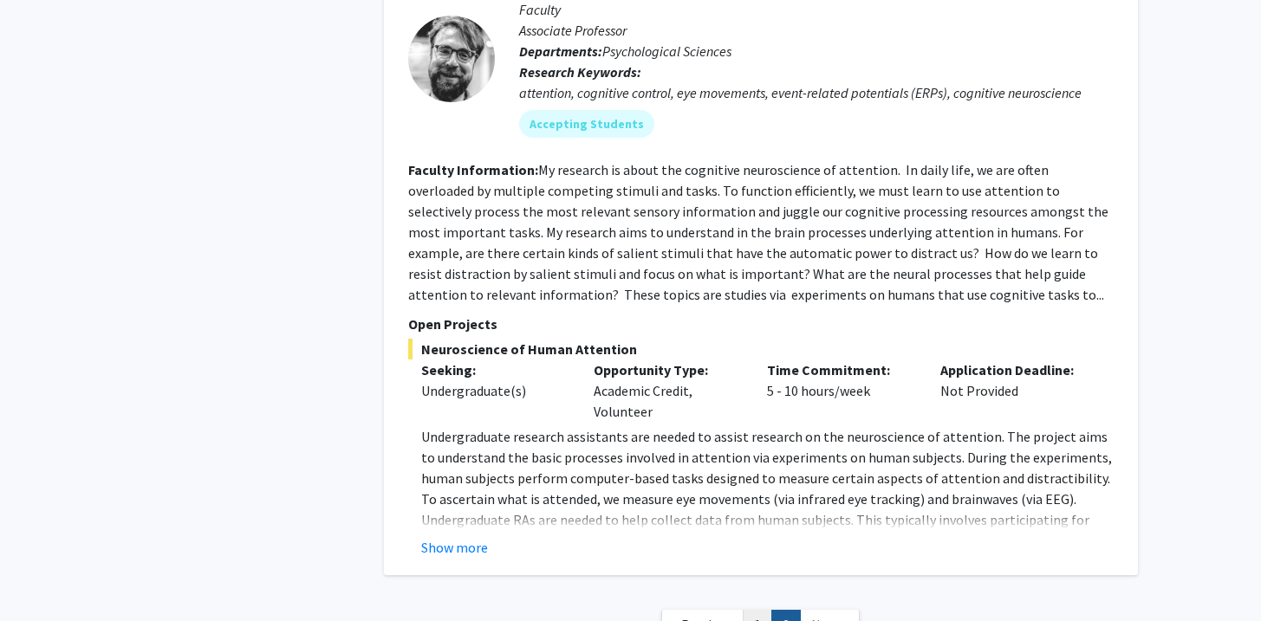
click at [761, 610] on link "1" at bounding box center [757, 625] width 29 height 30
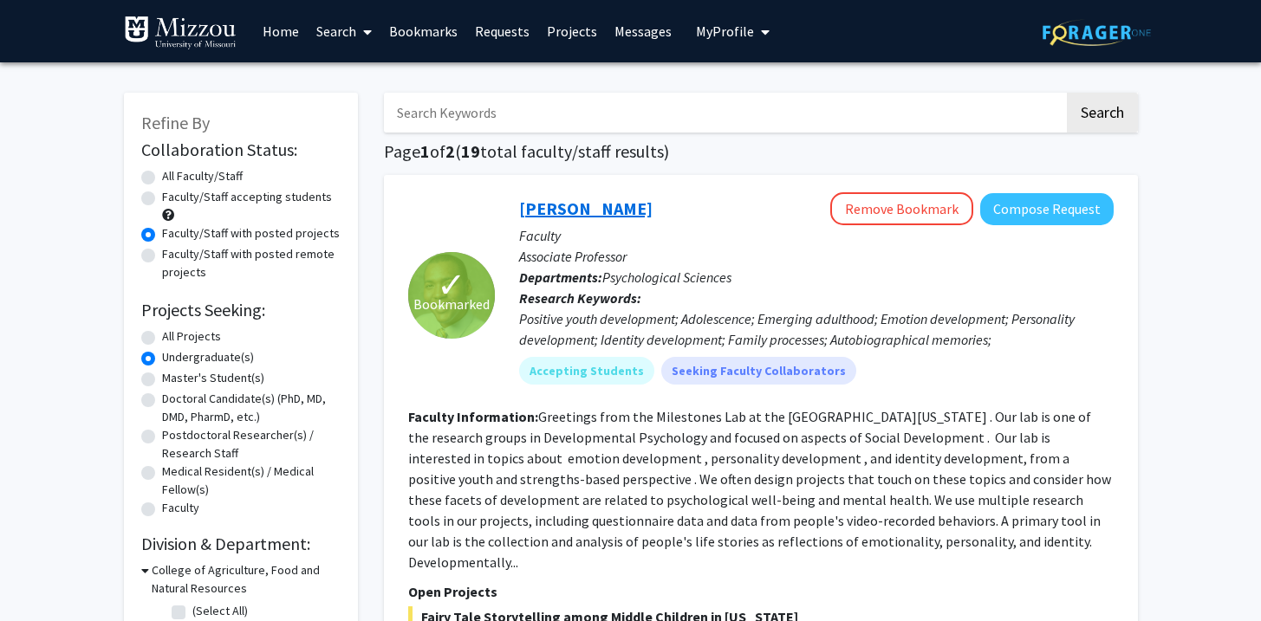
click at [591, 211] on link "Jordan Booker" at bounding box center [585, 209] width 133 height 22
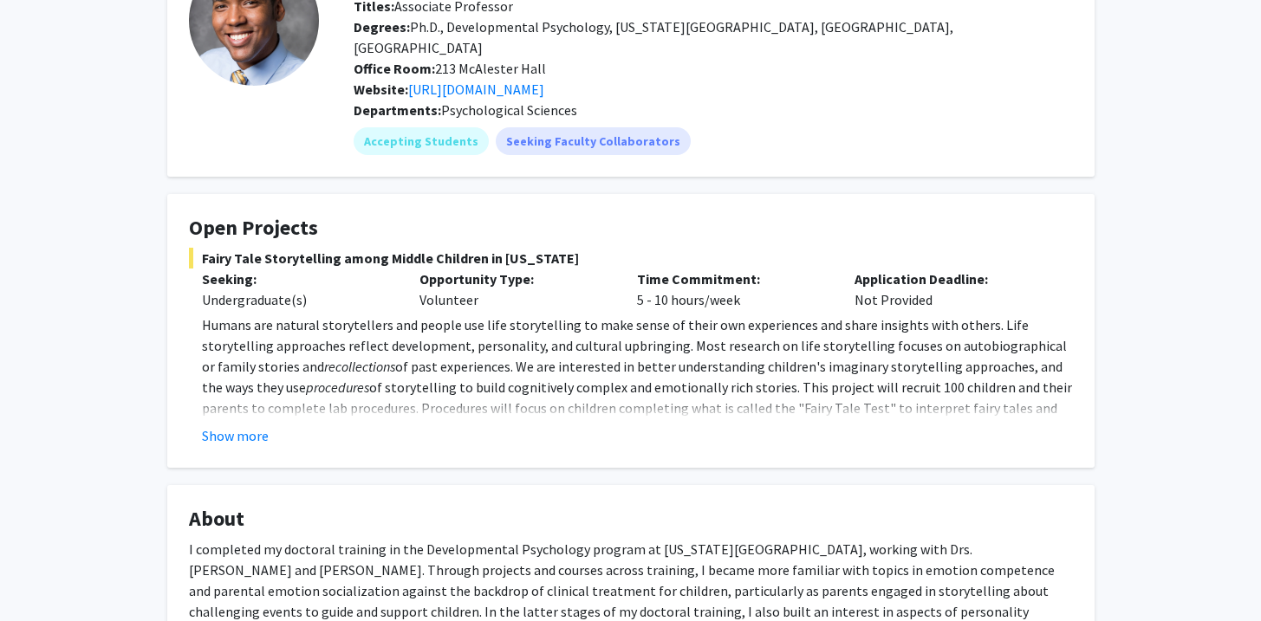
scroll to position [146, 0]
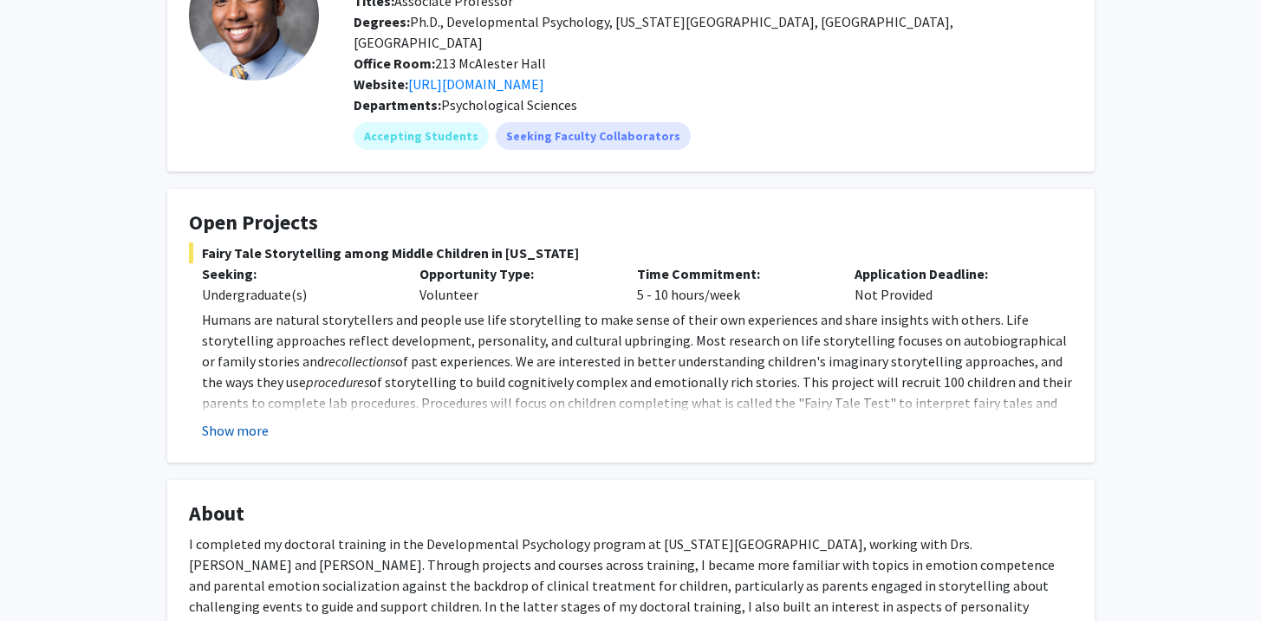
click at [237, 420] on button "Show more" at bounding box center [235, 430] width 67 height 21
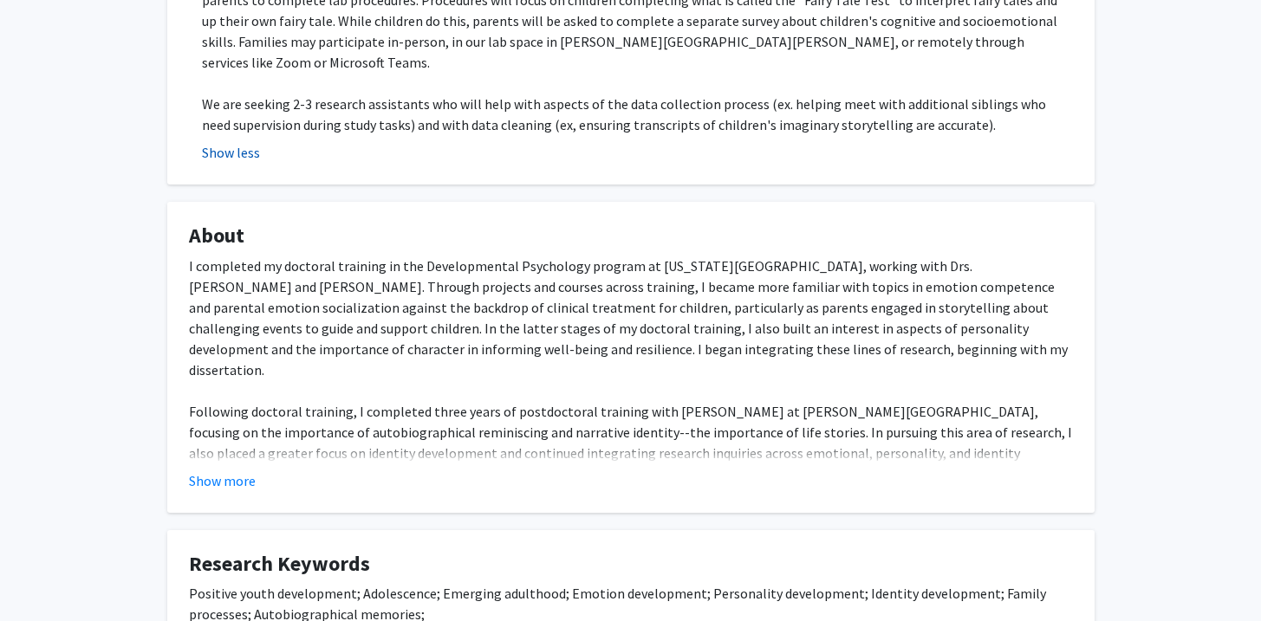
scroll to position [552, 0]
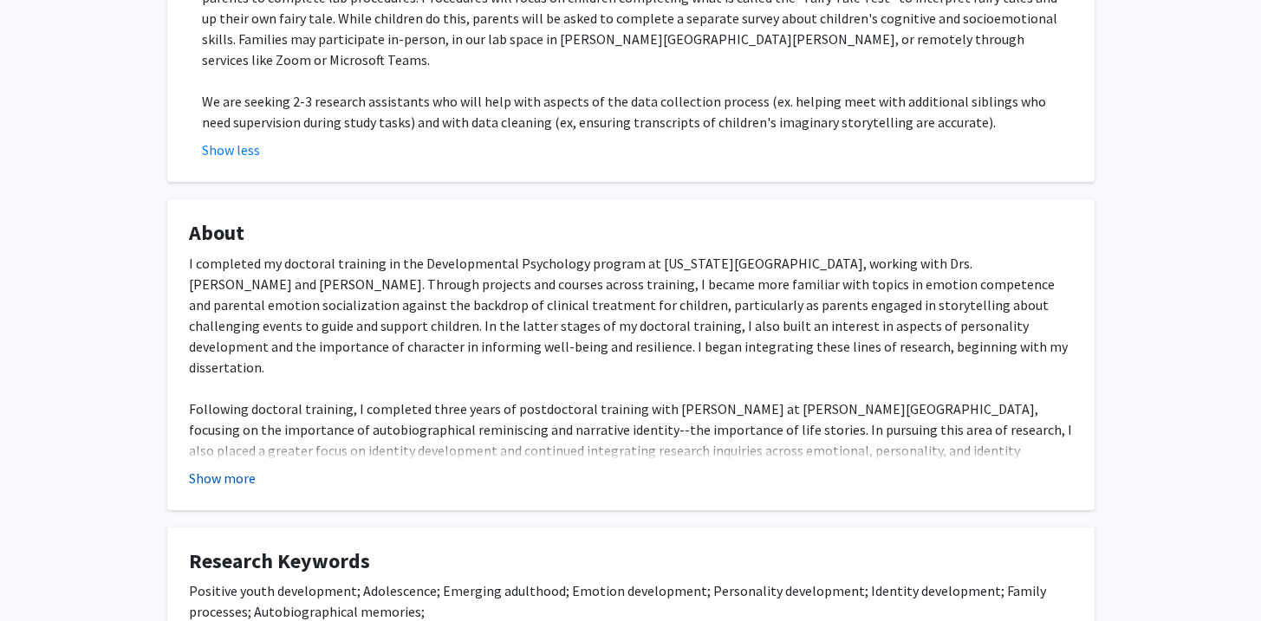
click at [198, 468] on button "Show more" at bounding box center [222, 478] width 67 height 21
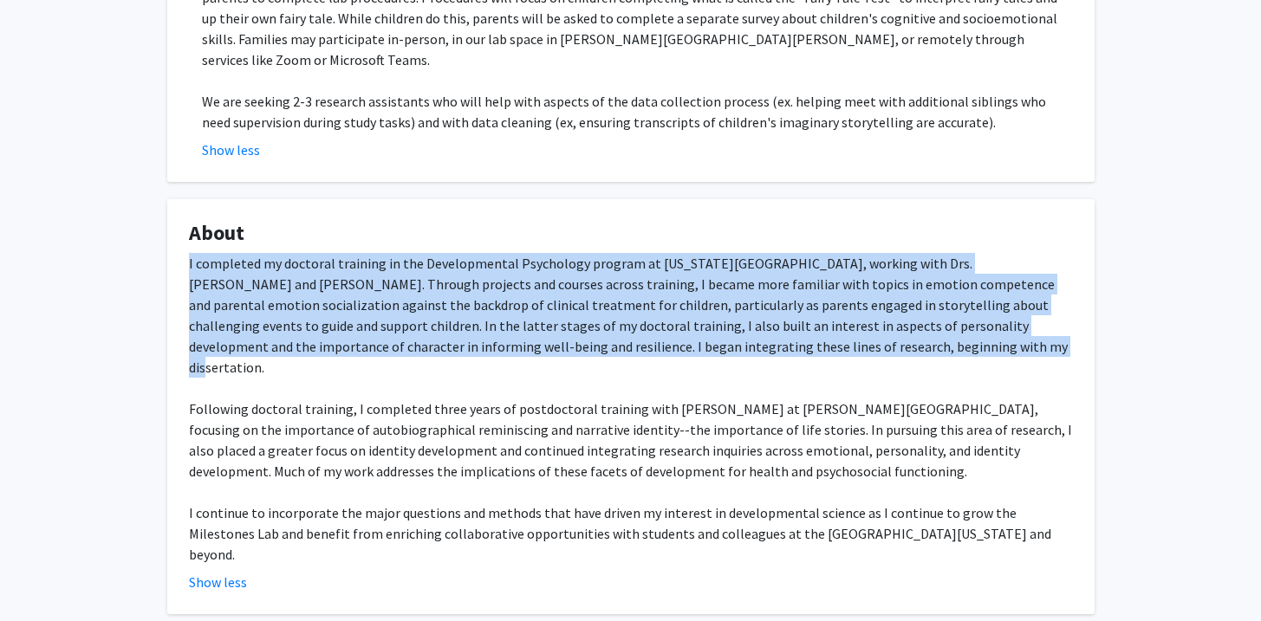
drag, startPoint x: 184, startPoint y: 213, endPoint x: 735, endPoint y: 302, distance: 558.4
click at [735, 302] on fg-card "About I completed my doctoral training in the Developmental Psychology program …" at bounding box center [630, 406] width 927 height 415
click at [735, 302] on div "I completed my doctoral training in the Developmental Psychology program at Vir…" at bounding box center [631, 409] width 884 height 312
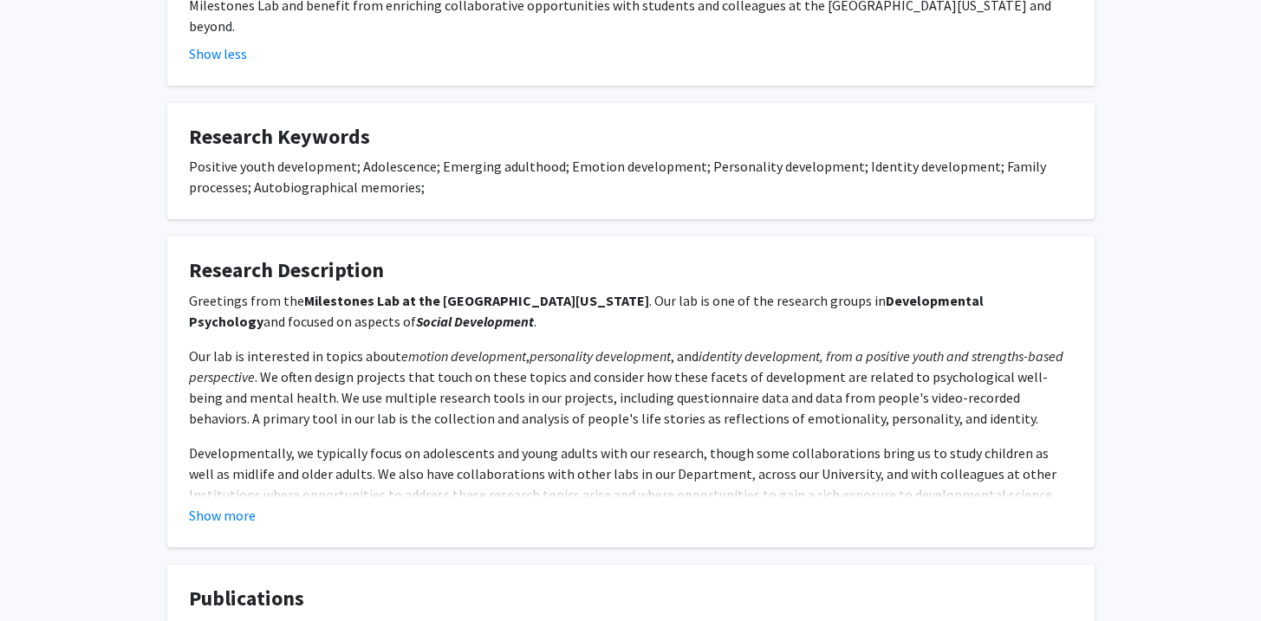
scroll to position [1089, 0]
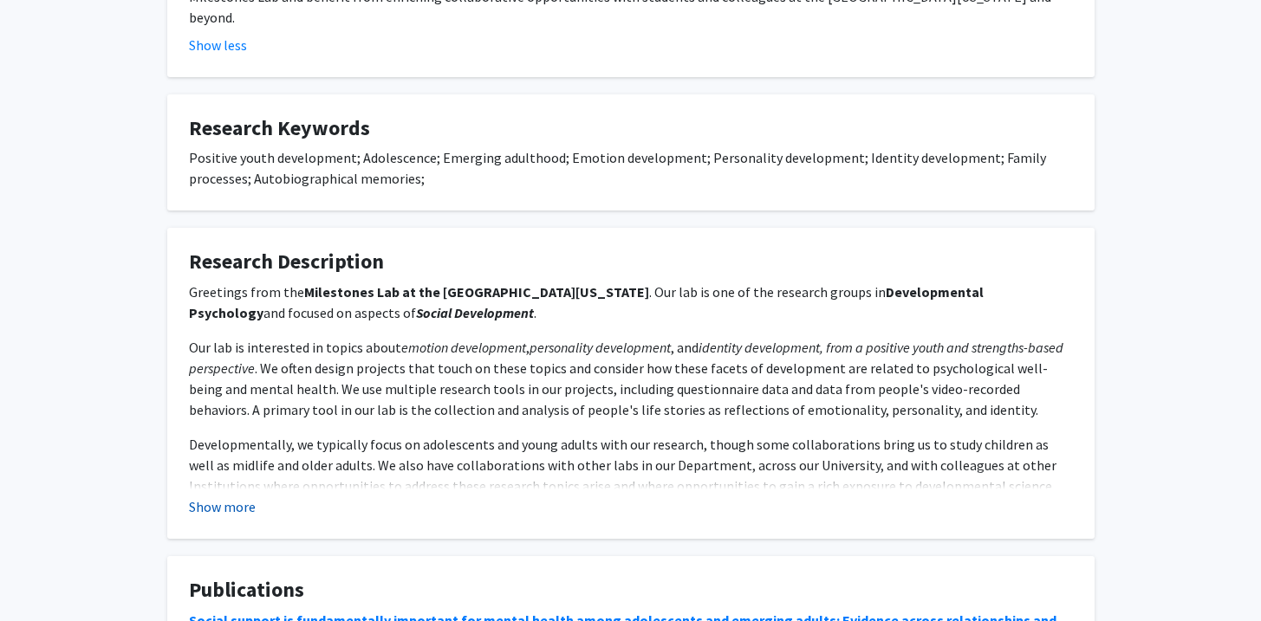
click at [202, 497] on button "Show more" at bounding box center [222, 507] width 67 height 21
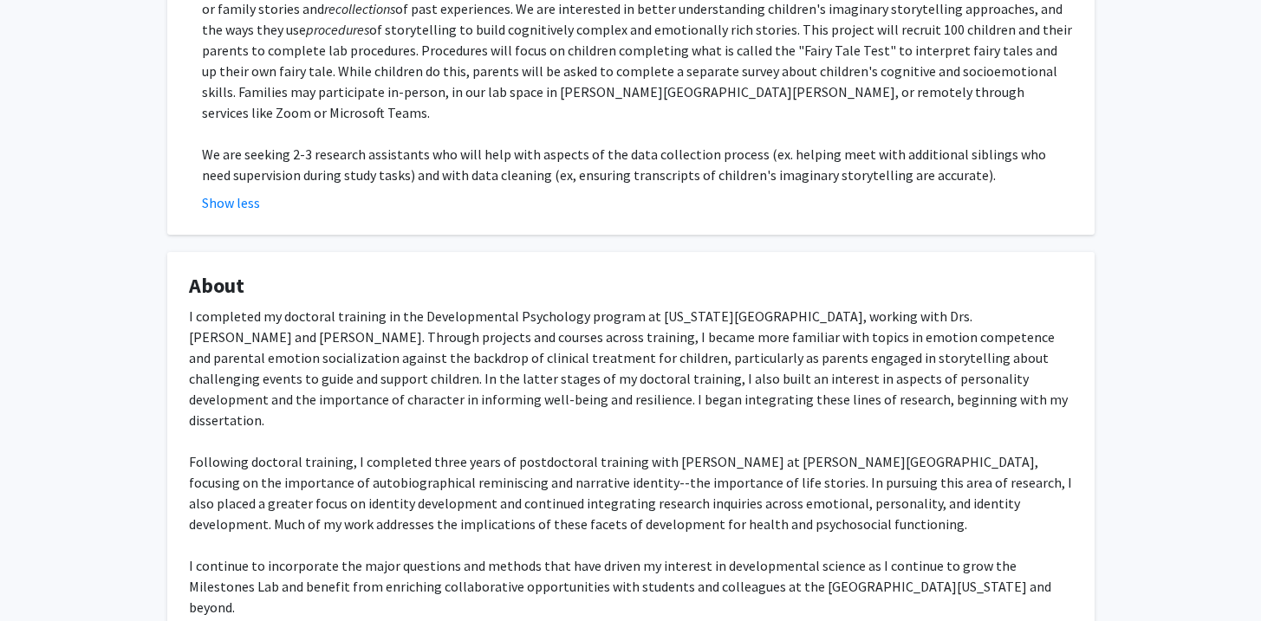
scroll to position [0, 0]
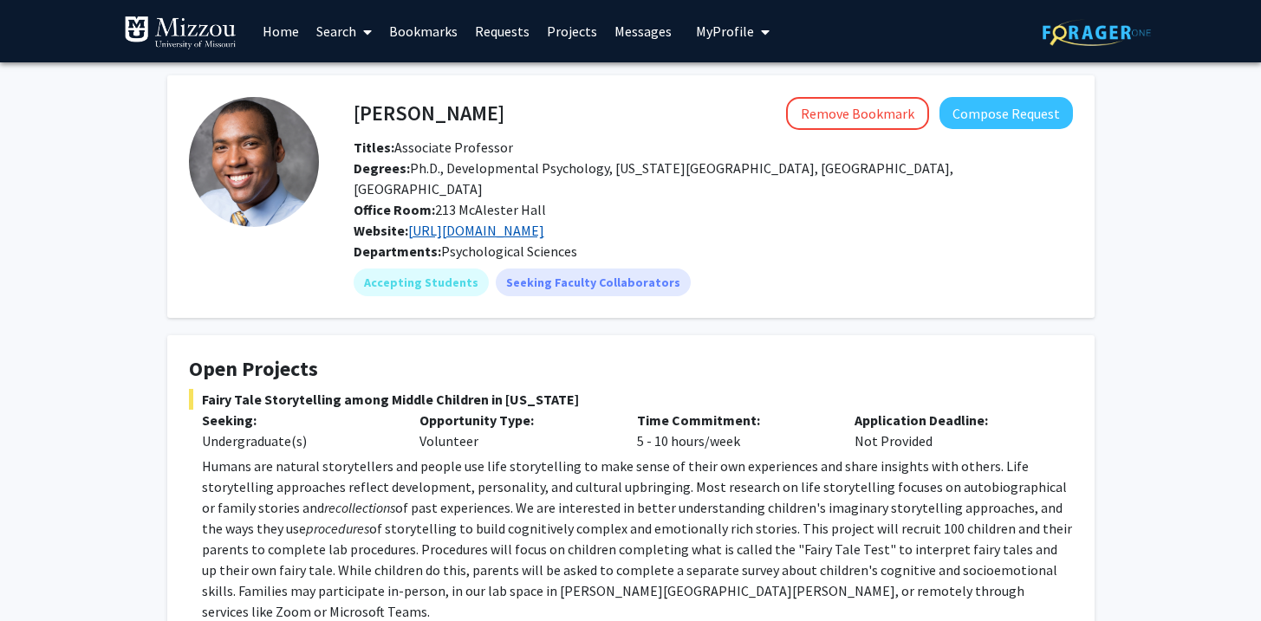
click at [492, 222] on link "https://www.milestoneslab.org/" at bounding box center [476, 230] width 136 height 17
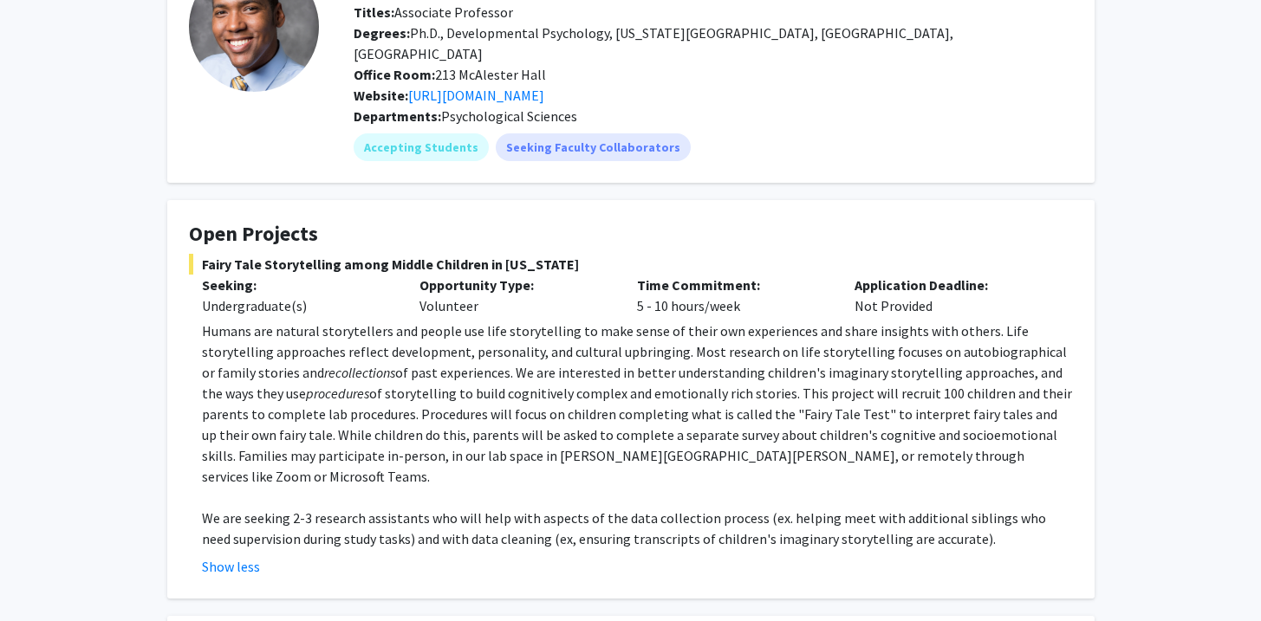
scroll to position [138, 0]
